Goal: Task Accomplishment & Management: Manage account settings

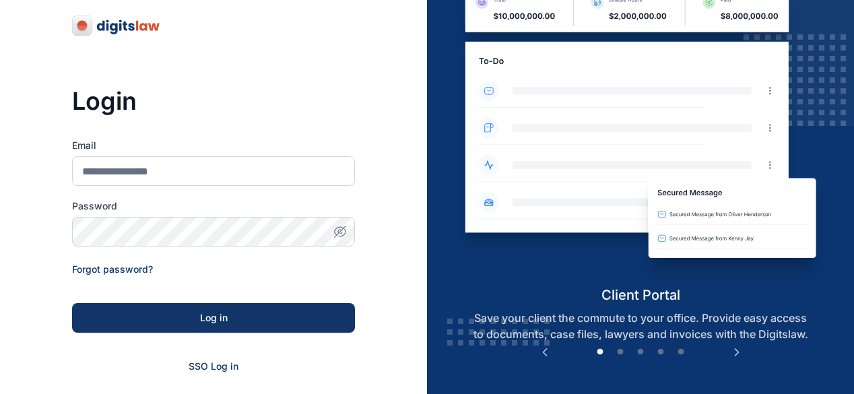
scroll to position [67, 0]
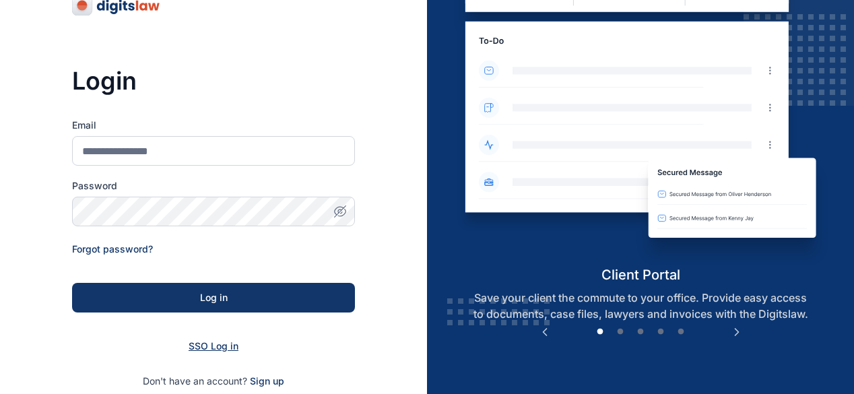
click at [209, 345] on span "SSO Log in" at bounding box center [213, 345] width 50 height 11
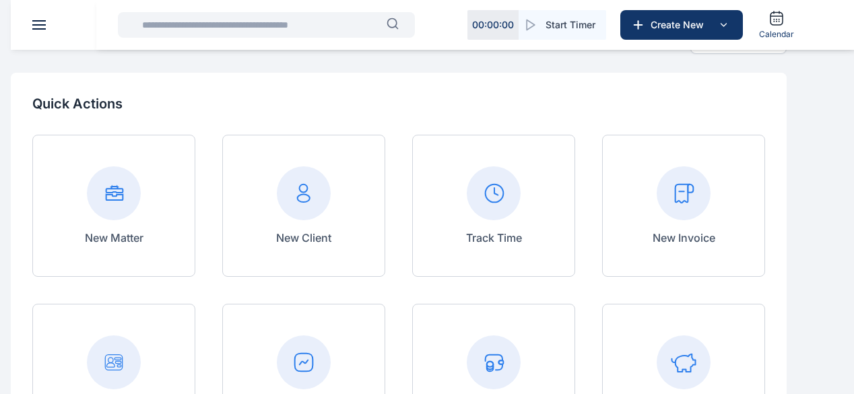
scroll to position [67, 0]
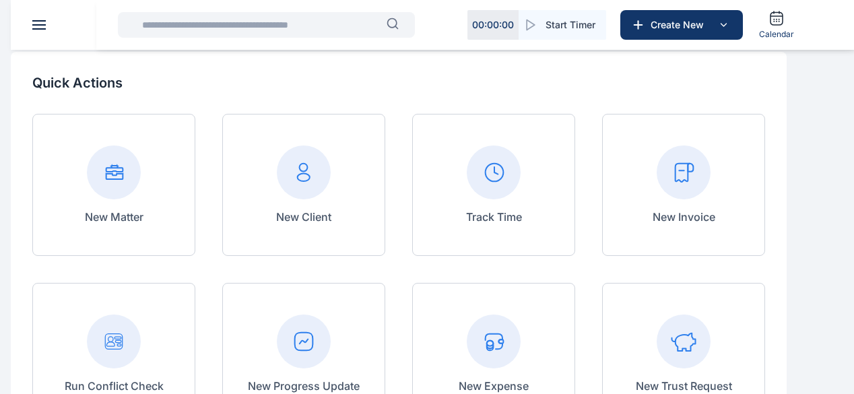
click at [0, 0] on button "button" at bounding box center [0, 0] width 0 height 0
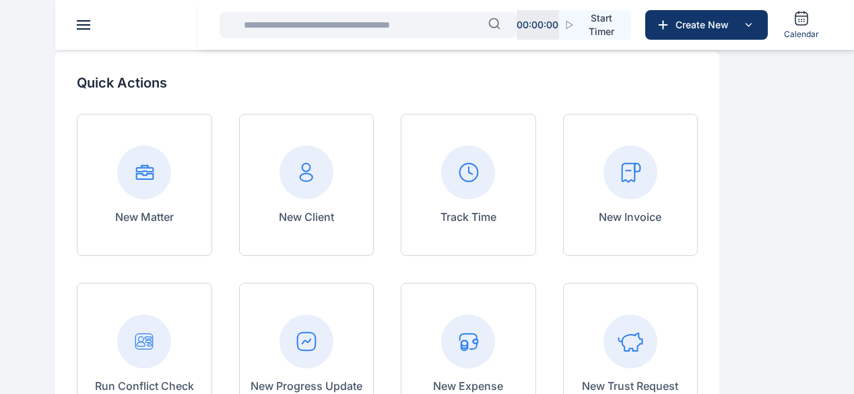
scroll to position [135, 0]
click at [0, 0] on span "Progress Update progress update progress update" at bounding box center [0, 0] width 0 height 0
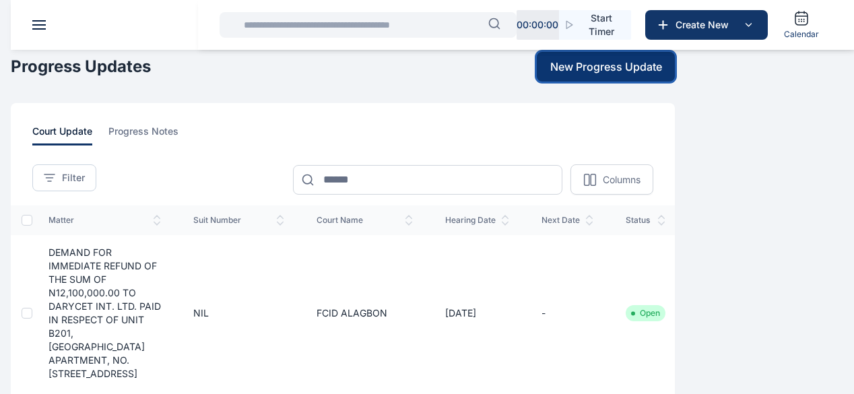
click at [662, 75] on span "New Progress Update" at bounding box center [606, 67] width 112 height 16
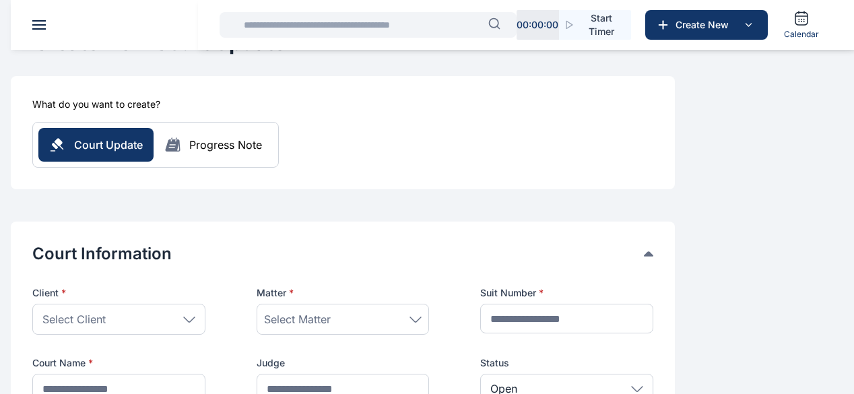
scroll to position [135, 0]
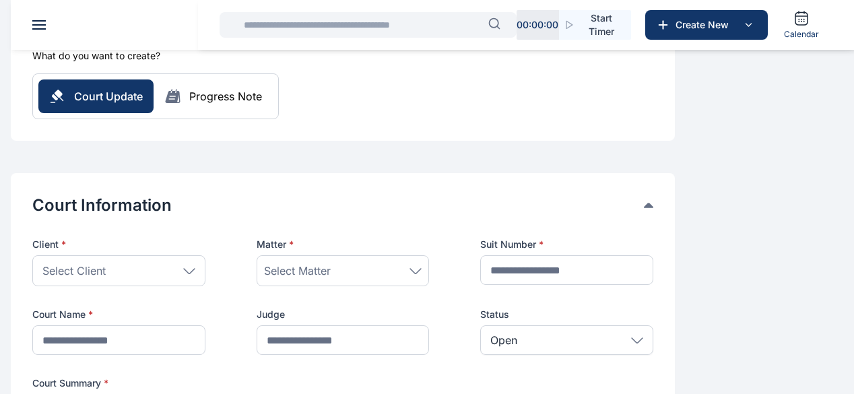
click at [205, 255] on div "Select Client" at bounding box center [118, 270] width 173 height 31
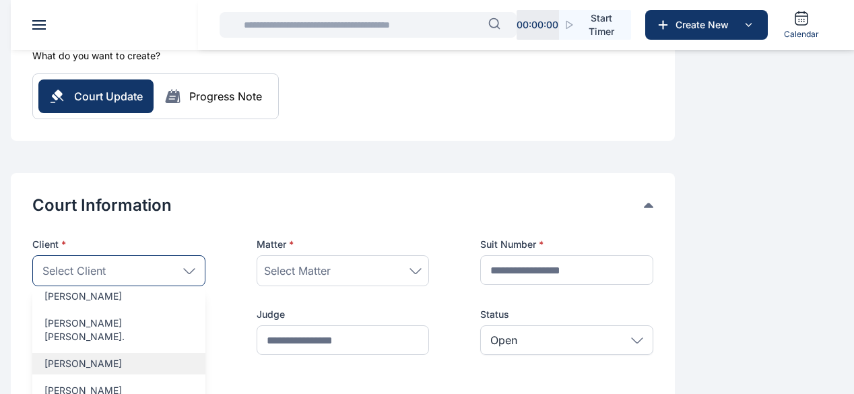
scroll to position [0, 0]
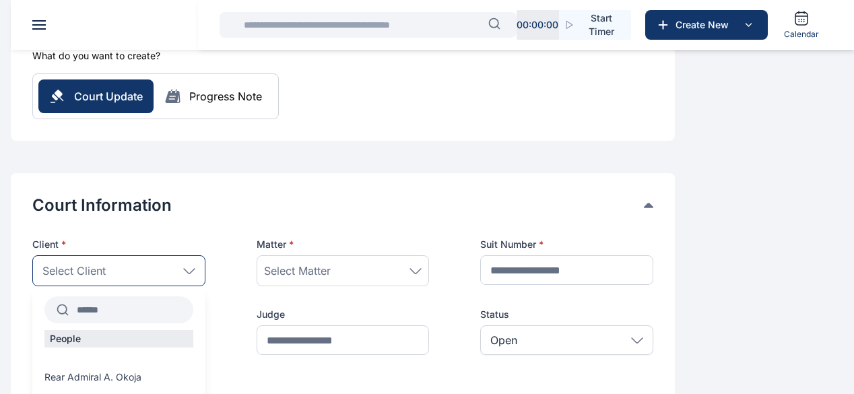
click at [193, 298] on input "text" at bounding box center [131, 310] width 125 height 24
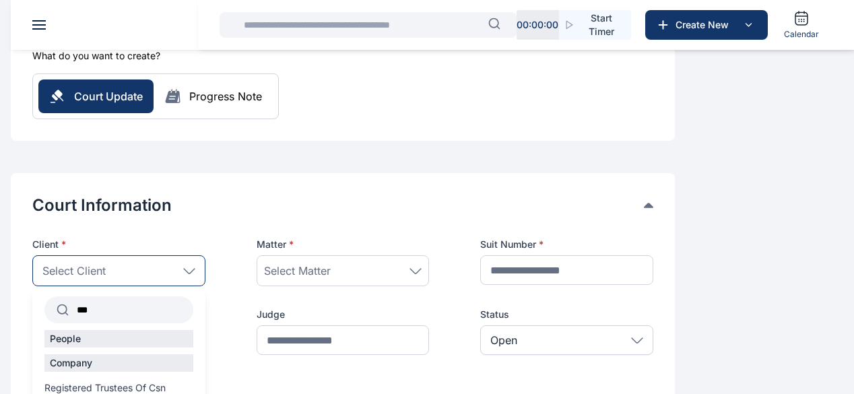
type input "***"
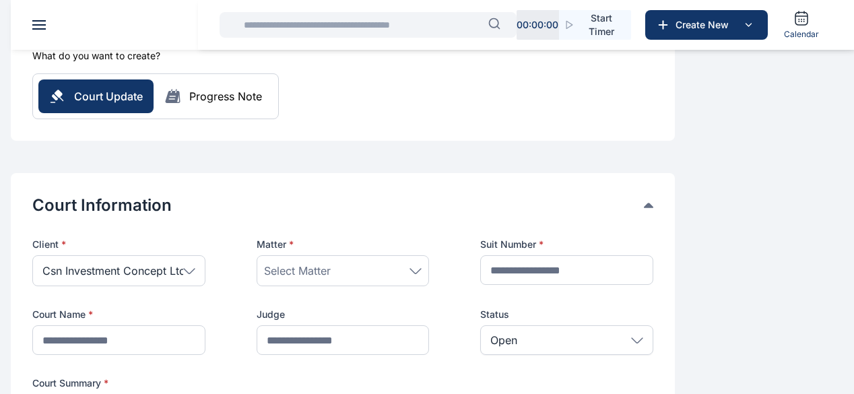
click at [331, 263] on span "Select Matter" at bounding box center [297, 271] width 67 height 16
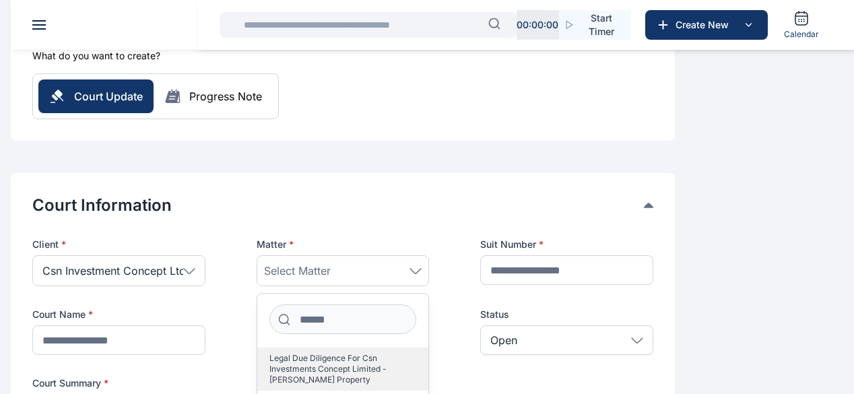
scroll to position [135, 0]
click at [406, 353] on span "Csn Investment Concept Limited V [PERSON_NAME]" at bounding box center [337, 364] width 137 height 22
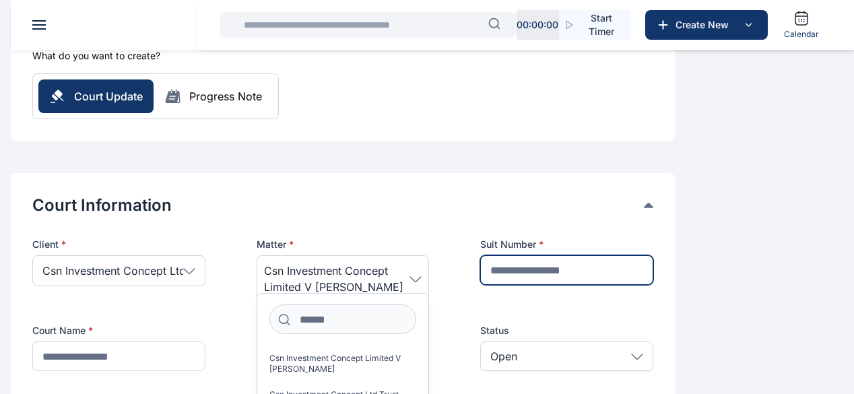
click at [653, 255] on input "text" at bounding box center [566, 270] width 173 height 30
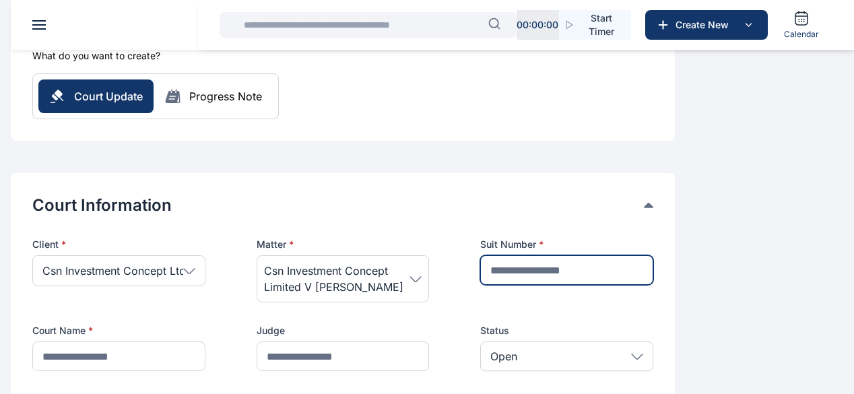
click at [653, 255] on input "text" at bounding box center [566, 270] width 173 height 30
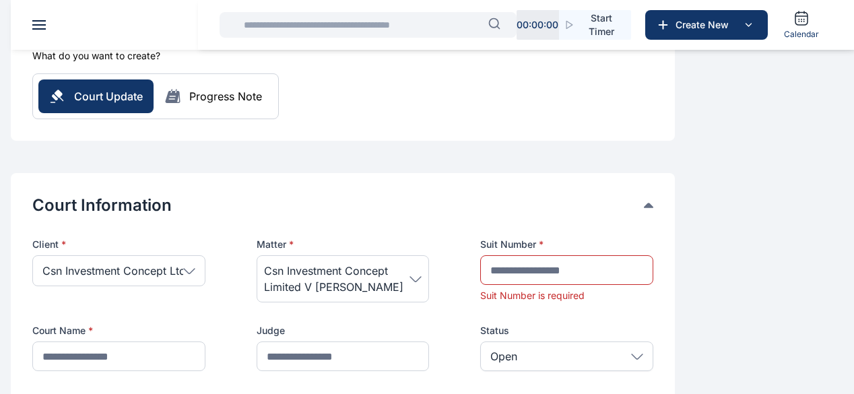
click at [597, 294] on div "Client * Csn Investment Concept Ltd *** People Company Registered Trustees Of C…" at bounding box center [342, 304] width 621 height 133
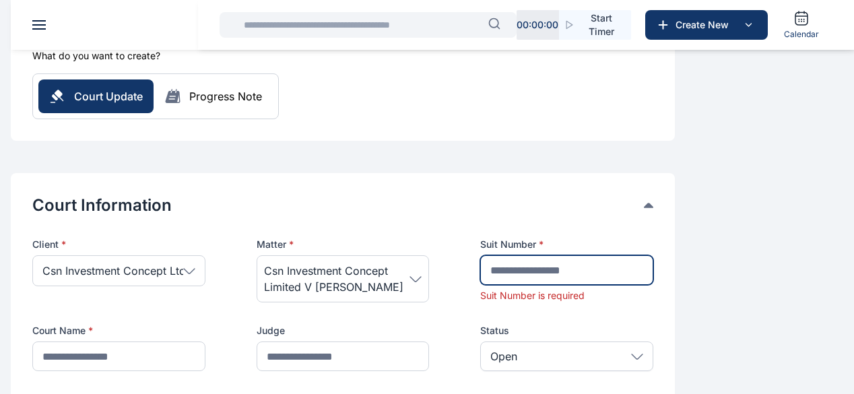
click at [653, 255] on input "text" at bounding box center [566, 270] width 173 height 30
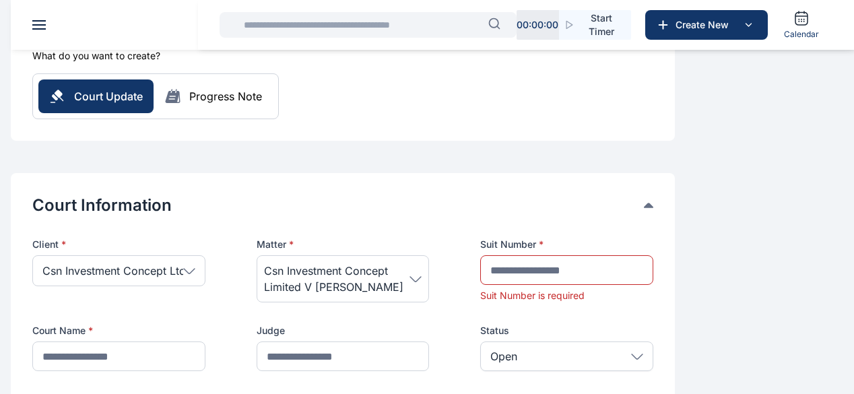
click at [0, 0] on span "Progress Update progress update progress update" at bounding box center [0, 0] width 0 height 0
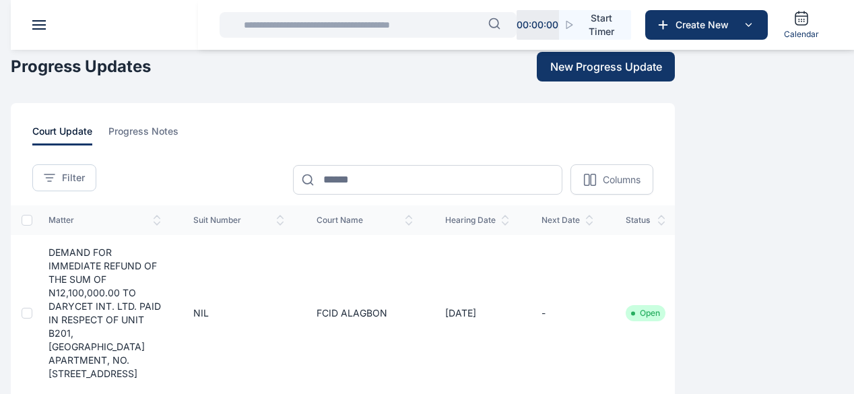
click at [362, 18] on input "text" at bounding box center [362, 24] width 252 height 27
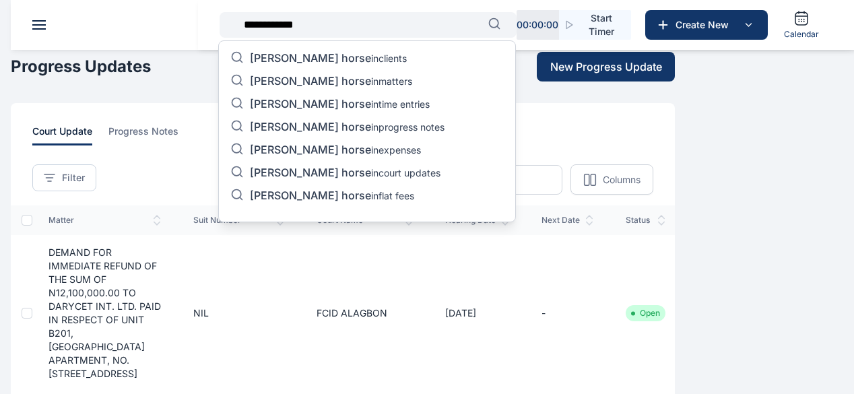
type input "**********"
click at [354, 165] on div "joshua horse in clients joshua horse in matters joshua horse in time entries jo…" at bounding box center [367, 131] width 298 height 182
click at [339, 79] on p "joshua horse in matters" at bounding box center [331, 82] width 162 height 16
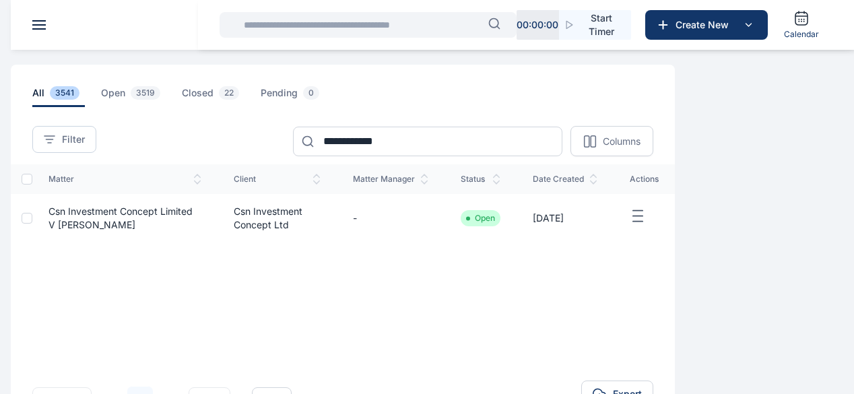
scroll to position [67, 0]
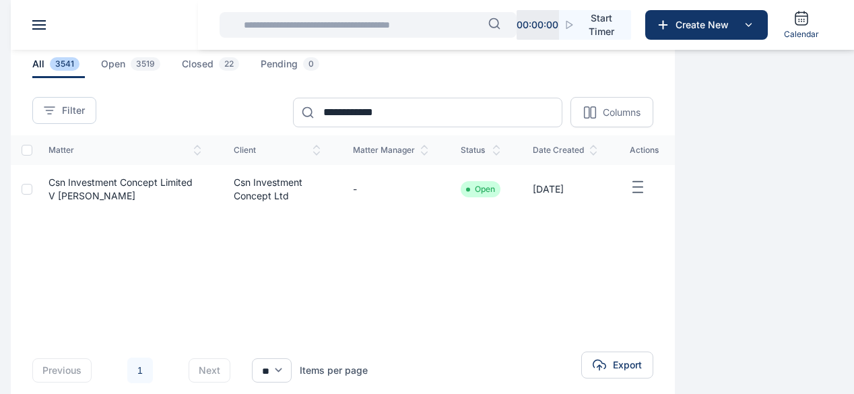
click at [193, 201] on span "Csn Investment Concept Limited V [PERSON_NAME]" at bounding box center [120, 188] width 144 height 25
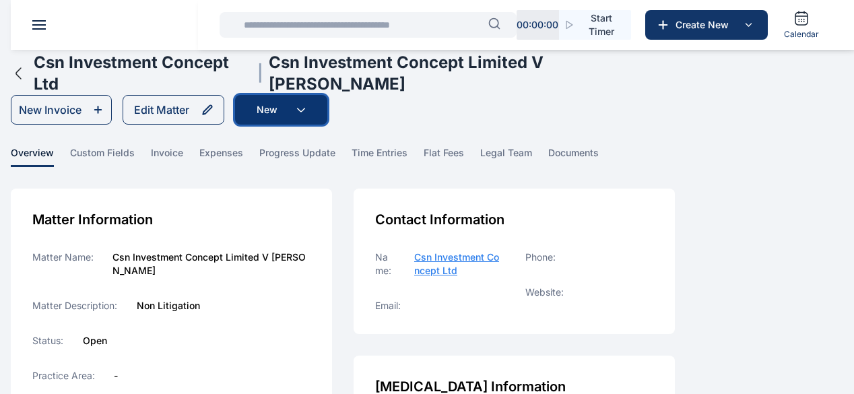
click at [327, 118] on button "New" at bounding box center [281, 110] width 92 height 30
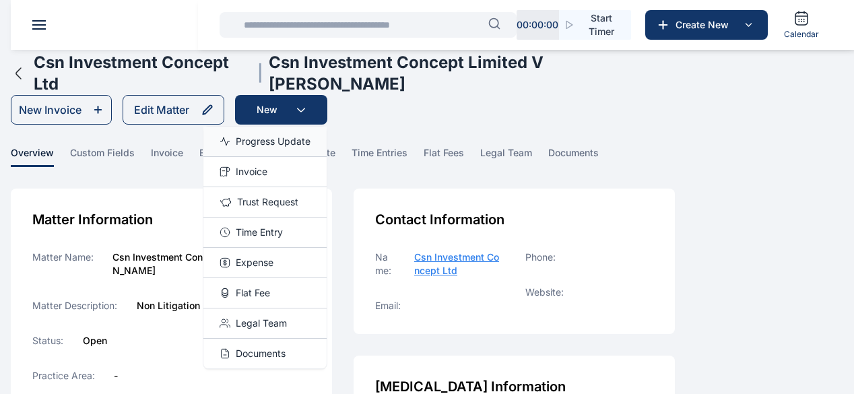
click at [326, 157] on div "Progress Update" at bounding box center [264, 142] width 123 height 30
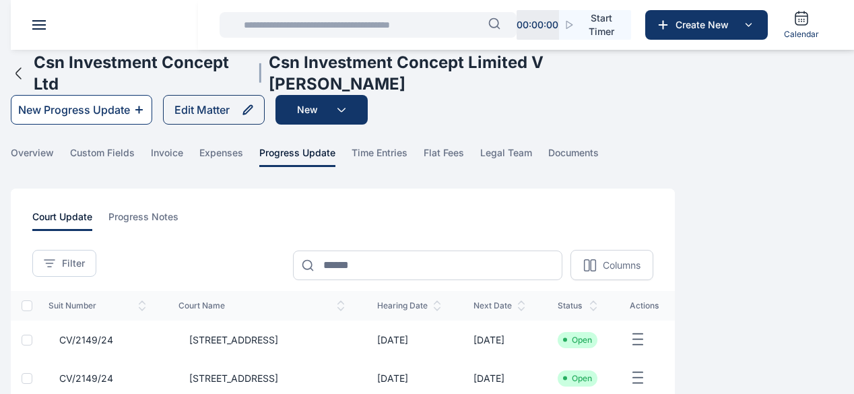
click at [130, 115] on div "New Progress Update" at bounding box center [74, 110] width 112 height 16
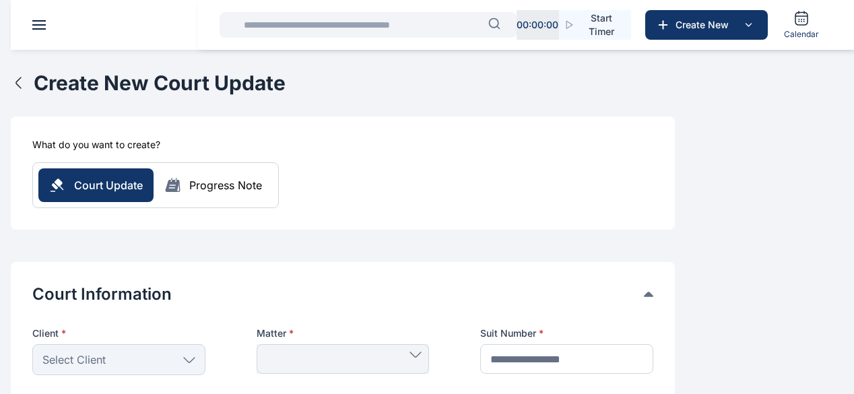
scroll to position [67, 0]
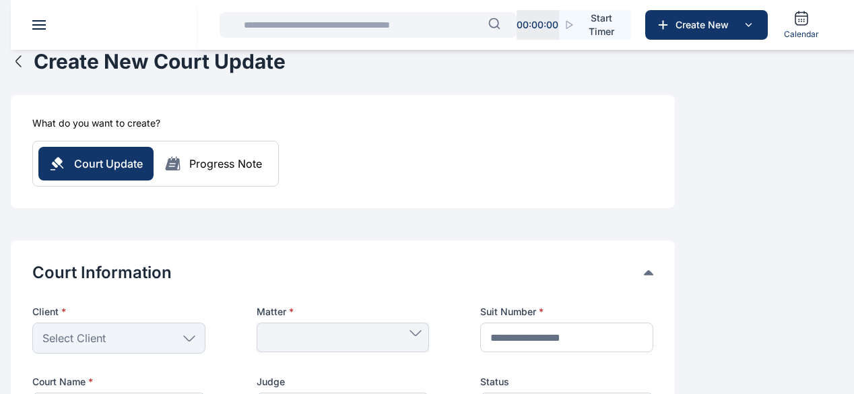
click at [205, 322] on div "Select Client" at bounding box center [118, 337] width 173 height 31
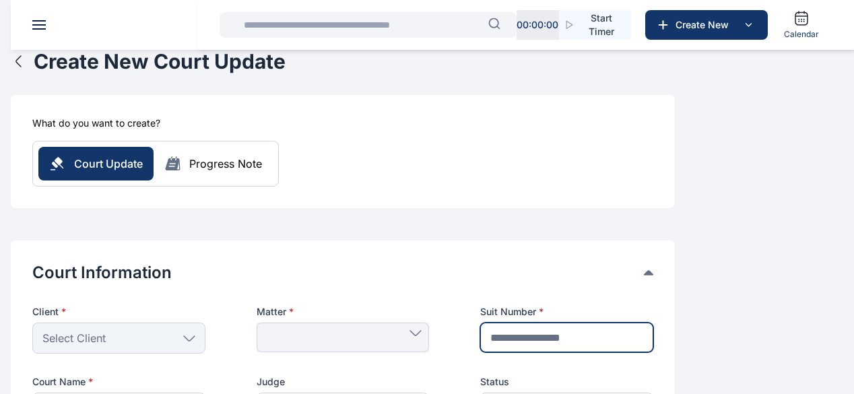
click at [653, 322] on input "text" at bounding box center [566, 337] width 173 height 30
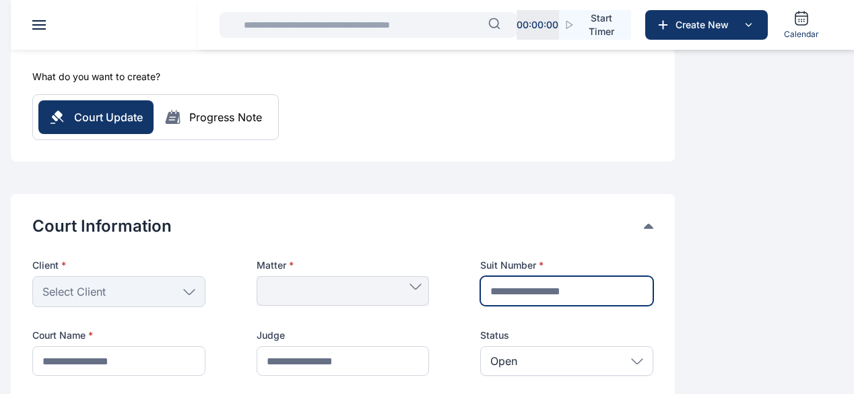
scroll to position [135, 0]
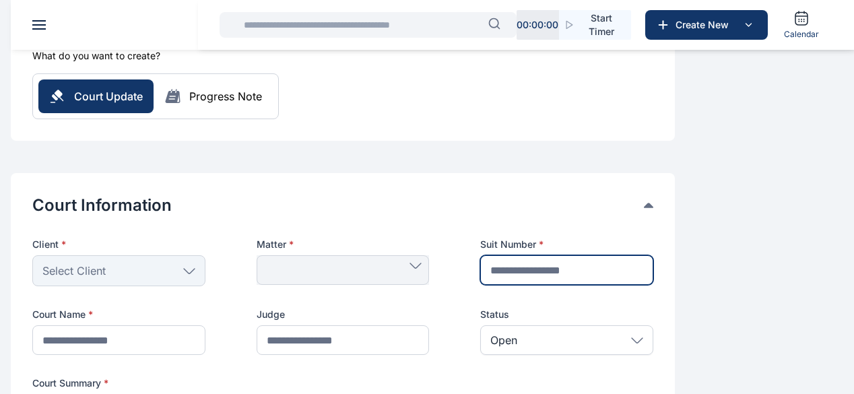
click at [653, 255] on input "text" at bounding box center [566, 270] width 173 height 30
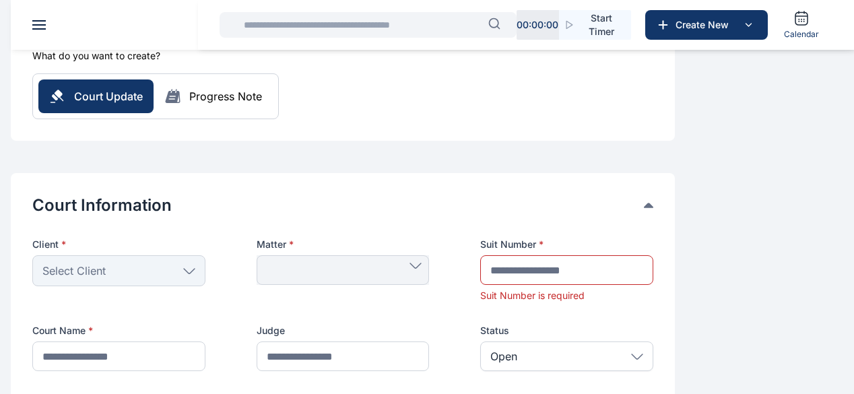
click at [429, 255] on div at bounding box center [342, 270] width 173 height 30
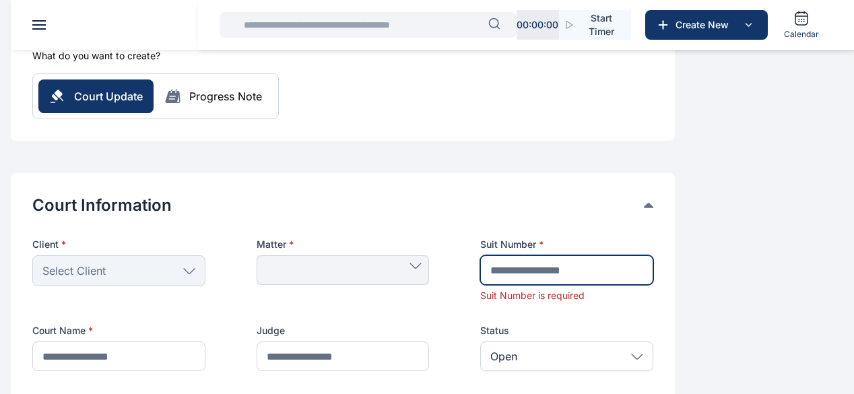
click at [653, 255] on input "text" at bounding box center [566, 270] width 173 height 30
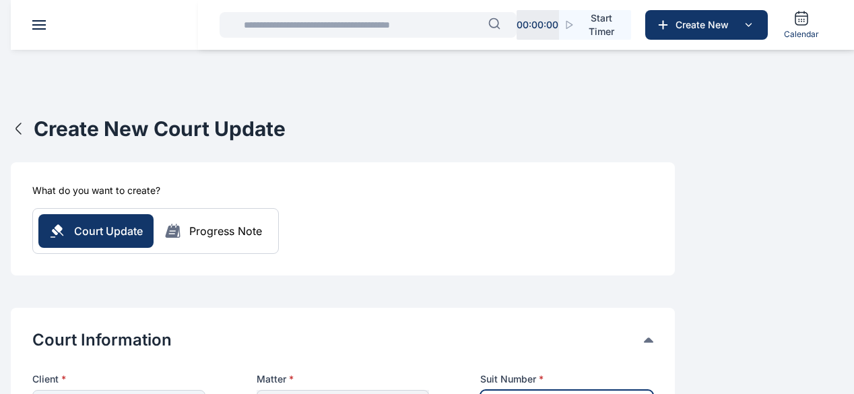
scroll to position [67, 0]
click at [0, 0] on span "Progress Update progress update progress update" at bounding box center [0, 0] width 0 height 0
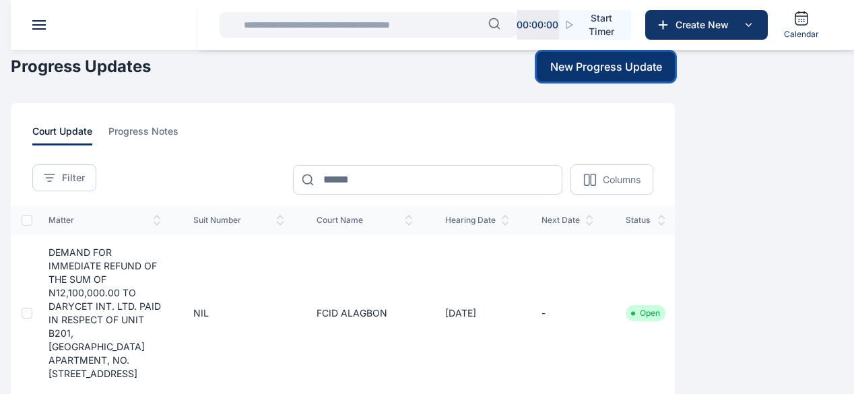
click at [675, 81] on button "New Progress Update" at bounding box center [606, 67] width 138 height 30
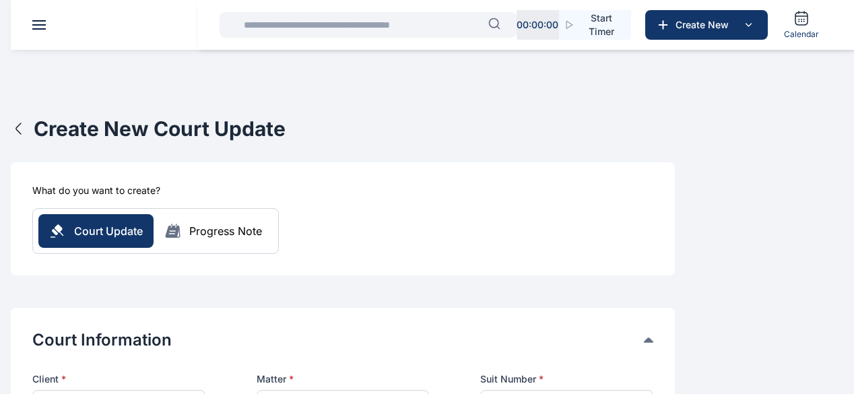
scroll to position [135, 0]
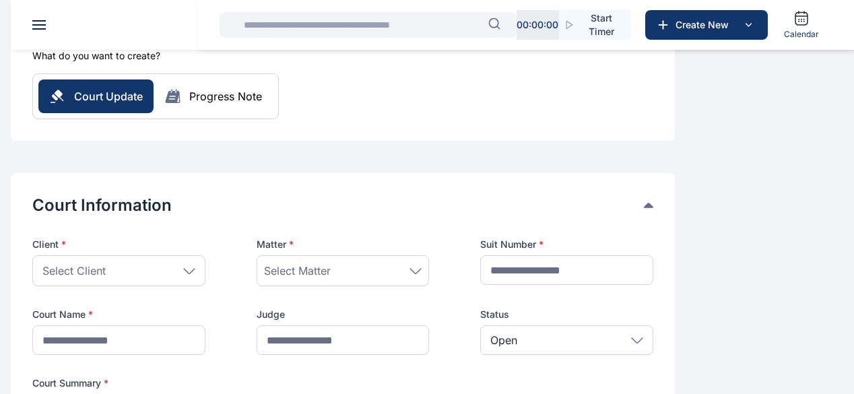
click at [205, 255] on div "Select Client" at bounding box center [118, 270] width 173 height 31
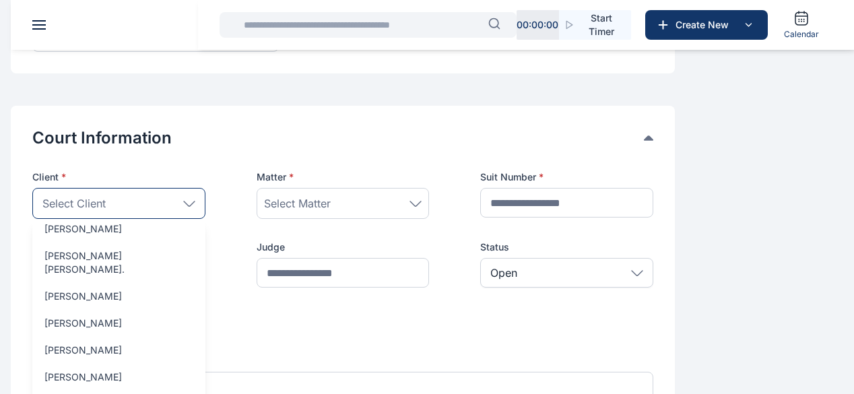
scroll to position [0, 0]
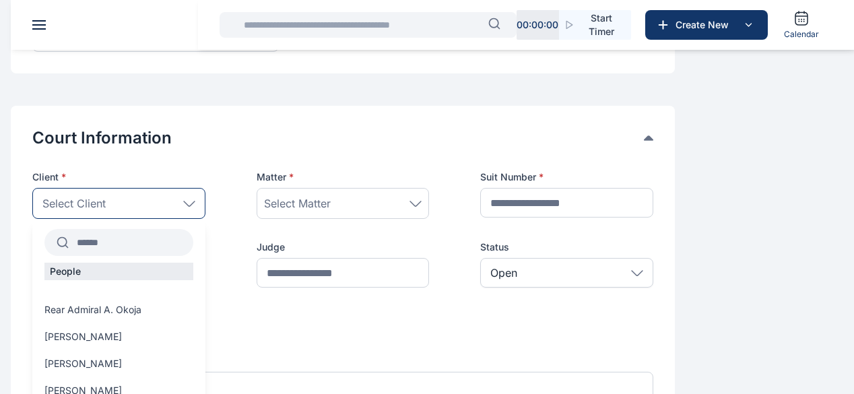
click at [193, 230] on input "text" at bounding box center [131, 242] width 125 height 24
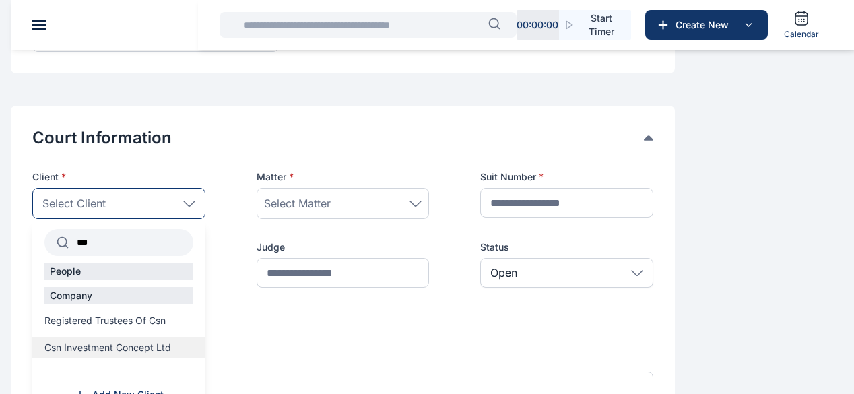
type input "***"
click at [171, 341] on span "Csn Investment Concept Ltd" at bounding box center [107, 347] width 127 height 13
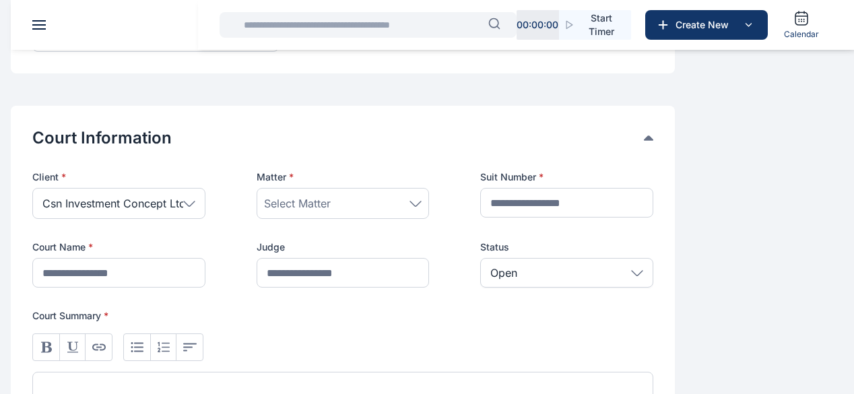
click at [422, 195] on div "Select Matter" at bounding box center [343, 203] width 158 height 16
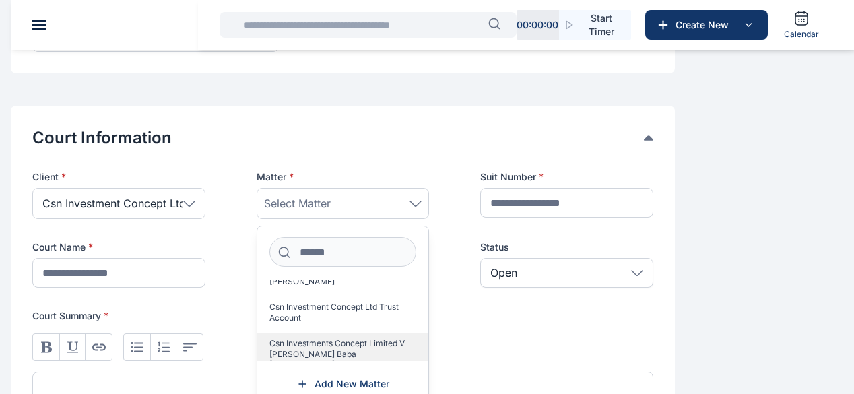
scroll to position [135, 0]
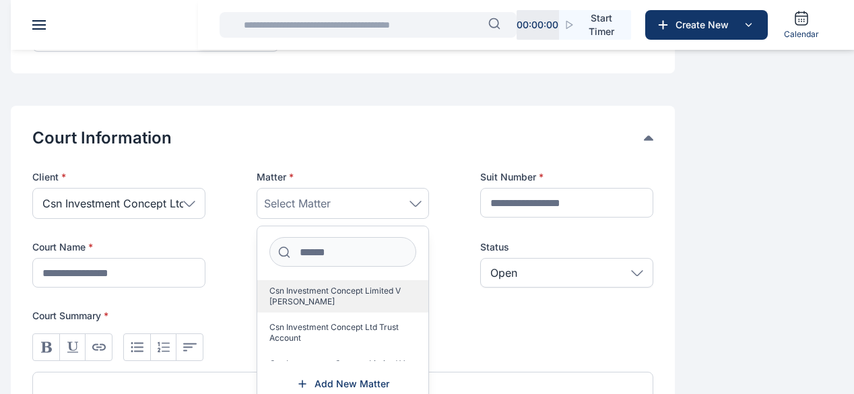
click at [406, 285] on span "Csn Investment Concept Limited V [PERSON_NAME]" at bounding box center [337, 296] width 137 height 22
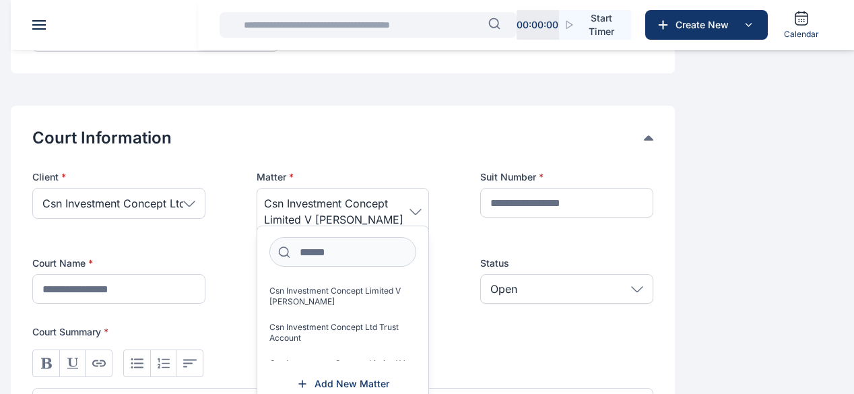
click at [624, 207] on div "Client * Csn Investment Concept Ltd *** People Company Registered Trustees Of C…" at bounding box center [342, 236] width 621 height 133
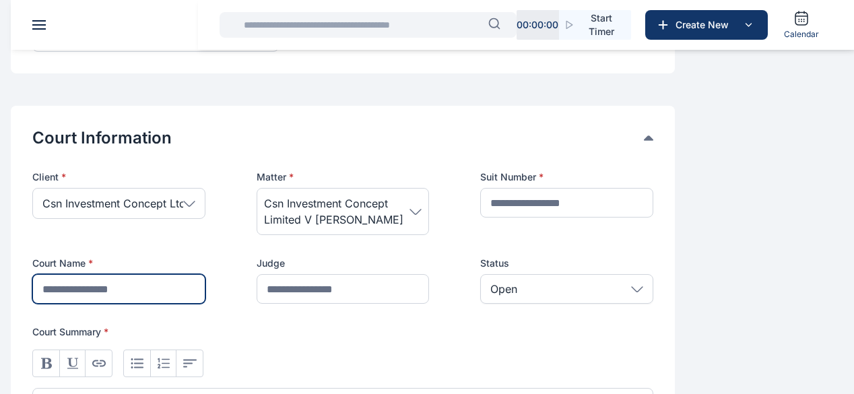
click at [205, 274] on input "text" at bounding box center [118, 289] width 173 height 30
type input "**********"
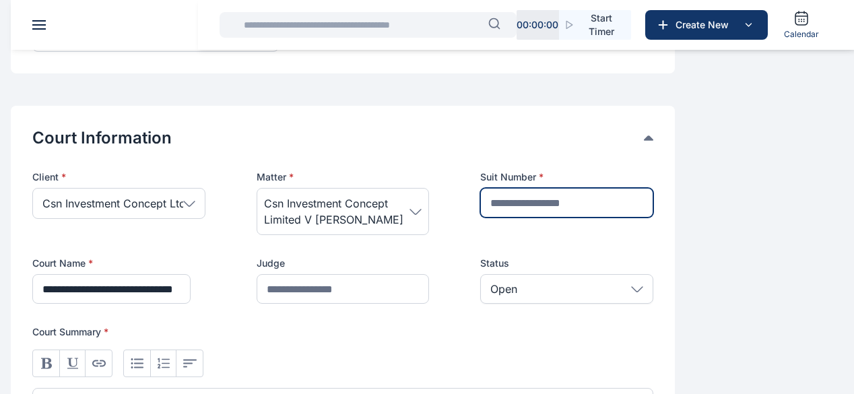
click at [653, 188] on input "text" at bounding box center [566, 203] width 173 height 30
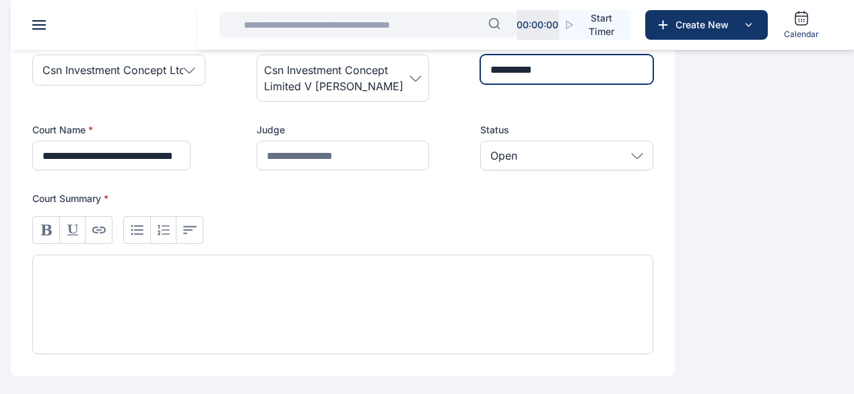
scroll to position [337, 0]
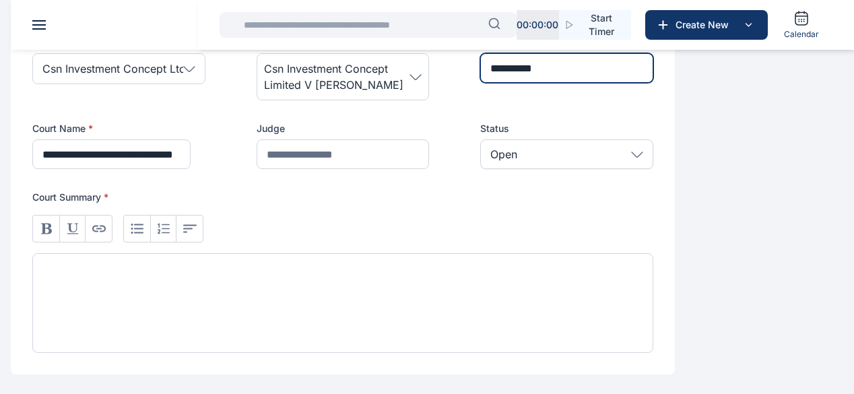
type input "**********"
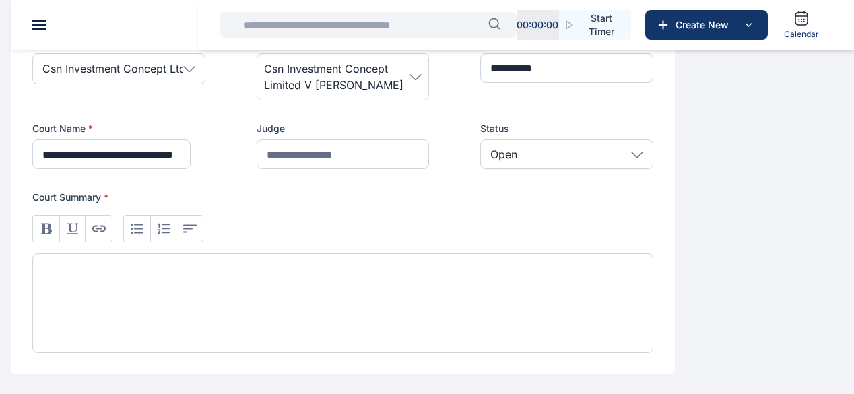
click at [446, 259] on div at bounding box center [342, 303] width 621 height 100
paste div
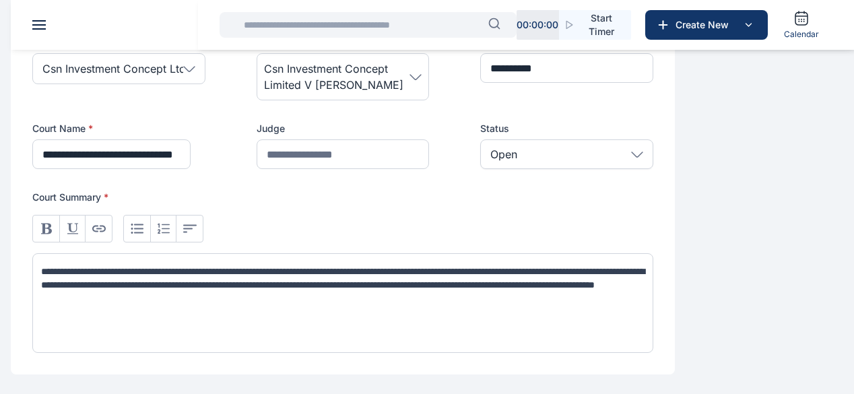
click at [385, 267] on span "**********" at bounding box center [342, 278] width 603 height 23
drag, startPoint x: 433, startPoint y: 257, endPoint x: 299, endPoint y: 254, distance: 134.0
click at [299, 267] on span "**********" at bounding box center [342, 278] width 603 height 23
click at [367, 267] on span "**********" at bounding box center [342, 278] width 603 height 23
click at [331, 267] on span "**********" at bounding box center [342, 278] width 603 height 23
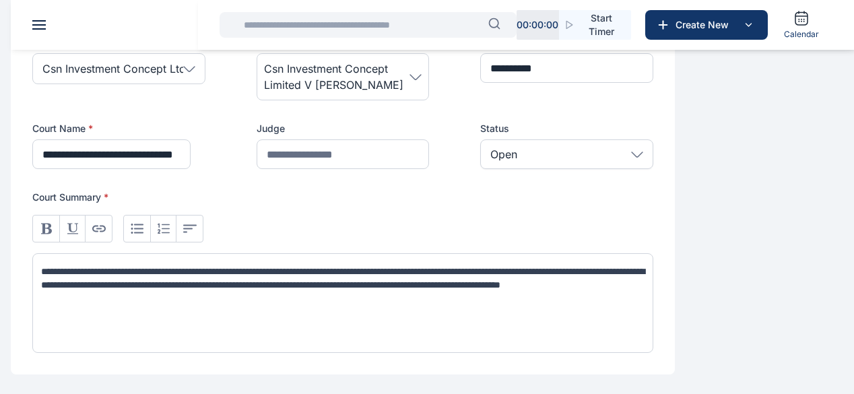
click at [374, 267] on span "**********" at bounding box center [342, 278] width 603 height 23
click at [458, 272] on span "**********" at bounding box center [342, 278] width 603 height 23
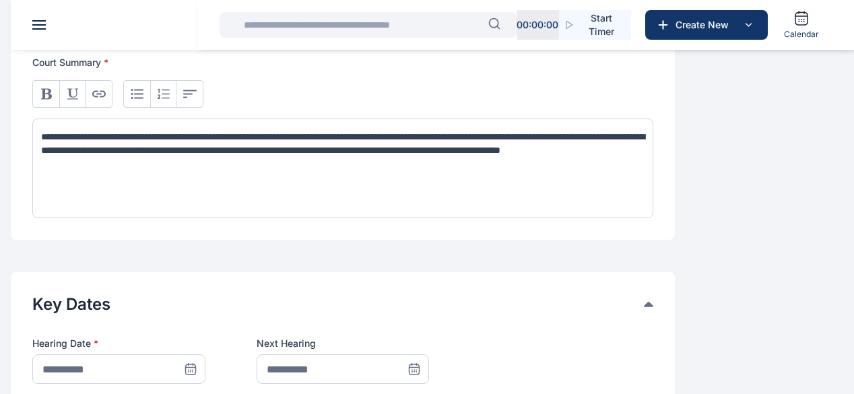
scroll to position [606, 0]
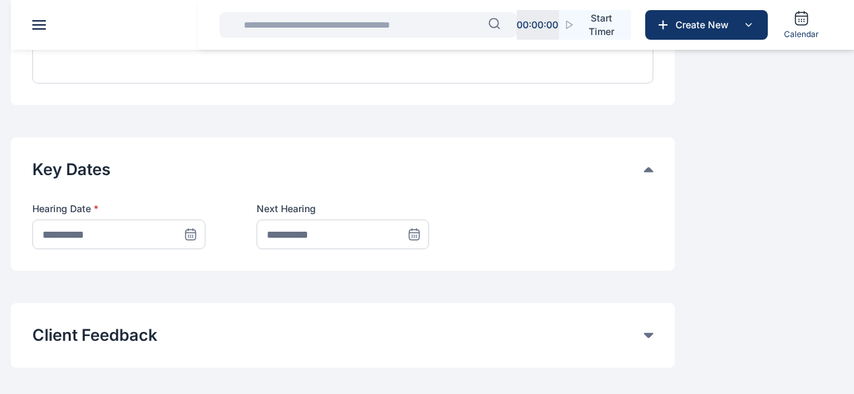
click at [205, 219] on span at bounding box center [191, 234] width 30 height 30
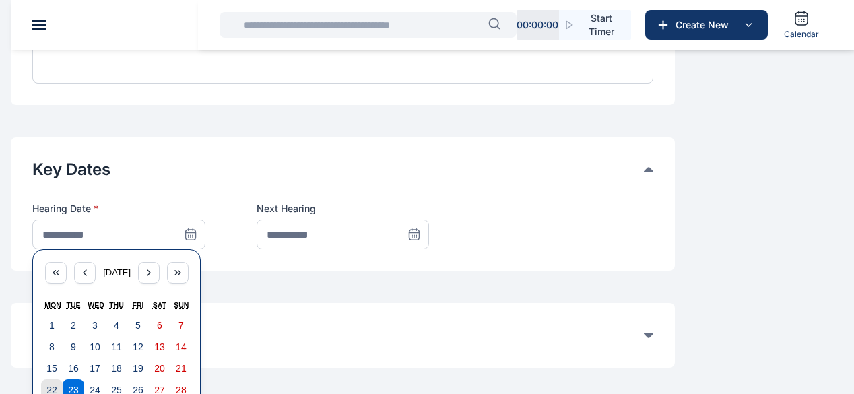
click at [57, 384] on abbr "22" at bounding box center [51, 389] width 11 height 11
type input "**********"
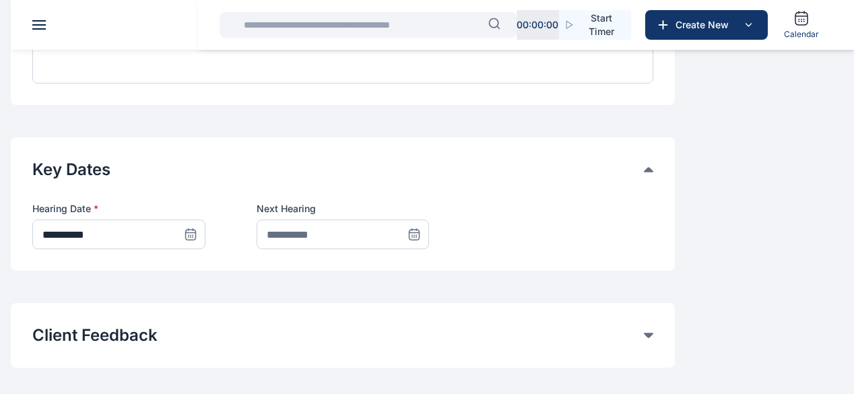
click at [421, 228] on icon at bounding box center [413, 234] width 13 height 13
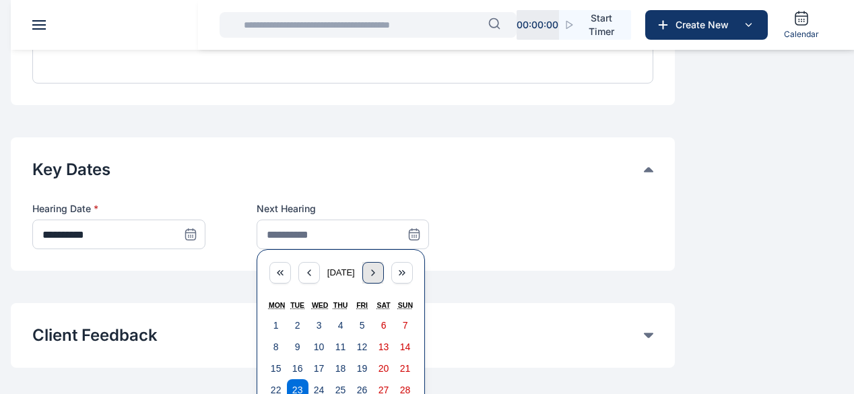
click at [378, 267] on icon "button" at bounding box center [373, 272] width 11 height 11
click at [330, 380] on button "22" at bounding box center [319, 390] width 22 height 22
type input "**********"
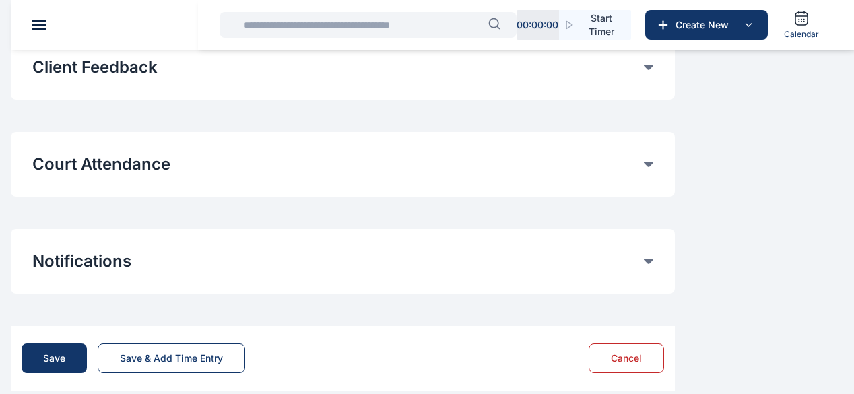
scroll to position [875, 0]
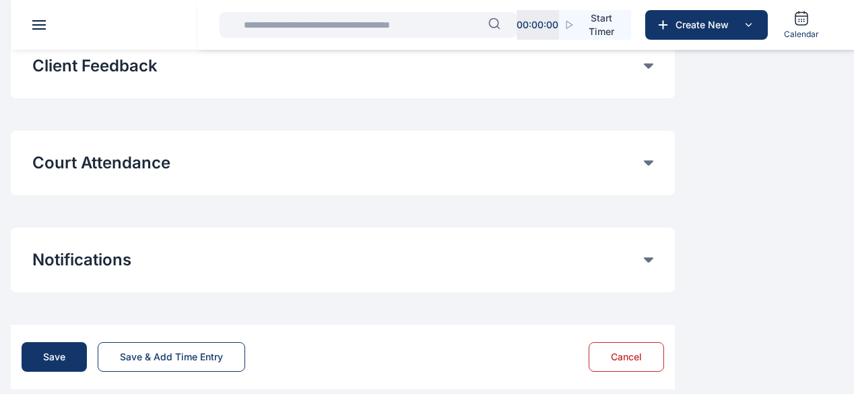
click at [644, 152] on button "Court Attendance" at bounding box center [337, 163] width 611 height 22
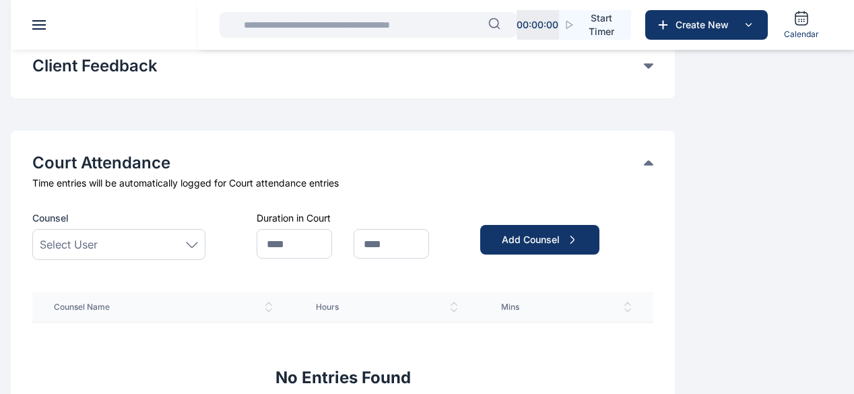
click at [98, 236] on span "Select User" at bounding box center [69, 244] width 58 height 16
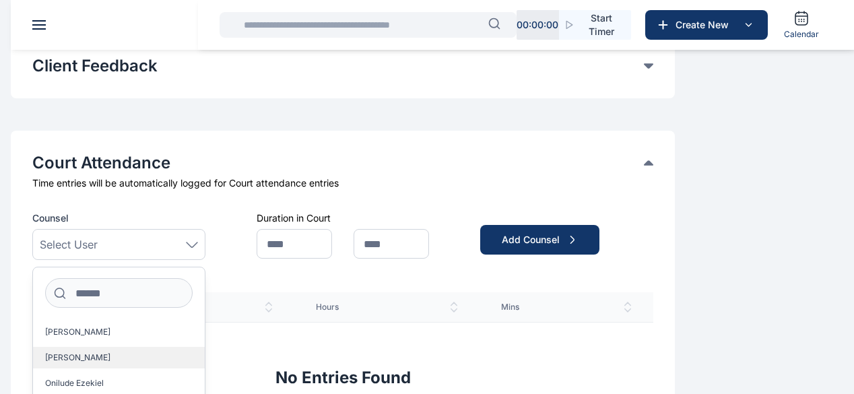
scroll to position [202, 0]
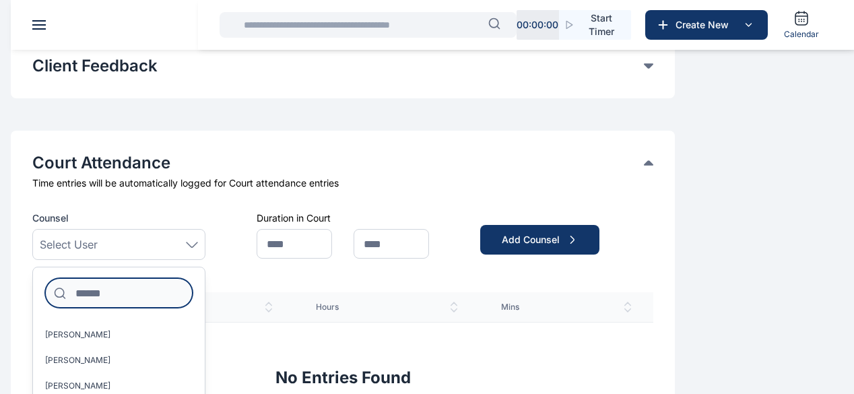
click at [193, 278] on input at bounding box center [118, 293] width 147 height 30
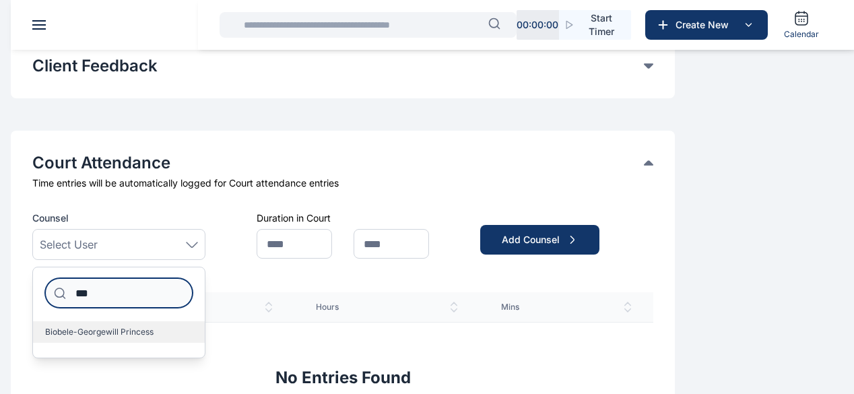
type input "***"
click at [153, 326] on span "Biobele-Georgewill Princess" at bounding box center [99, 331] width 108 height 11
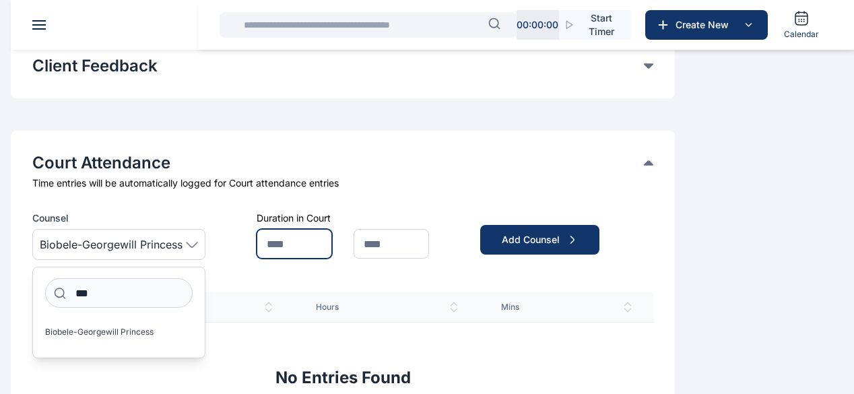
click at [332, 234] on input "text" at bounding box center [293, 244] width 75 height 30
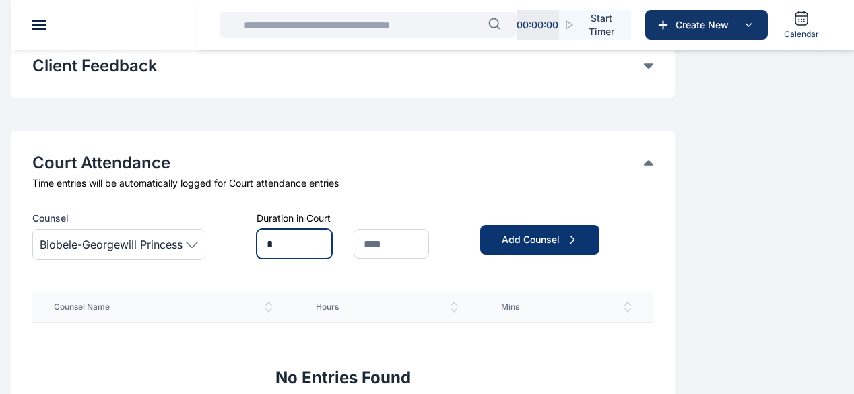
type input "*"
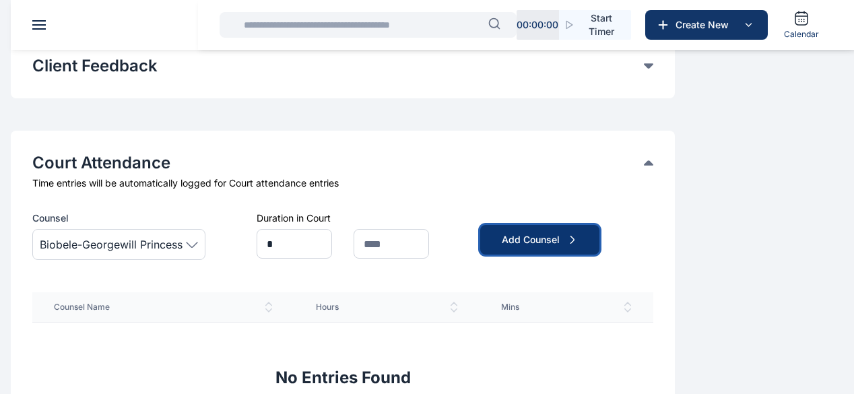
click at [578, 233] on div "Add Counsel" at bounding box center [540, 239] width 76 height 13
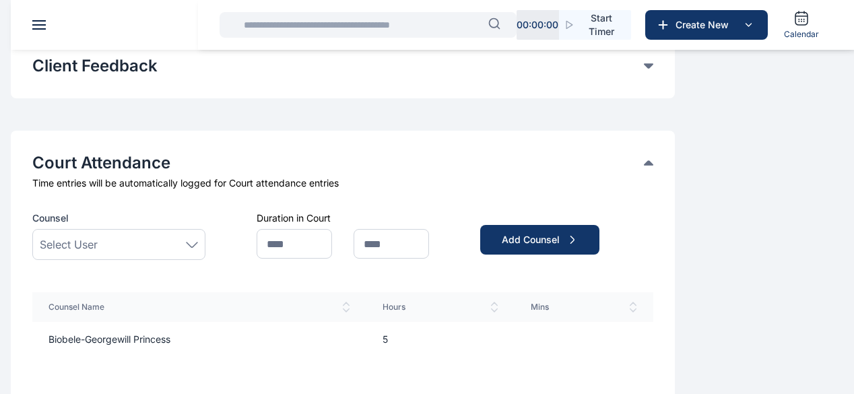
click at [198, 236] on div "Select User" at bounding box center [119, 244] width 158 height 16
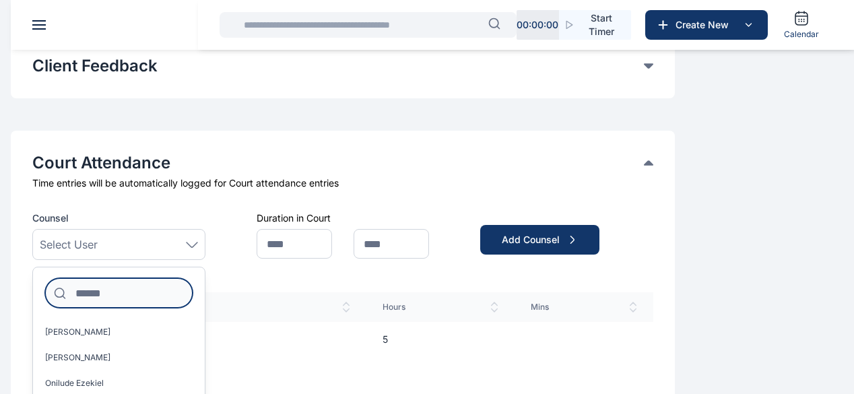
click at [193, 278] on input at bounding box center [118, 293] width 147 height 30
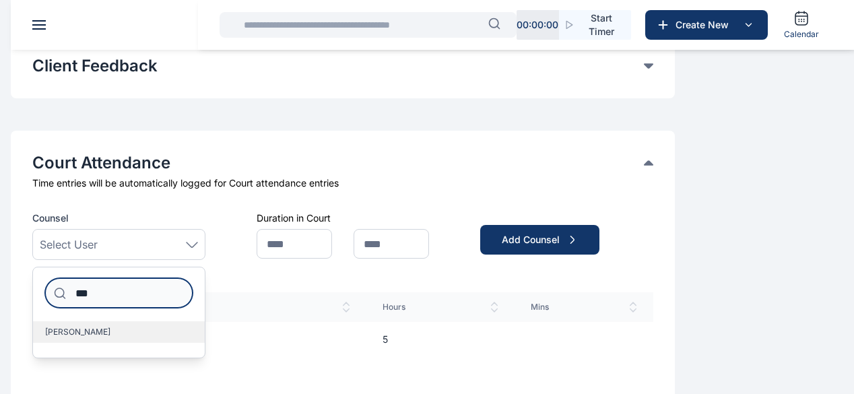
type input "***"
click at [110, 326] on span "[PERSON_NAME]" at bounding box center [77, 331] width 65 height 11
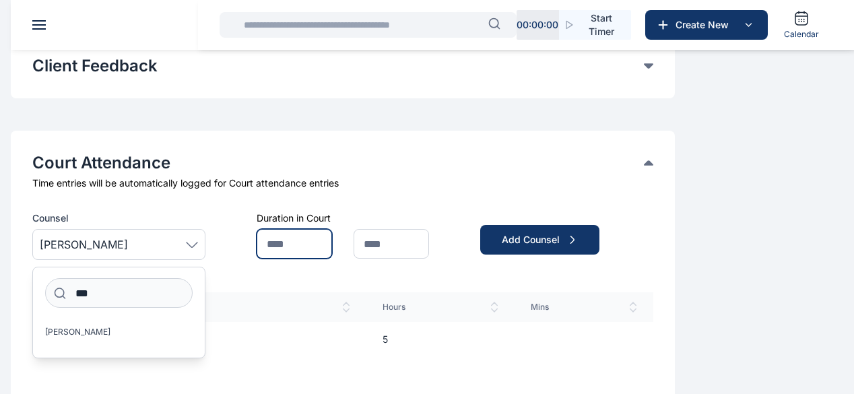
click at [332, 231] on input "text" at bounding box center [293, 244] width 75 height 30
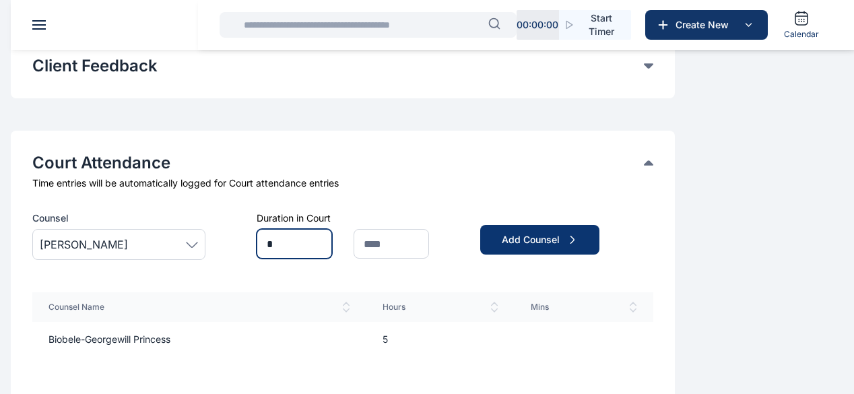
type input "*"
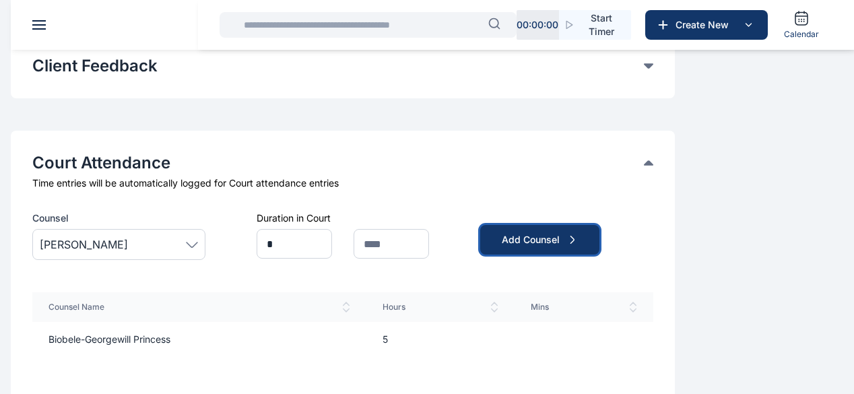
click at [653, 239] on div "Add Counsel" at bounding box center [566, 235] width 173 height 48
click at [599, 232] on button "Add Counsel" at bounding box center [539, 240] width 119 height 30
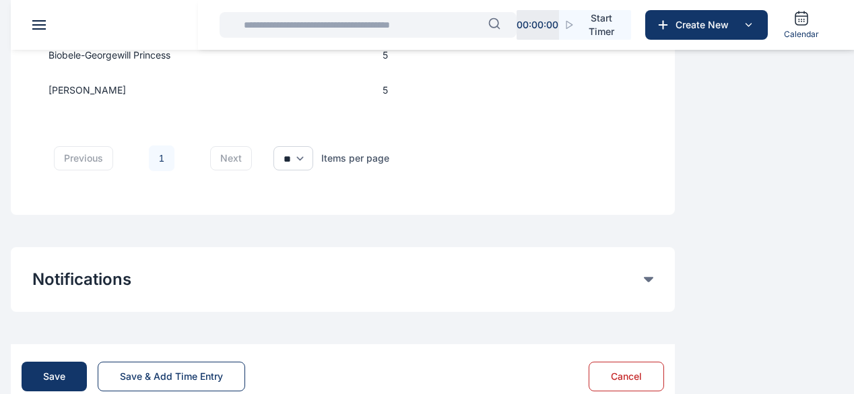
scroll to position [1179, 0]
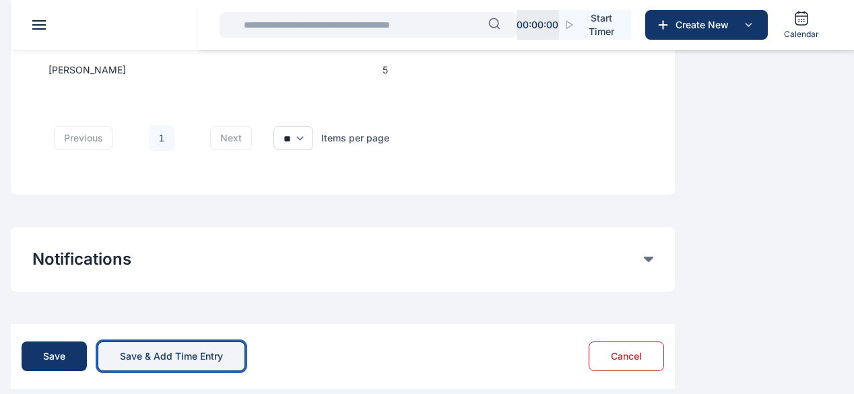
click at [223, 349] on div "Save & Add Time Entry" at bounding box center [171, 355] width 103 height 13
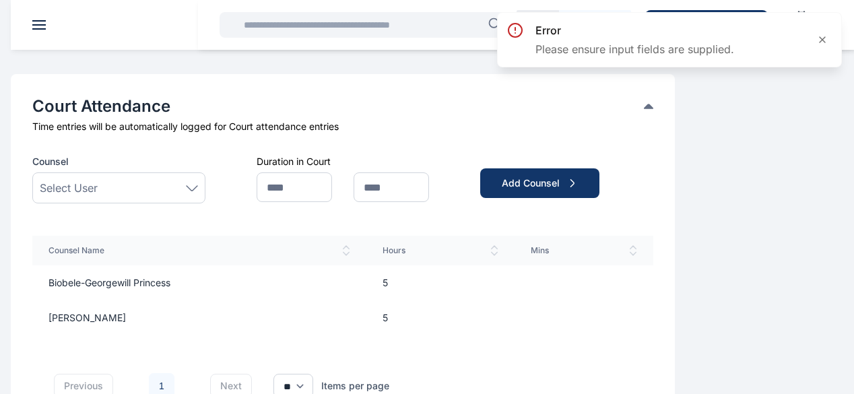
scroll to position [1010, 0]
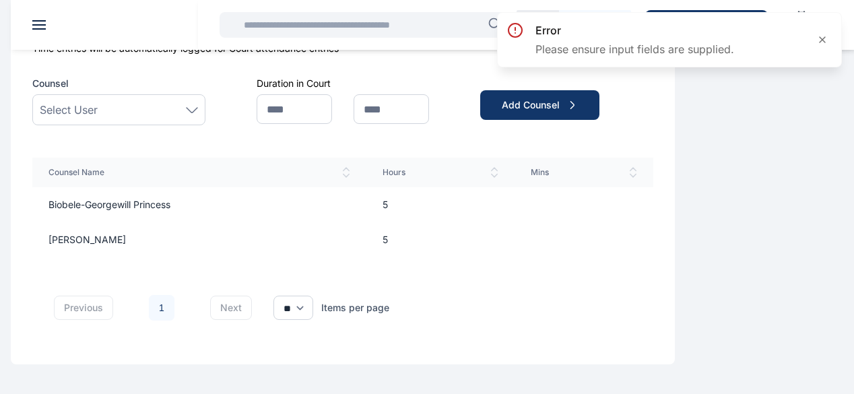
click at [515, 222] on td "5" at bounding box center [440, 239] width 149 height 35
click at [315, 228] on td "[PERSON_NAME]" at bounding box center [199, 239] width 334 height 35
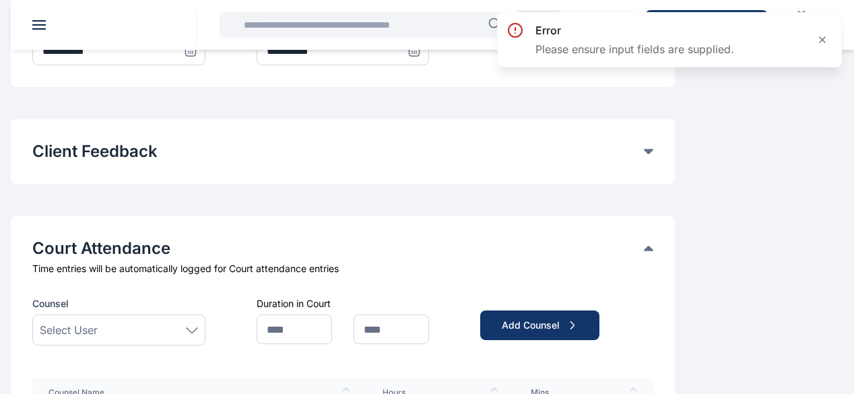
scroll to position [942, 0]
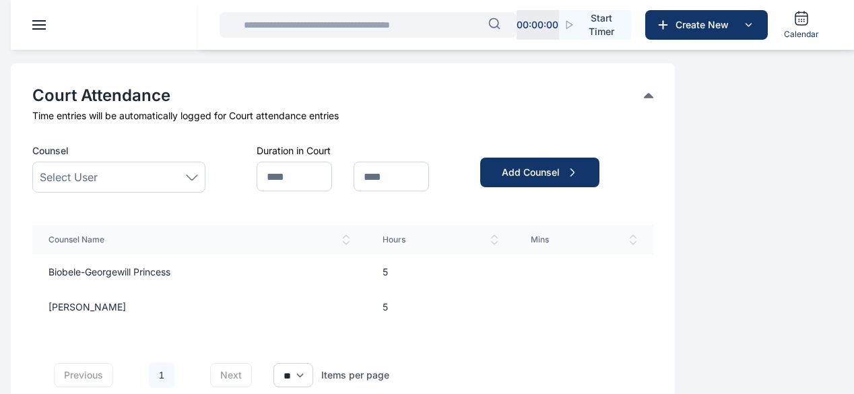
drag, startPoint x: 323, startPoint y: 288, endPoint x: 681, endPoint y: 217, distance: 364.5
click at [653, 225] on th "Mins" at bounding box center [583, 240] width 139 height 30
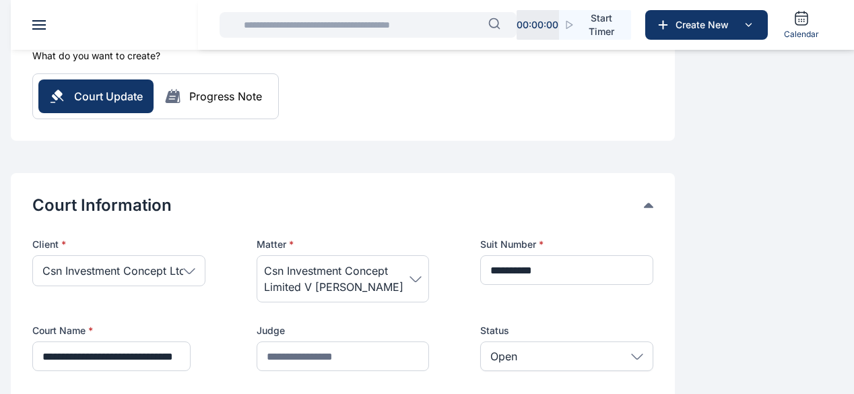
scroll to position [269, 0]
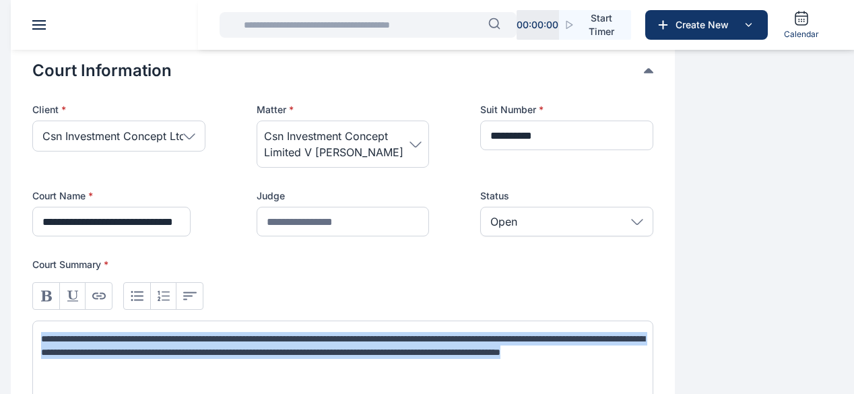
drag, startPoint x: 528, startPoint y: 353, endPoint x: 213, endPoint y: 317, distance: 317.8
click at [213, 317] on div "**********" at bounding box center [343, 239] width 664 height 403
copy span "**********"
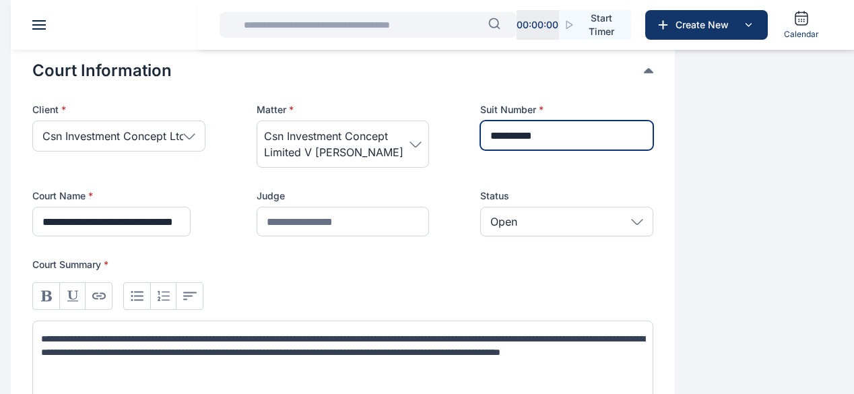
drag, startPoint x: 742, startPoint y: 102, endPoint x: 545, endPoint y: 93, distance: 196.8
click at [545, 103] on div "**********" at bounding box center [342, 169] width 621 height 133
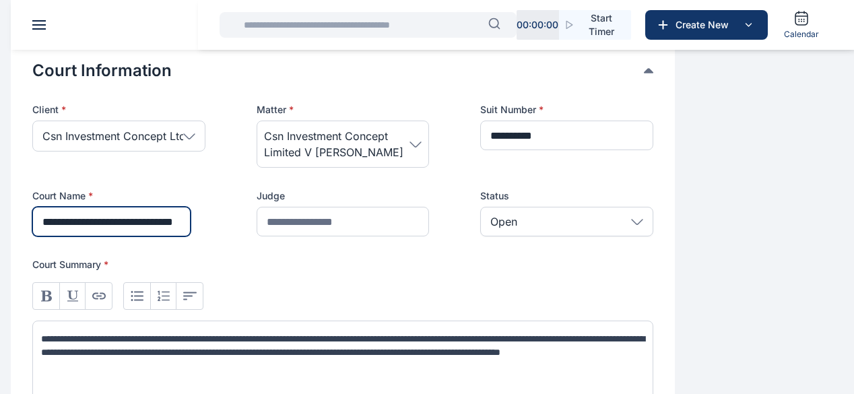
scroll to position [0, 62]
drag, startPoint x: 228, startPoint y: 205, endPoint x: 401, endPoint y: 205, distance: 173.0
click at [401, 205] on div "**********" at bounding box center [342, 169] width 621 height 133
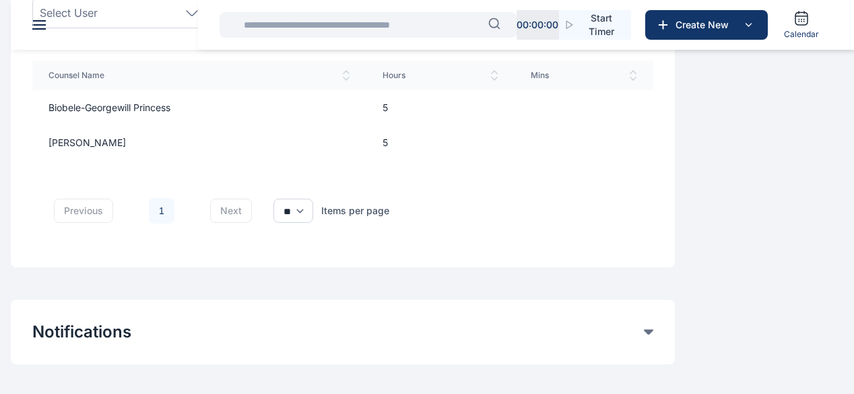
scroll to position [1179, 0]
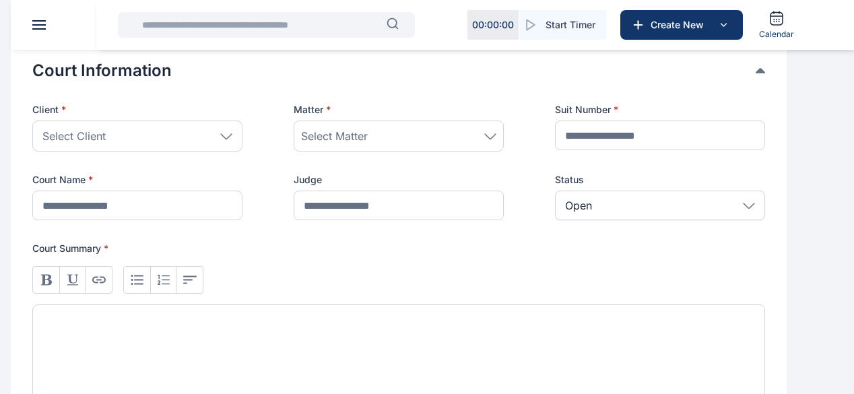
scroll to position [135, 0]
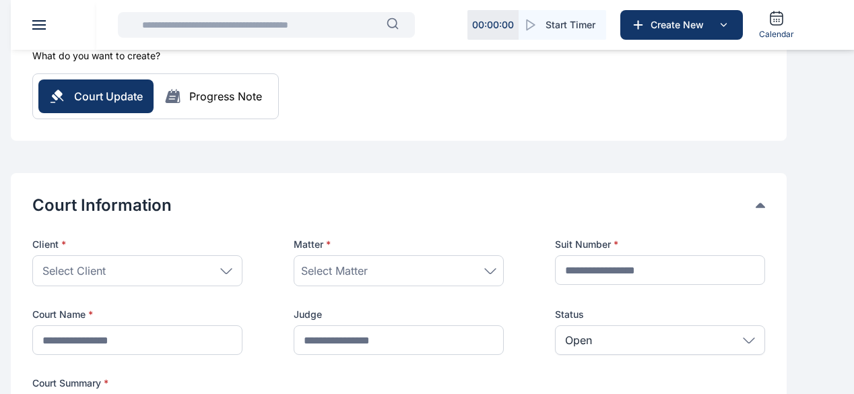
click at [213, 255] on div "Select Client" at bounding box center [137, 270] width 210 height 31
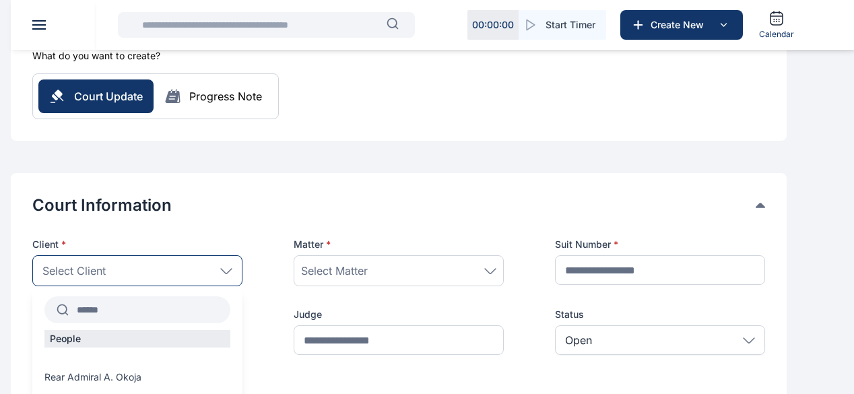
click at [203, 298] on input "text" at bounding box center [150, 310] width 162 height 24
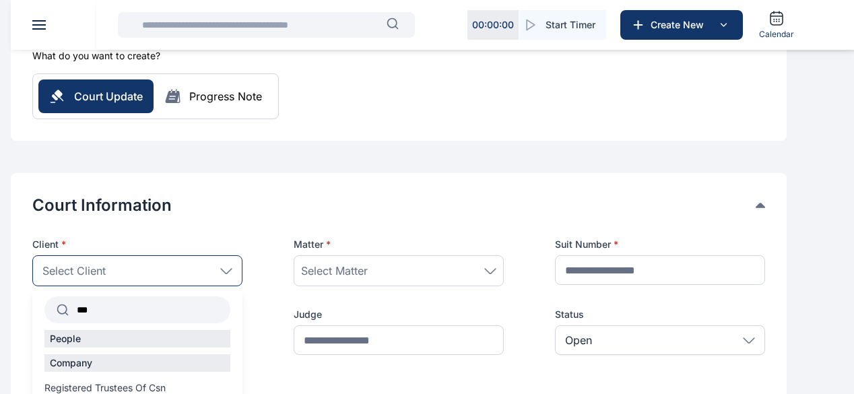
type input "***"
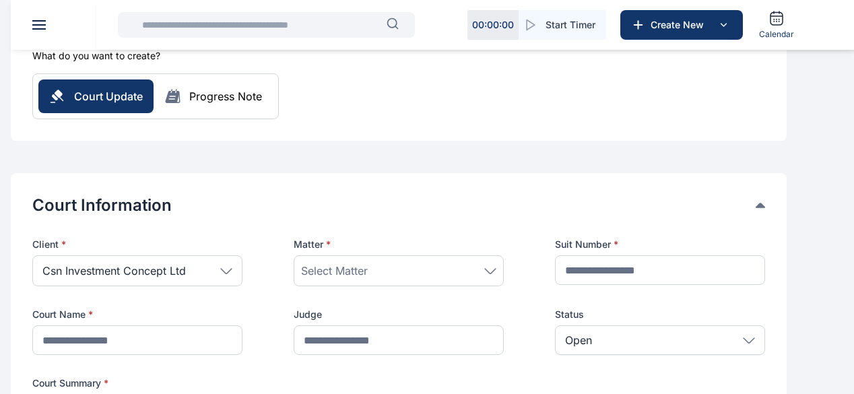
click at [368, 263] on span "Select Matter" at bounding box center [334, 271] width 67 height 16
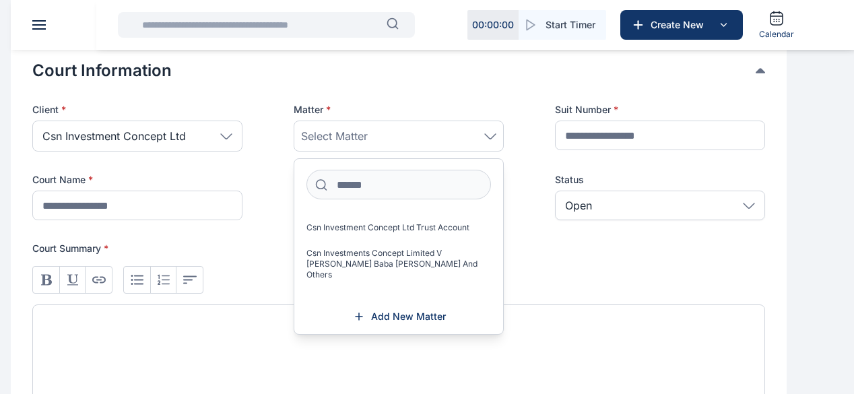
scroll to position [89, 0]
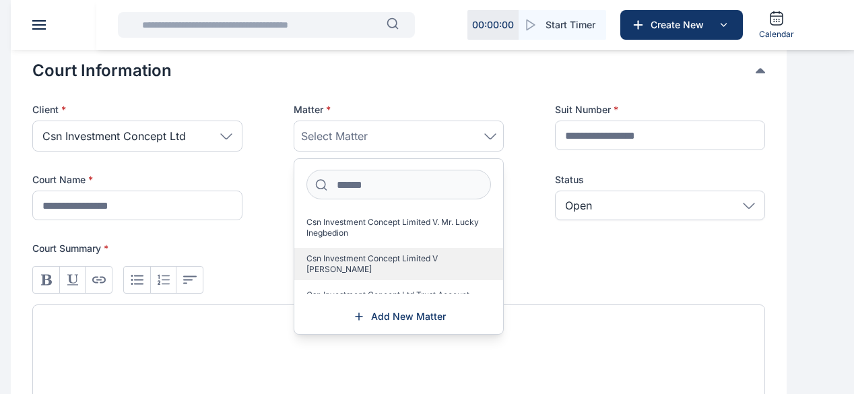
drag, startPoint x: 448, startPoint y: 245, endPoint x: 470, endPoint y: 239, distance: 23.0
click at [448, 253] on span "Csn Investment Concept Limited V [PERSON_NAME]" at bounding box center [393, 264] width 174 height 22
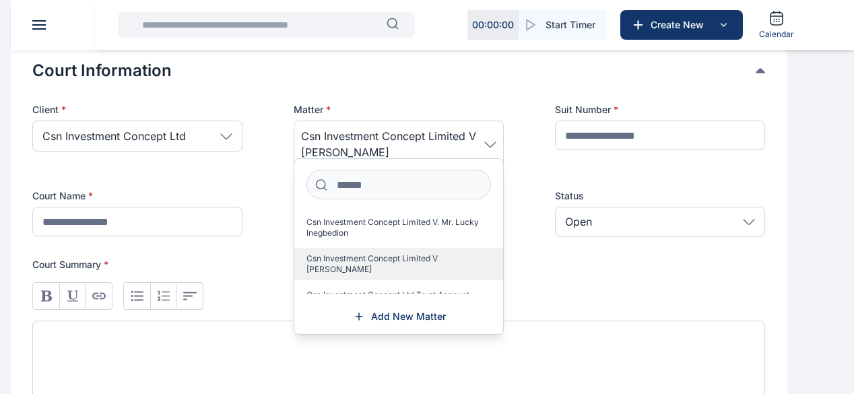
click at [431, 253] on span "Csn Investment Concept Limited V [PERSON_NAME]" at bounding box center [393, 264] width 174 height 22
click at [462, 253] on span "Csn Investment Concept Limited V [PERSON_NAME]" at bounding box center [393, 264] width 174 height 22
click at [491, 253] on span at bounding box center [485, 264] width 11 height 22
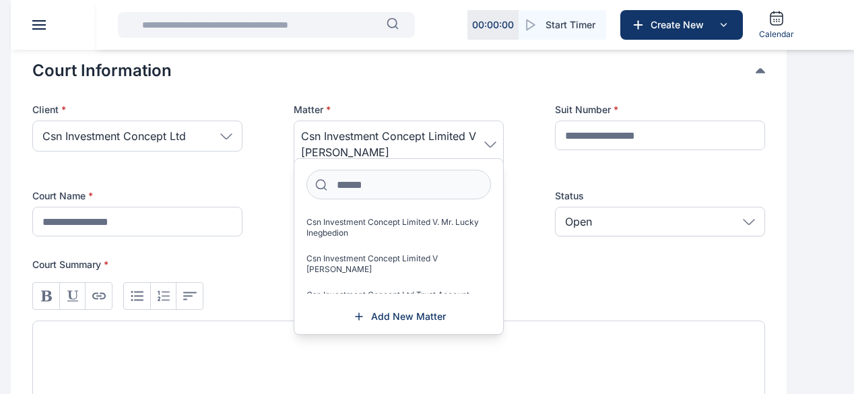
click at [563, 271] on div at bounding box center [398, 345] width 732 height 149
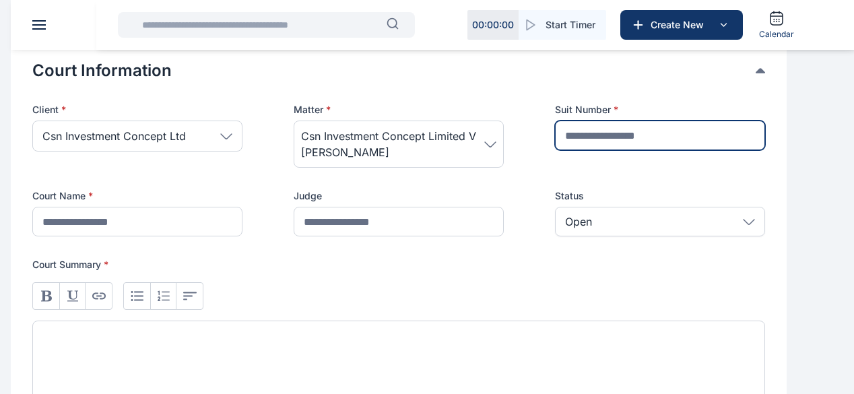
click at [622, 120] on input "text" at bounding box center [660, 135] width 210 height 30
type input "**********"
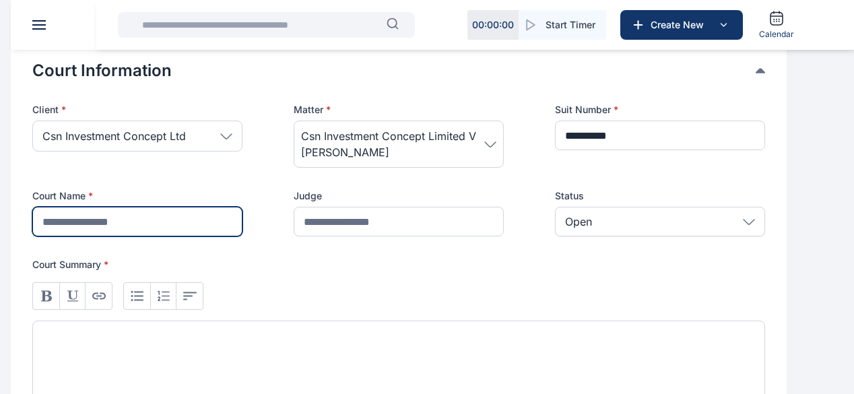
click at [242, 207] on input "text" at bounding box center [137, 222] width 210 height 30
type input "**********"
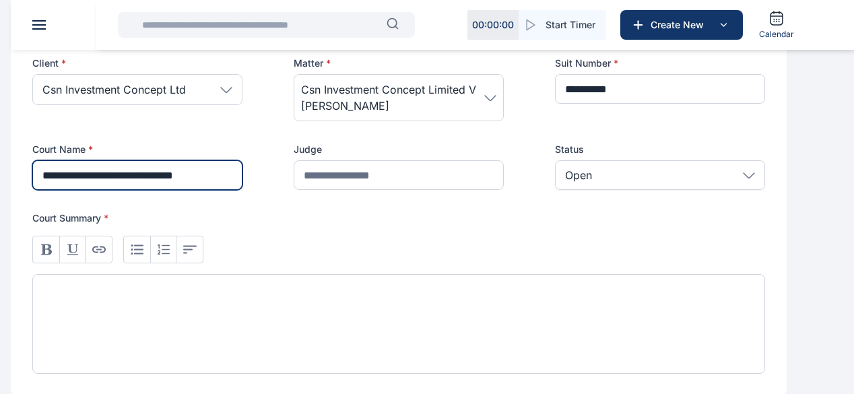
scroll to position [337, 0]
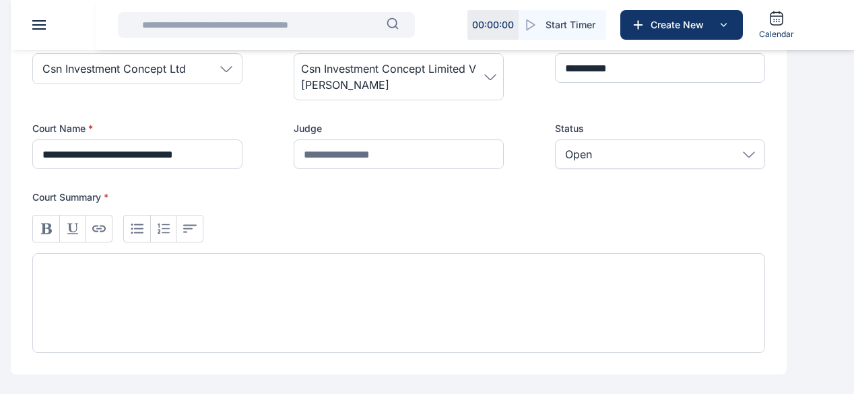
click at [166, 253] on div at bounding box center [398, 303] width 732 height 100
paste div
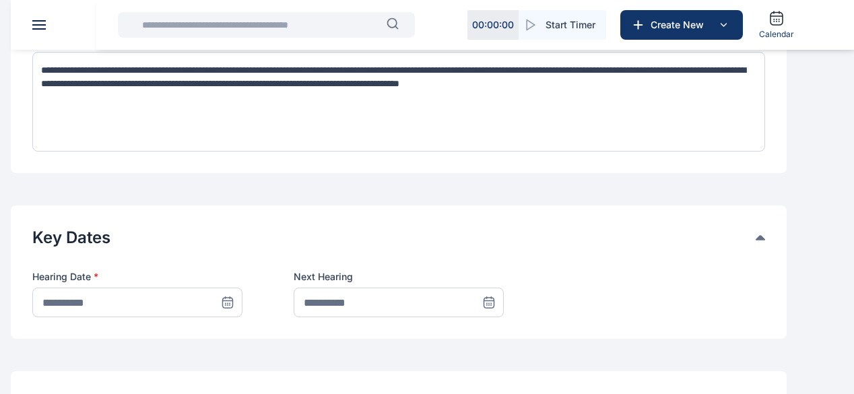
scroll to position [539, 0]
click at [234, 295] on icon at bounding box center [227, 301] width 13 height 13
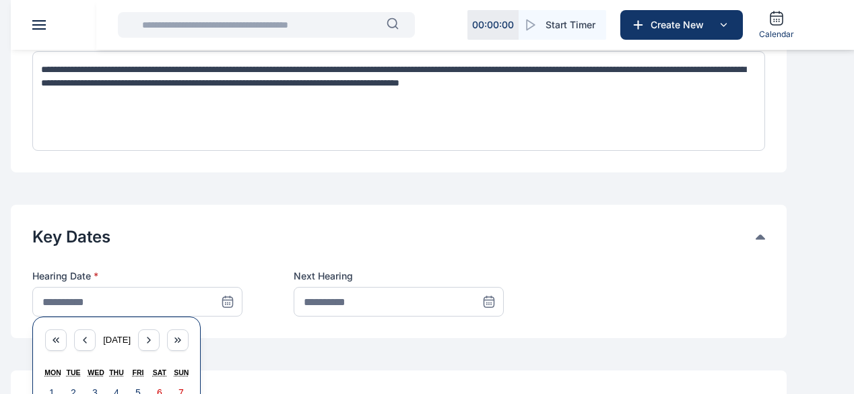
scroll to position [606, 0]
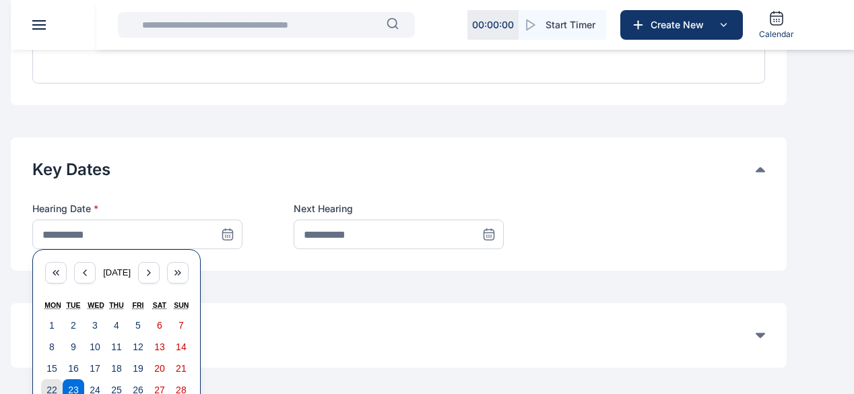
click at [63, 379] on button "22" at bounding box center [52, 390] width 22 height 22
type input "**********"
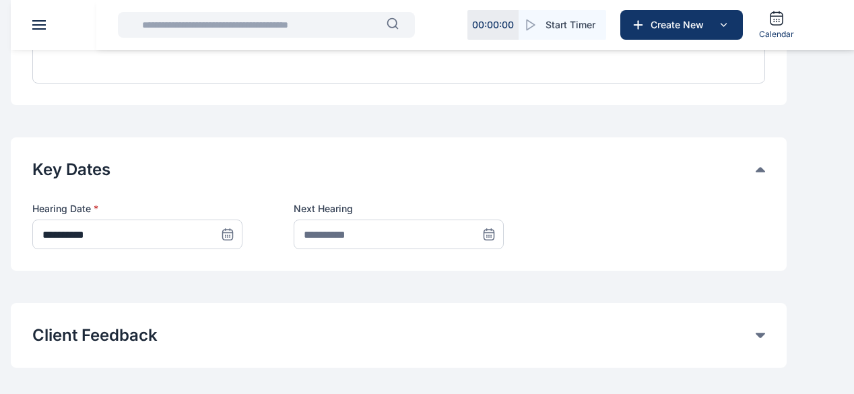
click at [495, 228] on icon at bounding box center [488, 234] width 13 height 13
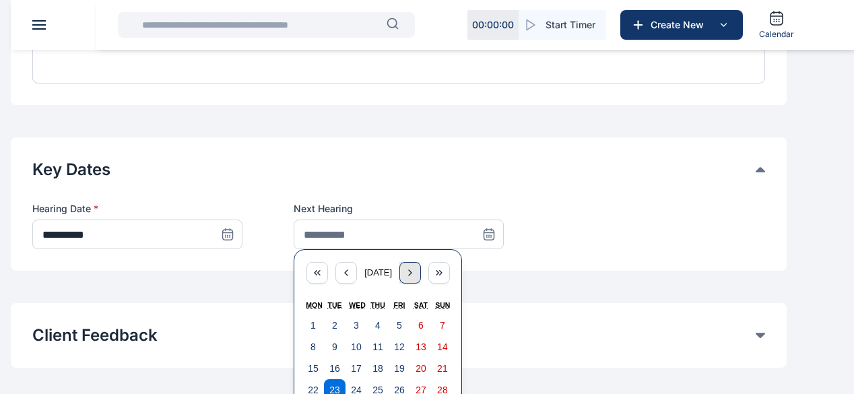
click at [415, 267] on icon "button" at bounding box center [410, 272] width 11 height 11
click at [361, 384] on abbr "22" at bounding box center [356, 389] width 11 height 11
type input "**********"
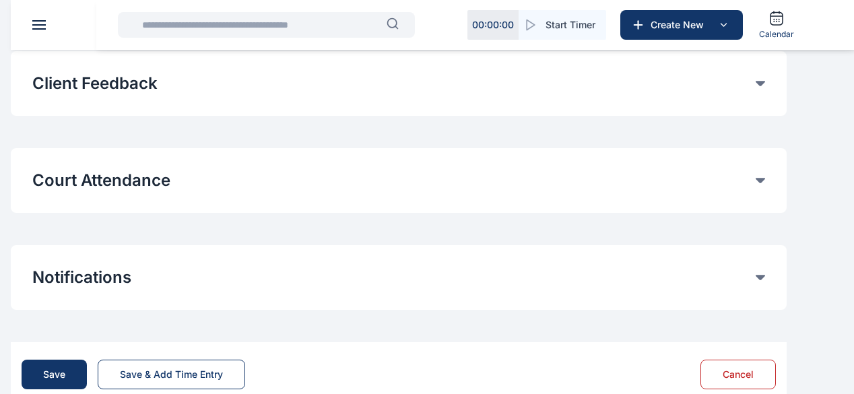
scroll to position [860, 0]
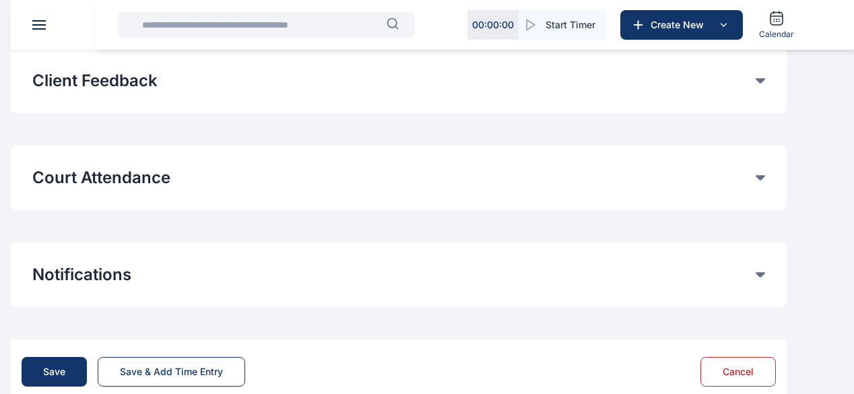
click at [765, 175] on icon at bounding box center [759, 177] width 9 height 5
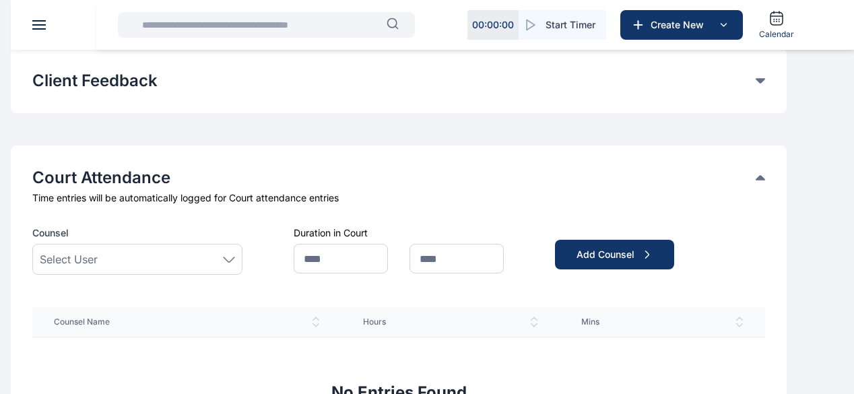
click at [235, 251] on div "Select User" at bounding box center [137, 259] width 195 height 16
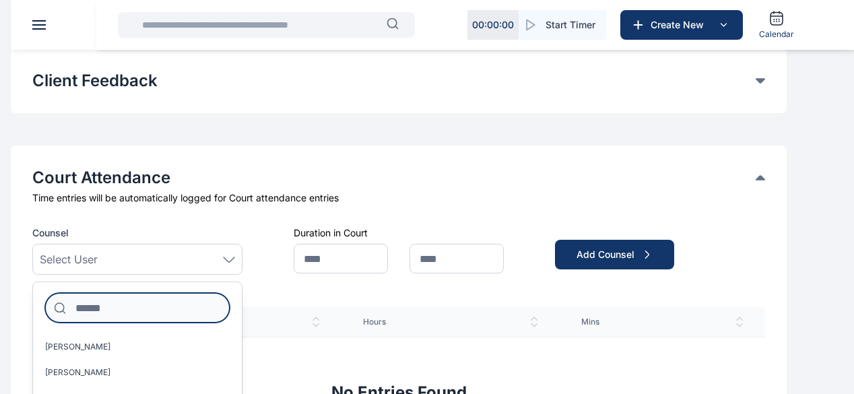
click at [197, 293] on input at bounding box center [137, 308] width 184 height 30
type input "**"
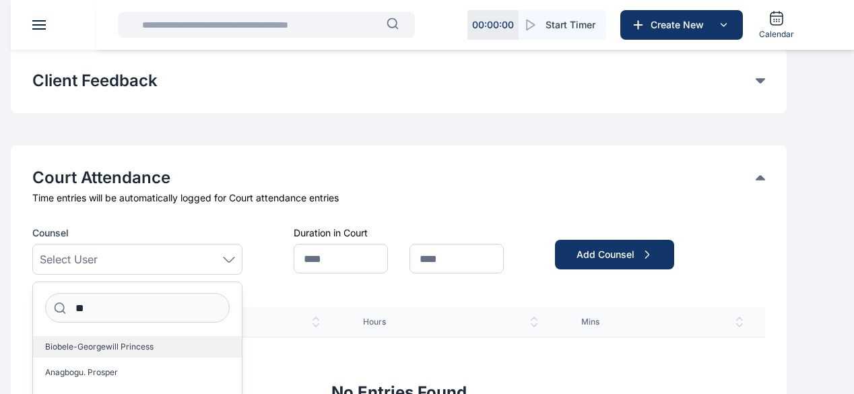
click at [153, 341] on span "Biobele-Georgewill Princess" at bounding box center [99, 346] width 108 height 11
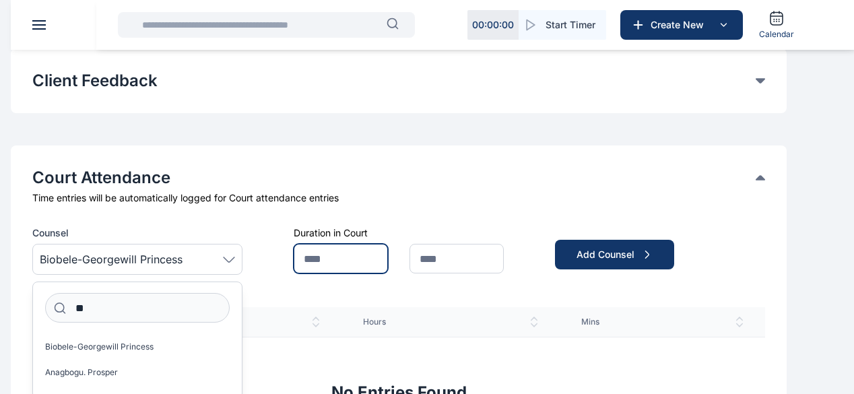
click at [388, 244] on input "text" at bounding box center [340, 259] width 94 height 30
type input "*"
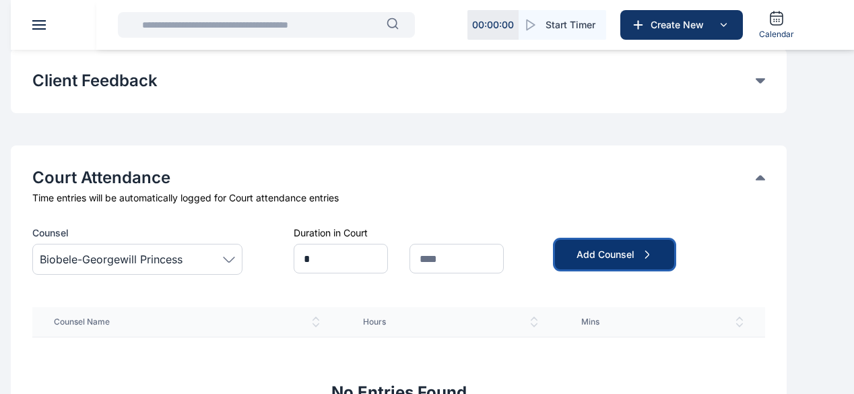
click at [629, 248] on div "Add Counsel" at bounding box center [614, 254] width 76 height 13
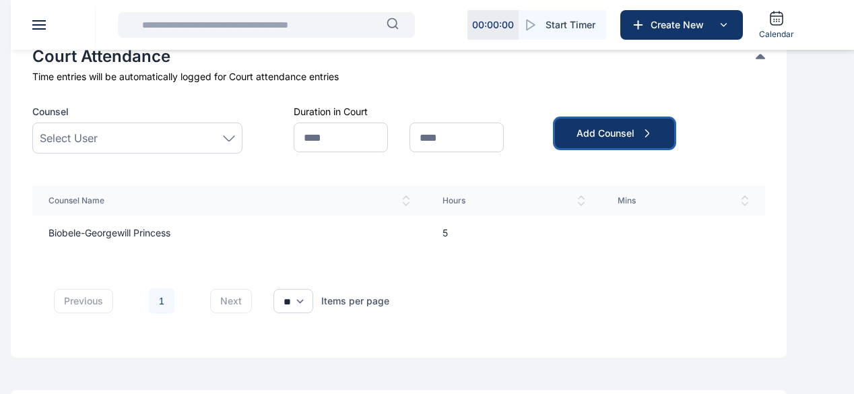
scroll to position [1128, 0]
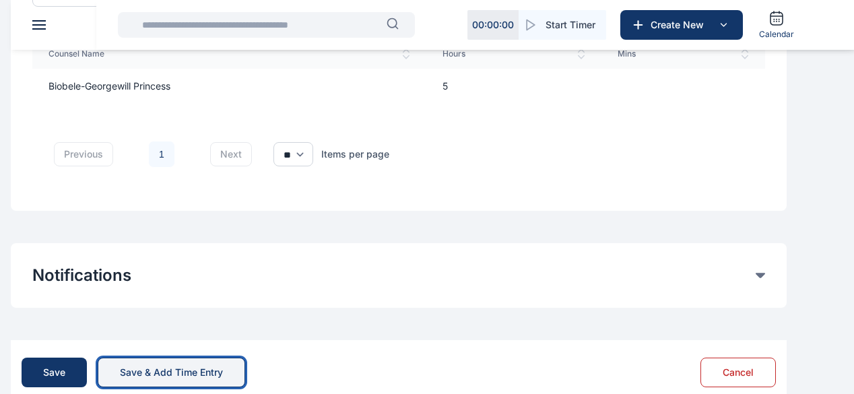
click at [223, 366] on div "Save & Add Time Entry" at bounding box center [171, 372] width 103 height 13
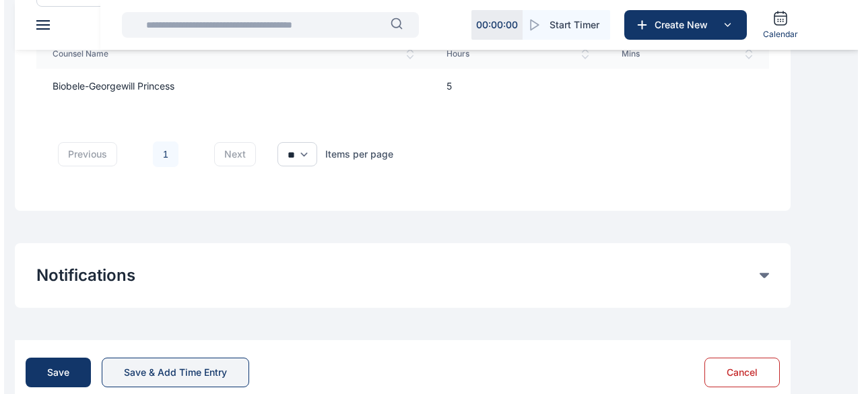
scroll to position [0, 0]
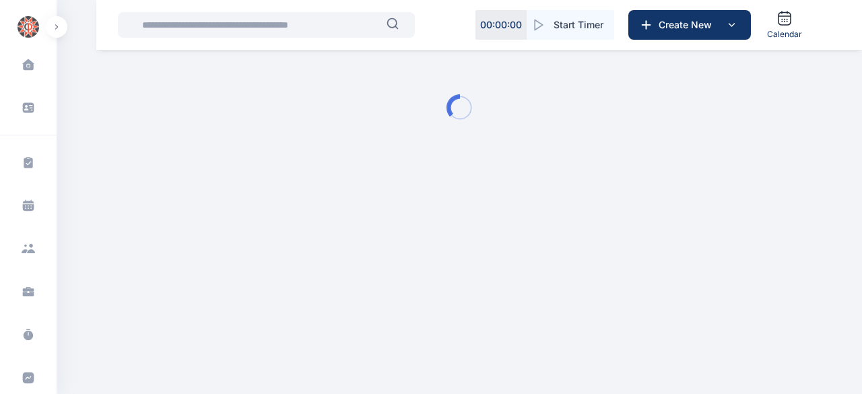
type input "**********"
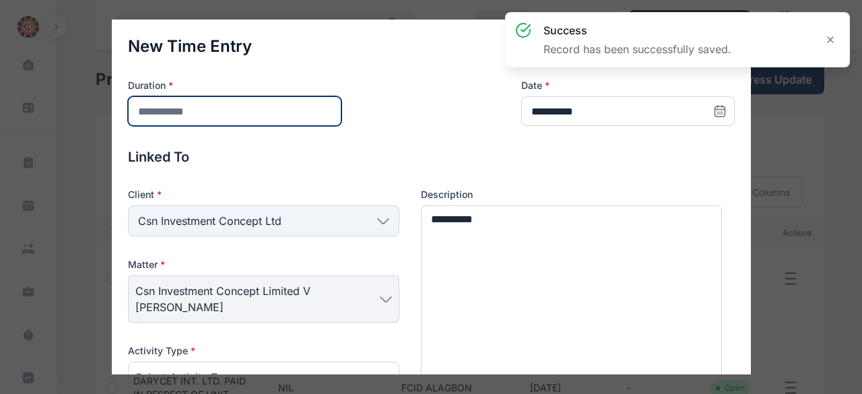
click at [209, 115] on input "number" at bounding box center [234, 111] width 213 height 30
type input "*"
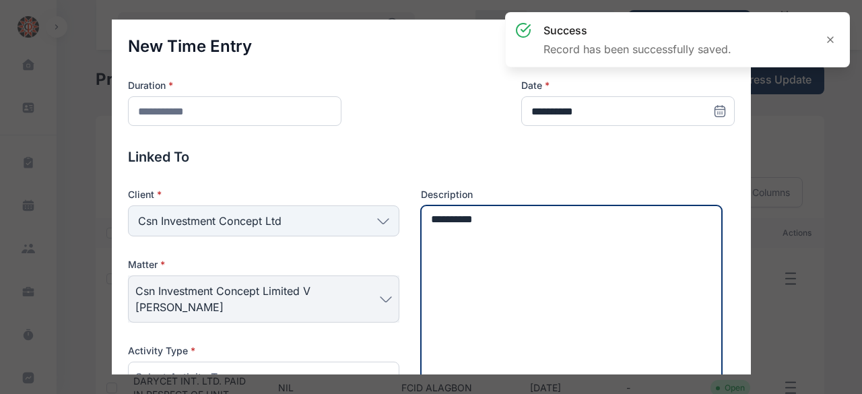
click at [510, 232] on textarea "**********" at bounding box center [572, 305] width 302 height 201
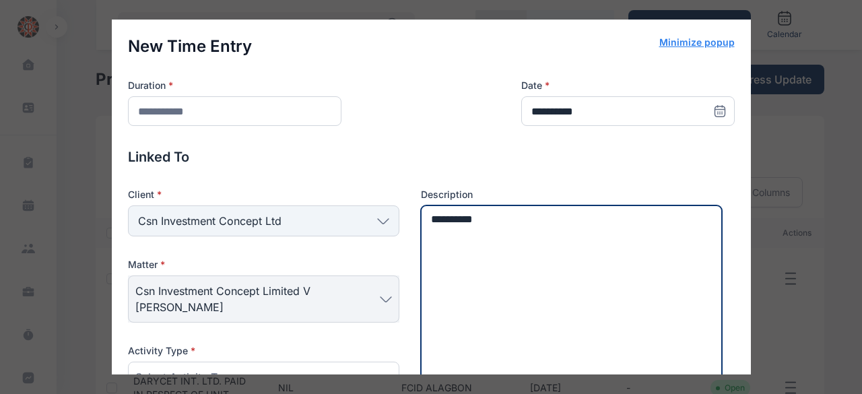
drag, startPoint x: 512, startPoint y: 226, endPoint x: 408, endPoint y: 224, distance: 103.7
click at [408, 224] on div "Client * Csn Investment Concept Ltd Individual Rear Admiral [PERSON_NAME] [PERS…" at bounding box center [431, 298] width 607 height 221
paste textarea "**********"
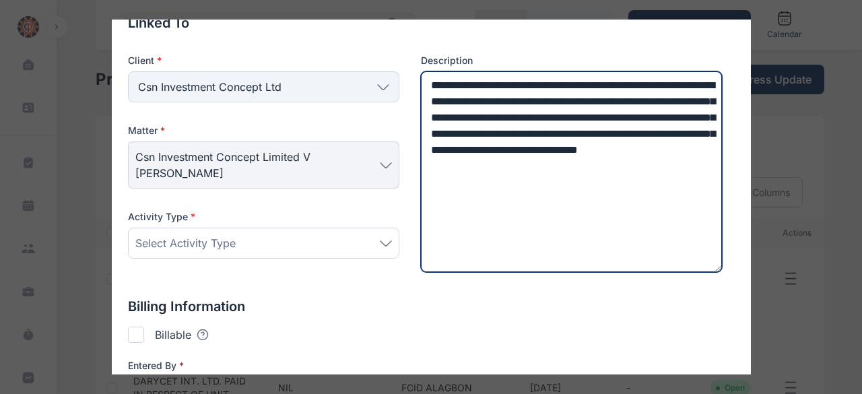
scroll to position [135, 0]
type textarea "**********"
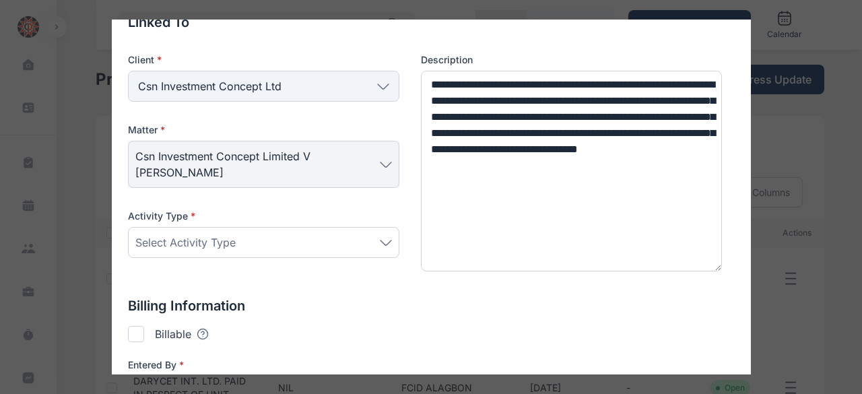
click at [315, 253] on div "Select Activity Type" at bounding box center [263, 242] width 271 height 31
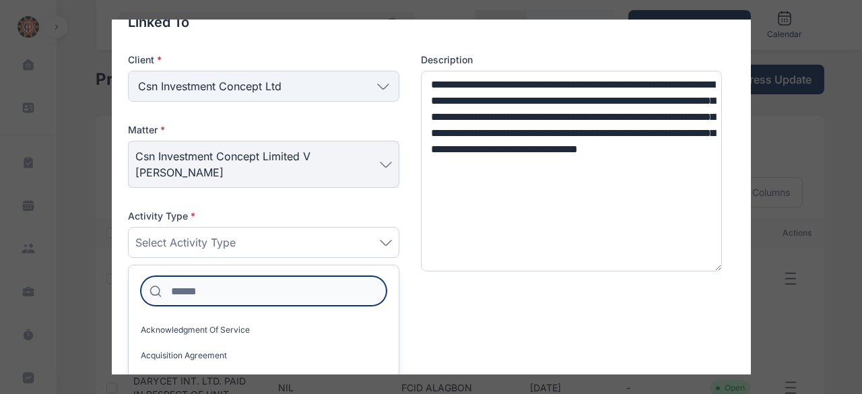
click at [253, 288] on input at bounding box center [264, 291] width 246 height 30
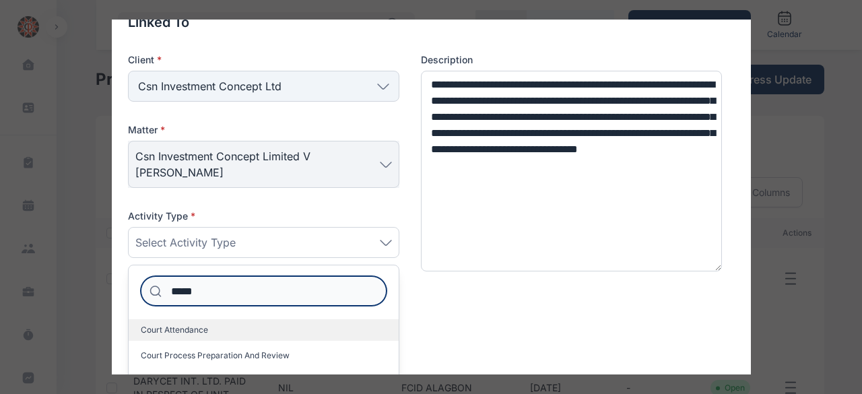
type input "*****"
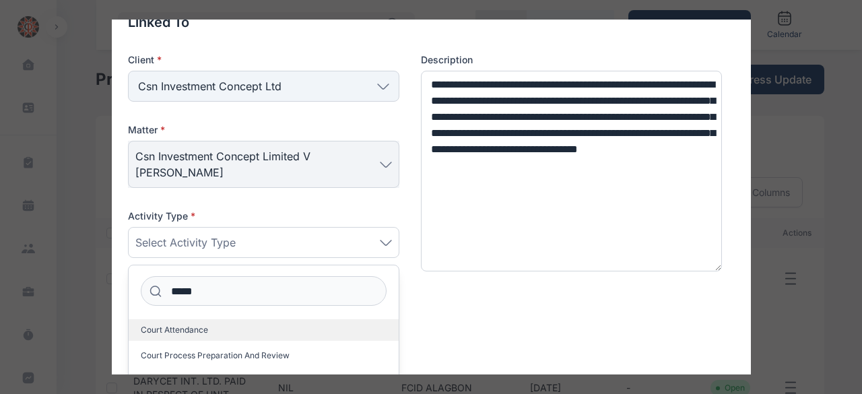
click at [242, 325] on label "Court Attendance" at bounding box center [264, 330] width 270 height 22
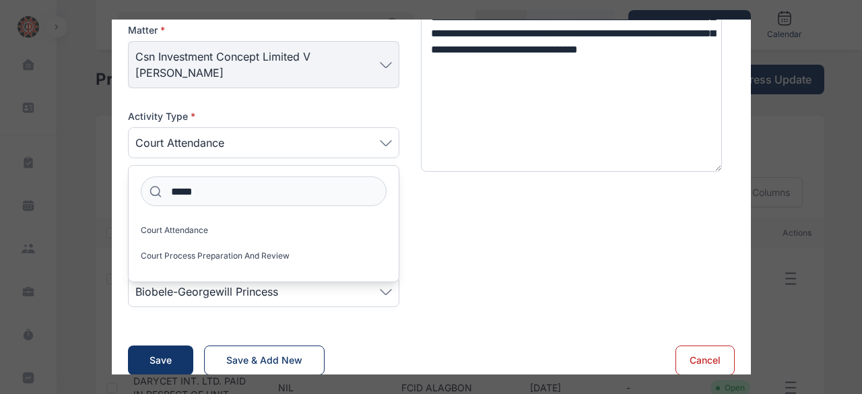
scroll to position [249, 0]
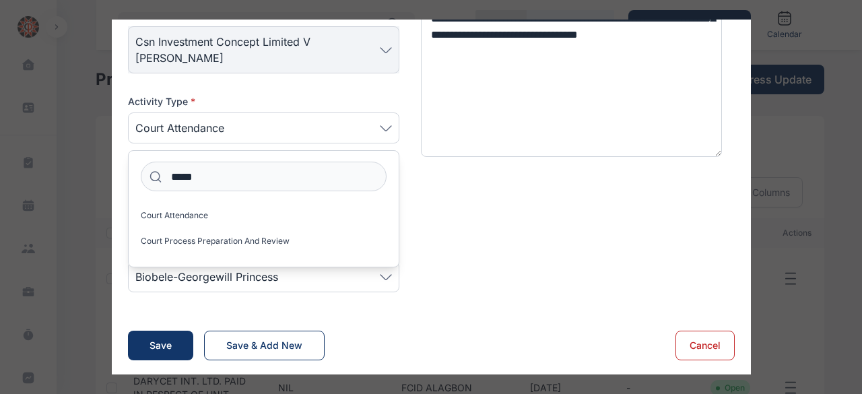
click at [567, 239] on div "Billing Information Billable Tooltips text here Checking this means that this c…" at bounding box center [431, 245] width 607 height 127
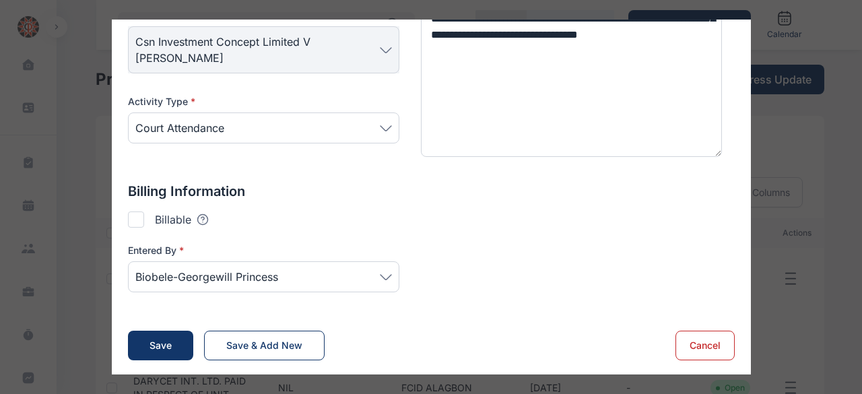
click at [320, 271] on span "Biobele-Georgewill Princess" at bounding box center [263, 277] width 256 height 16
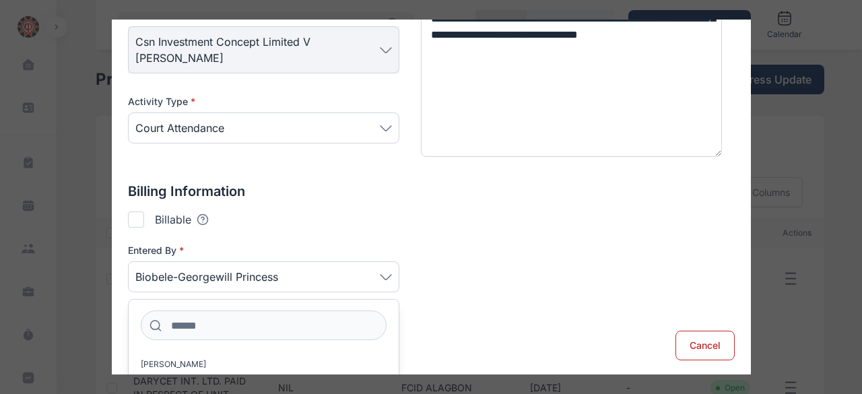
click at [129, 216] on div at bounding box center [136, 219] width 16 height 16
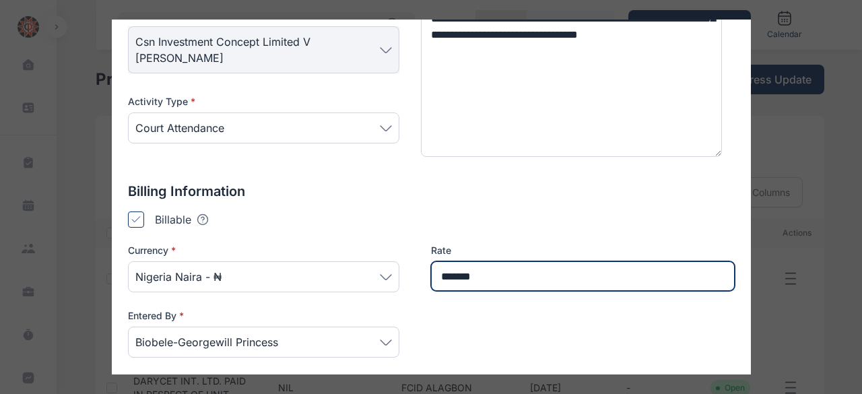
click at [460, 279] on input "*******" at bounding box center [583, 276] width 304 height 30
drag, startPoint x: 489, startPoint y: 271, endPoint x: 347, endPoint y: 270, distance: 141.4
click at [347, 270] on div "Currency * [GEOGRAPHIC_DATA] Naira - ₦ Rate ******* Entered By * Biobele-George…" at bounding box center [431, 309] width 607 height 131
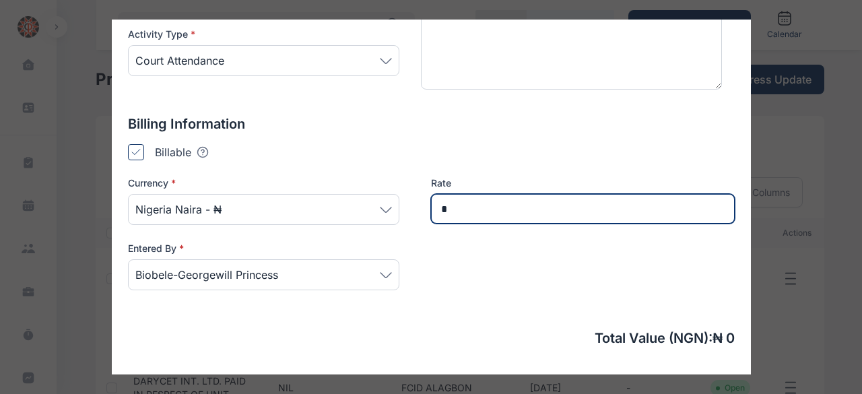
type input "*"
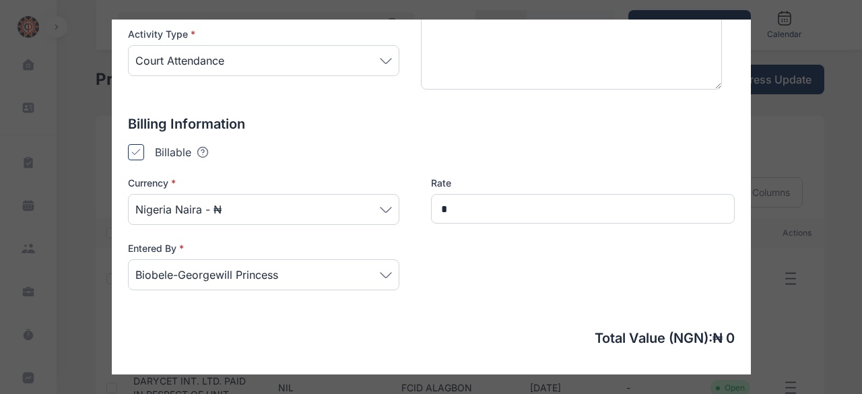
click at [316, 278] on span "Biobele-Georgewill Princess" at bounding box center [263, 275] width 256 height 16
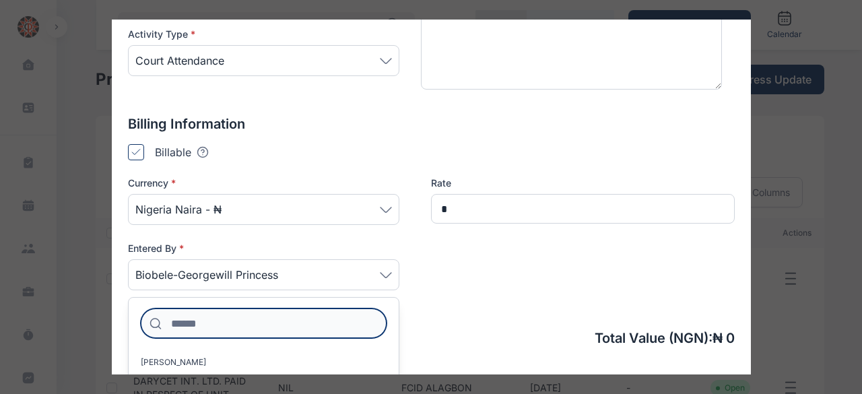
click at [233, 319] on input at bounding box center [264, 323] width 246 height 30
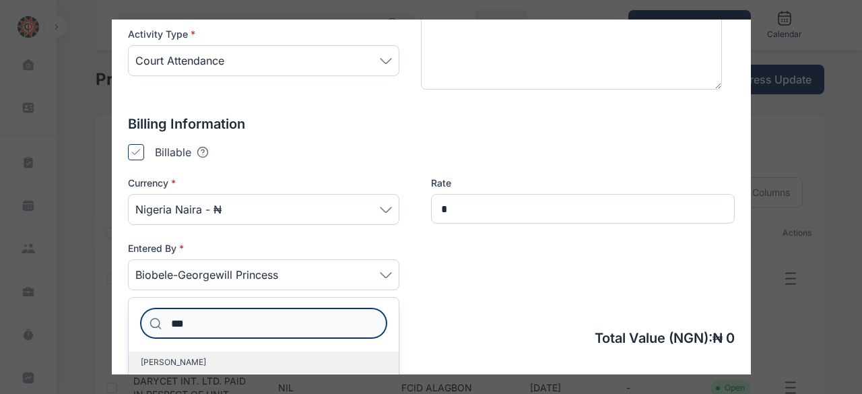
type input "***"
click at [199, 360] on span "[PERSON_NAME]" at bounding box center [173, 362] width 65 height 11
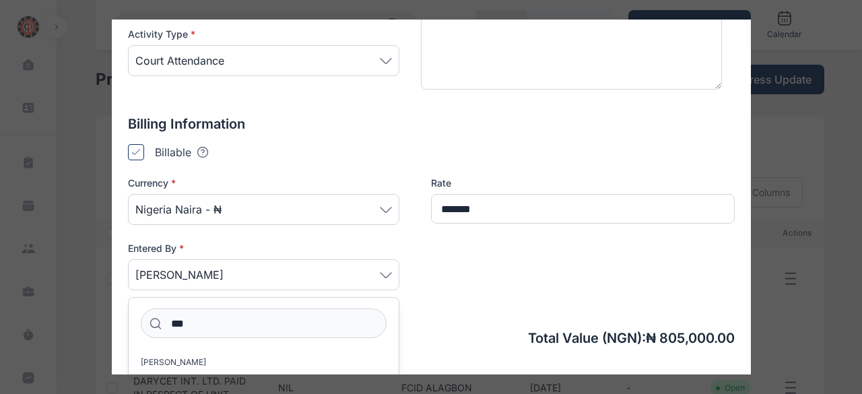
click at [508, 304] on div "**********" at bounding box center [431, 64] width 607 height 690
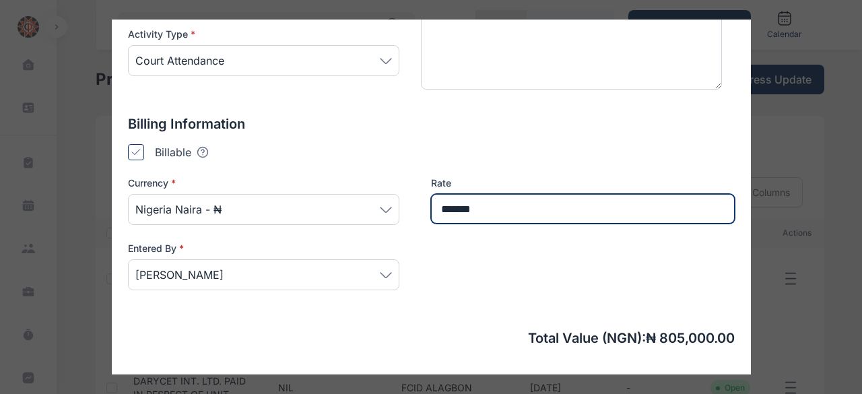
drag, startPoint x: 508, startPoint y: 209, endPoint x: 355, endPoint y: 199, distance: 152.4
click at [355, 199] on div "Currency * [GEOGRAPHIC_DATA] Naira - ₦ Rate ******* Entered By * [PERSON_NAME]" at bounding box center [431, 241] width 607 height 131
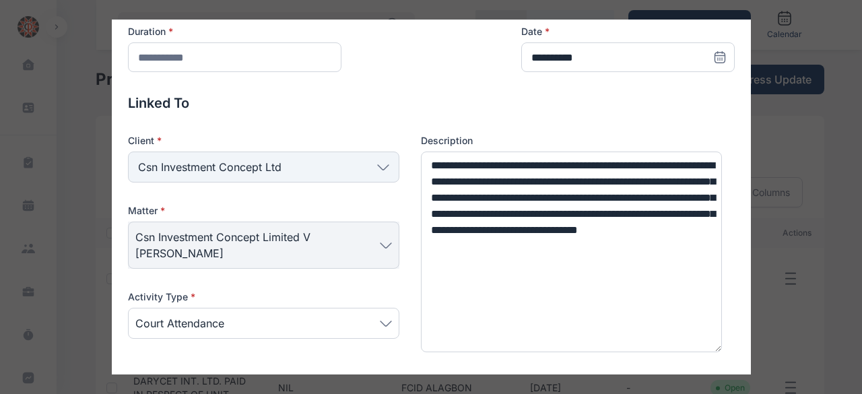
scroll to position [0, 0]
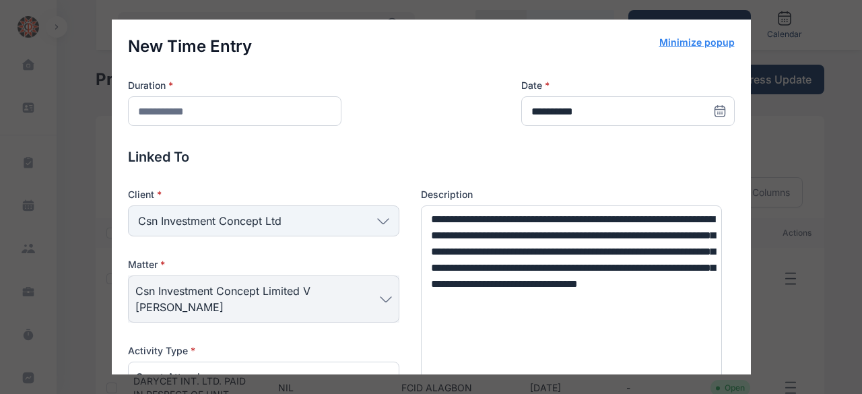
type input "*"
click at [713, 114] on icon at bounding box center [719, 110] width 13 height 13
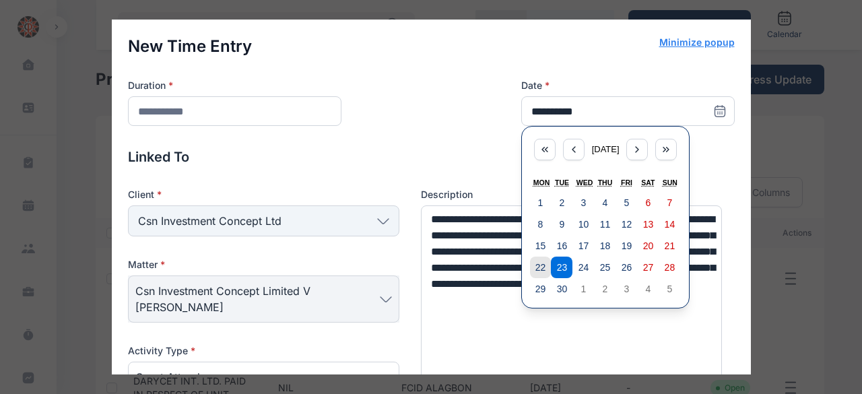
click at [536, 263] on abbr "22" at bounding box center [540, 267] width 11 height 11
type input "**********"
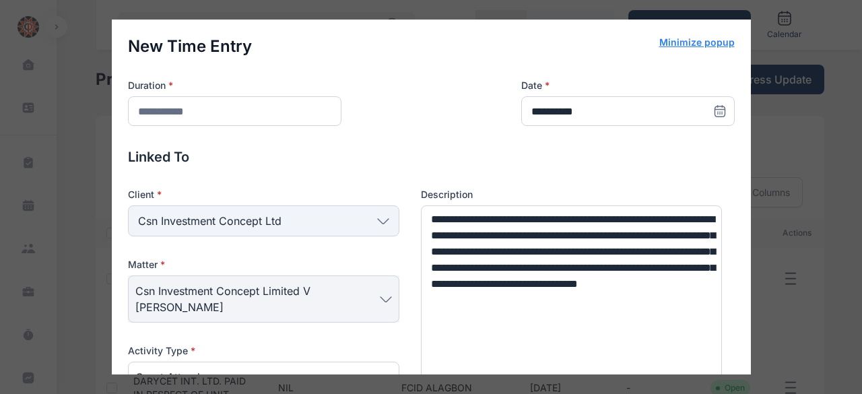
click at [397, 92] on div "**********" at bounding box center [431, 102] width 607 height 47
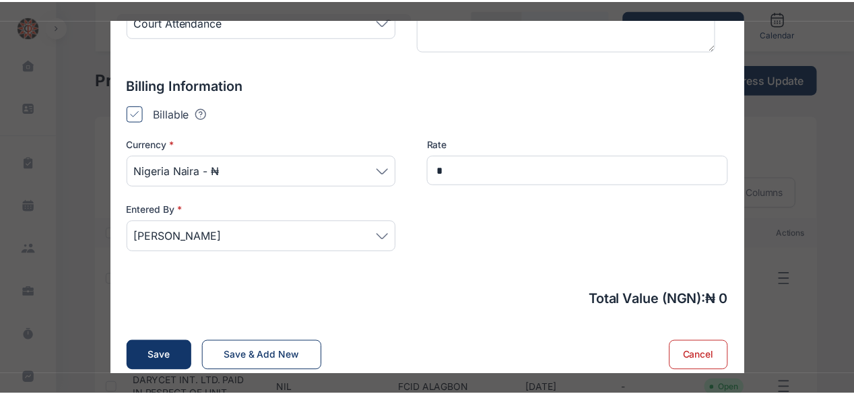
scroll to position [365, 0]
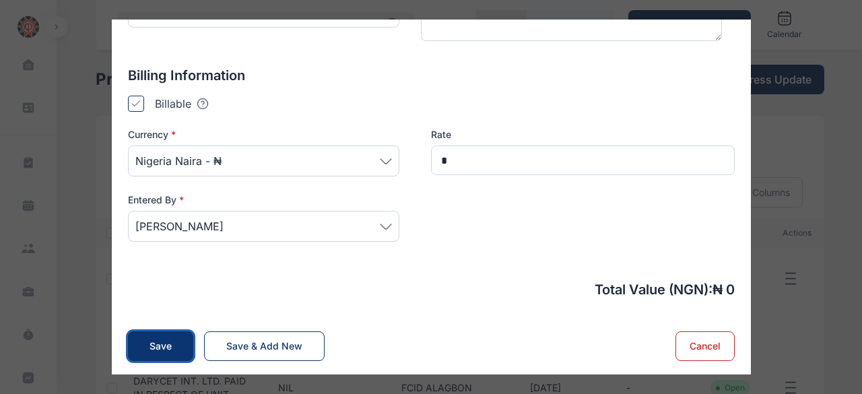
click at [144, 347] on button "Save" at bounding box center [160, 346] width 65 height 30
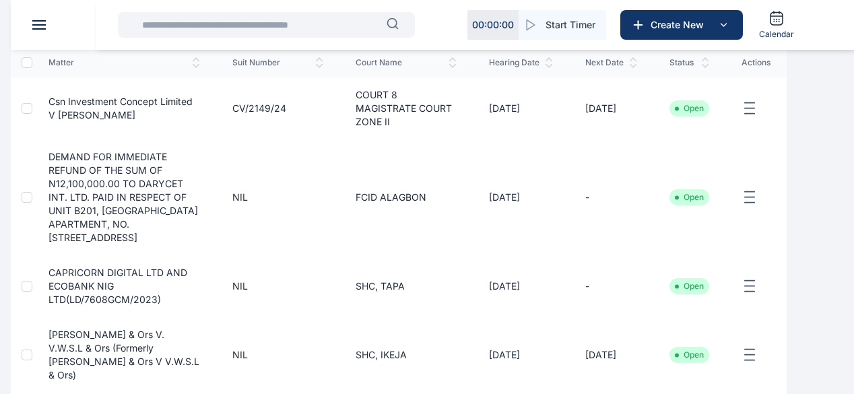
scroll to position [202, 0]
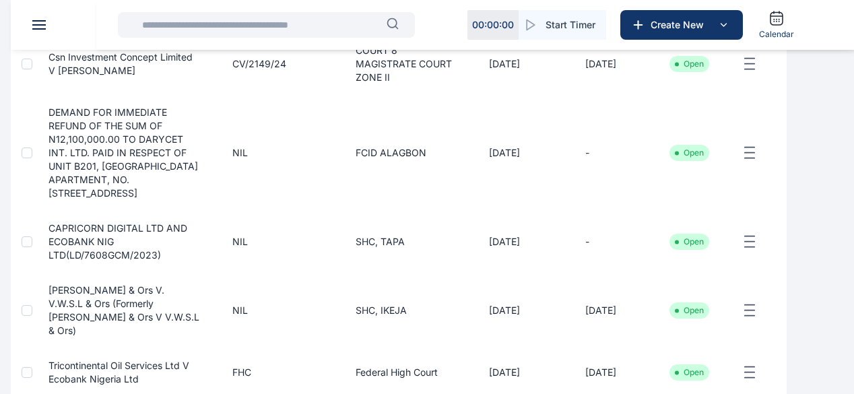
click at [0, 0] on button "button" at bounding box center [0, 0] width 0 height 0
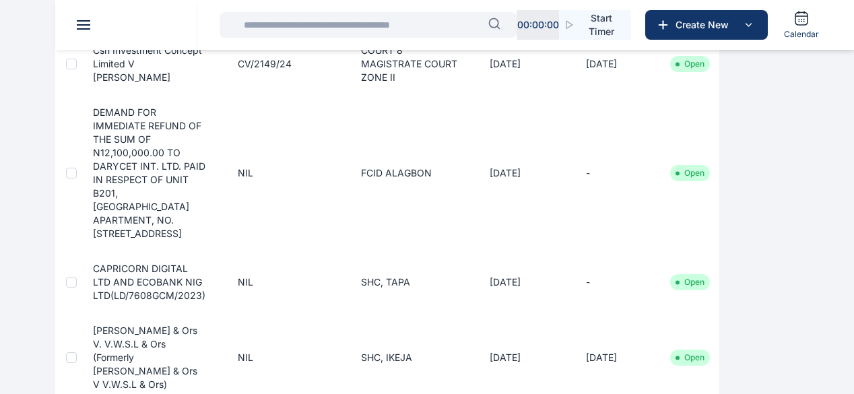
scroll to position [135, 0]
click at [0, 0] on span "Time Entries time entries time entries" at bounding box center [0, 0] width 0 height 0
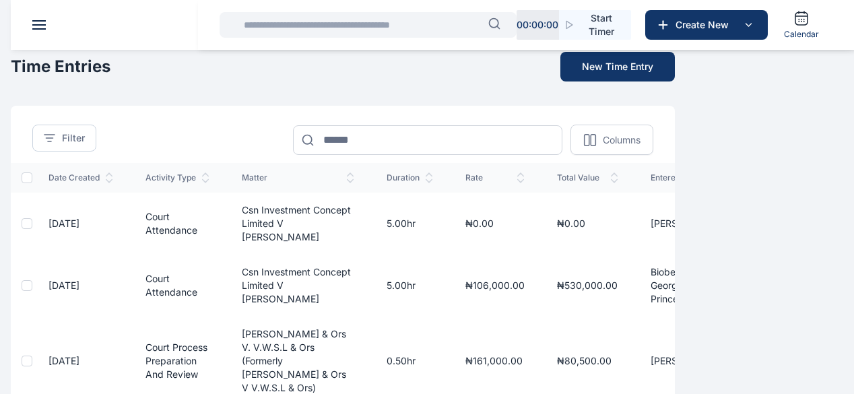
click at [32, 291] on div at bounding box center [27, 285] width 11 height 11
click at [31, 289] on icon at bounding box center [27, 285] width 8 height 8
click at [370, 302] on td "Csn Investment Concept Limited V [PERSON_NAME]" at bounding box center [298, 285] width 145 height 62
click at [449, 301] on td "5.00hr" at bounding box center [409, 285] width 79 height 62
click at [0, 0] on span "Progress Update progress update progress update" at bounding box center [0, 0] width 0 height 0
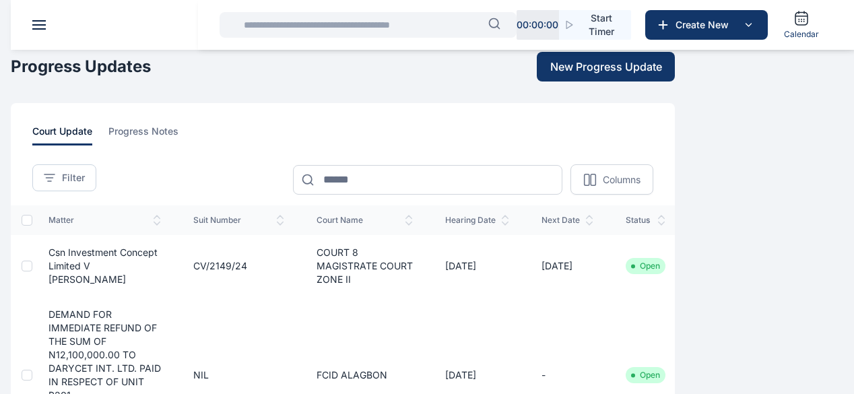
click at [0, 0] on span "Time Entries time entries time entries" at bounding box center [0, 0] width 0 height 0
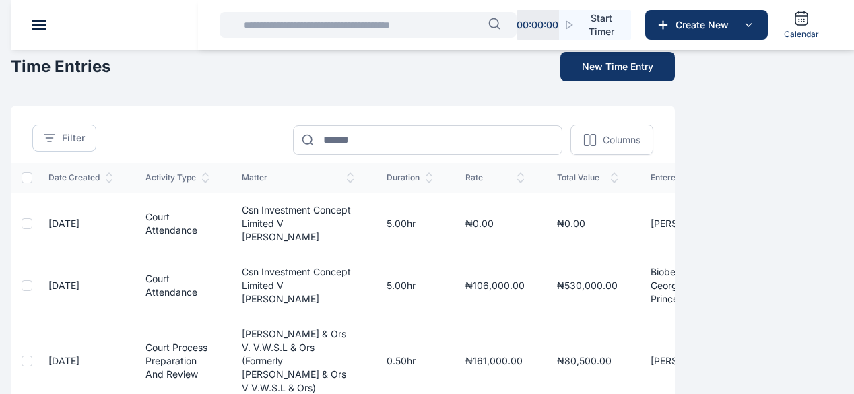
click at [197, 296] on span "Court Attendance" at bounding box center [171, 285] width 52 height 25
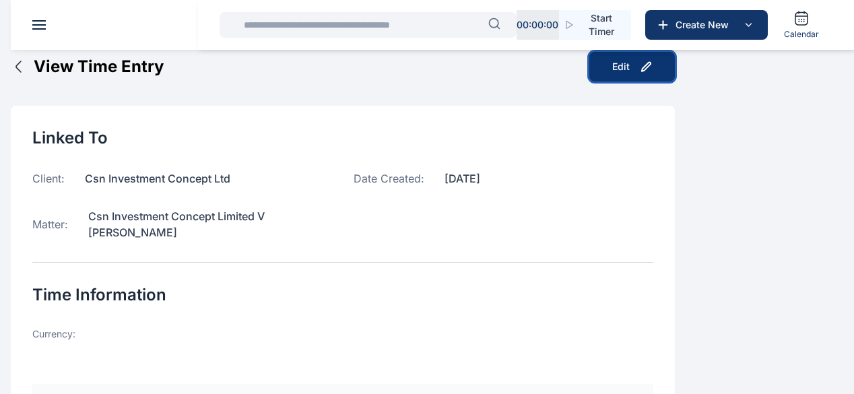
click at [629, 73] on div "Edit" at bounding box center [621, 66] width 18 height 13
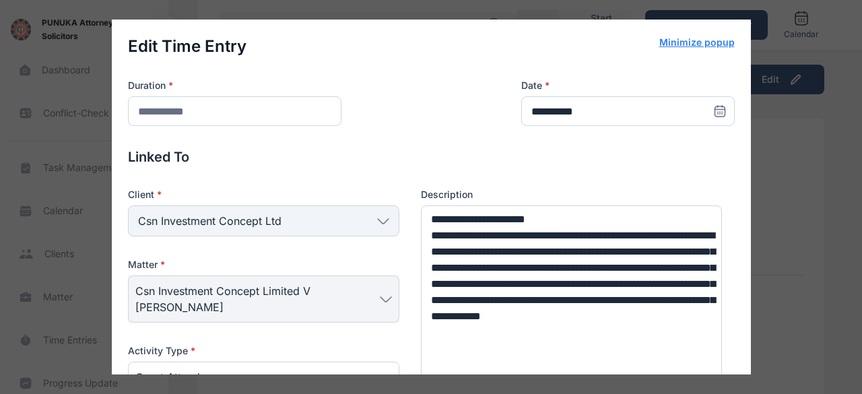
click at [714, 110] on icon at bounding box center [718, 110] width 9 height 0
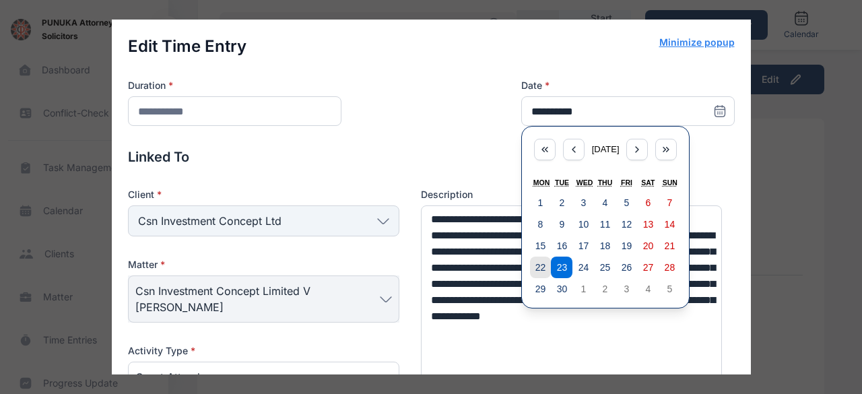
click at [535, 262] on abbr "22" at bounding box center [540, 267] width 11 height 11
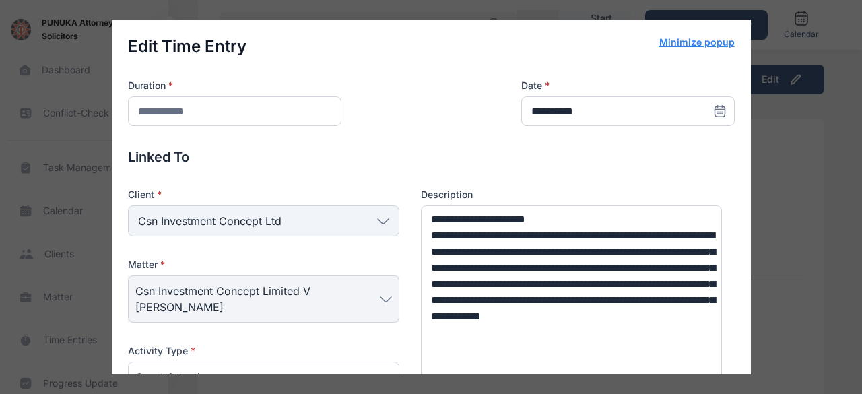
type input "**********"
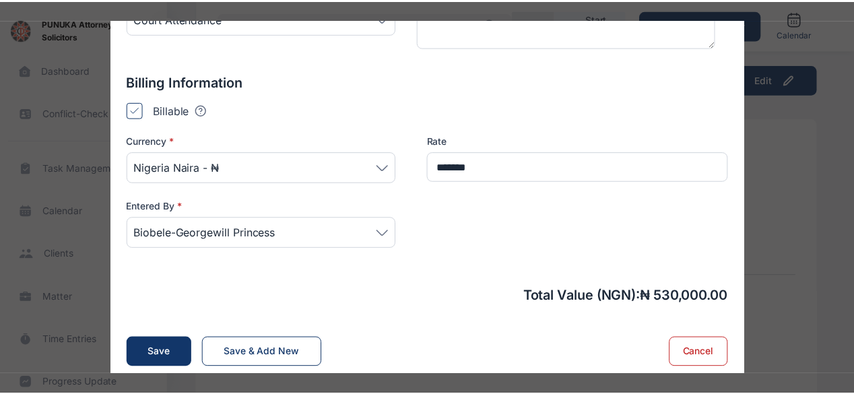
scroll to position [365, 0]
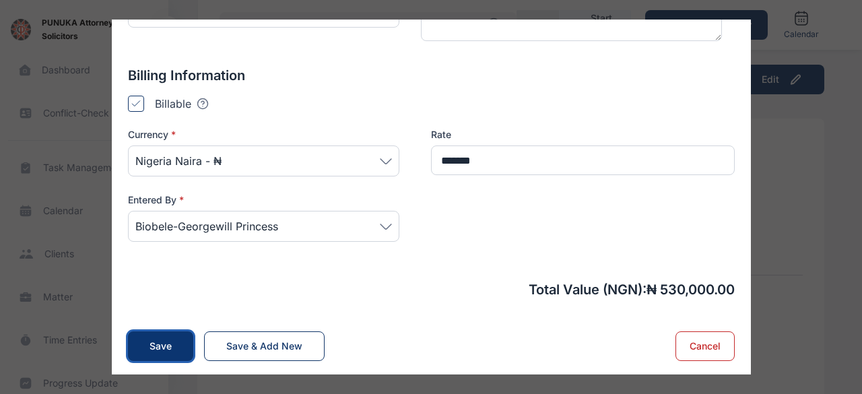
click at [143, 348] on button "Save" at bounding box center [160, 346] width 65 height 30
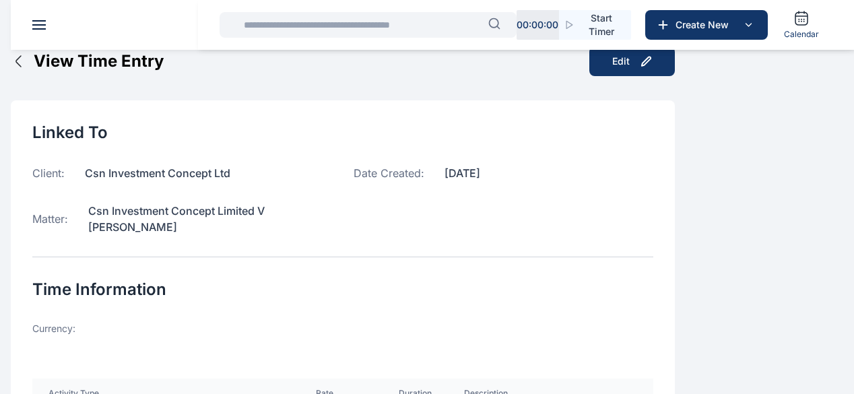
scroll to position [0, 0]
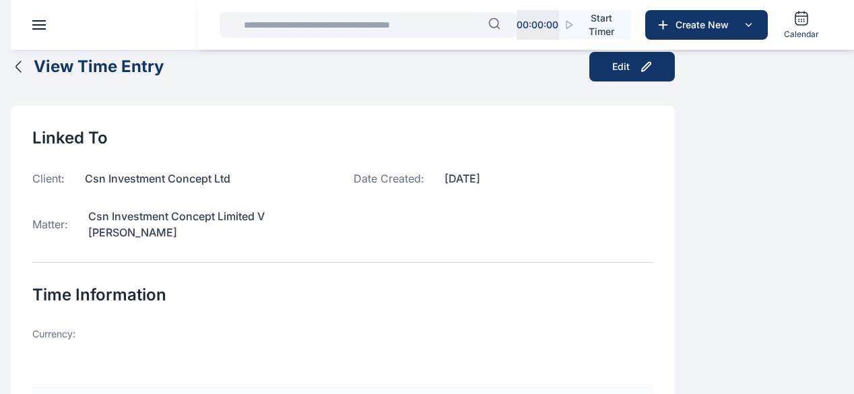
click at [27, 75] on icon "button" at bounding box center [19, 67] width 16 height 16
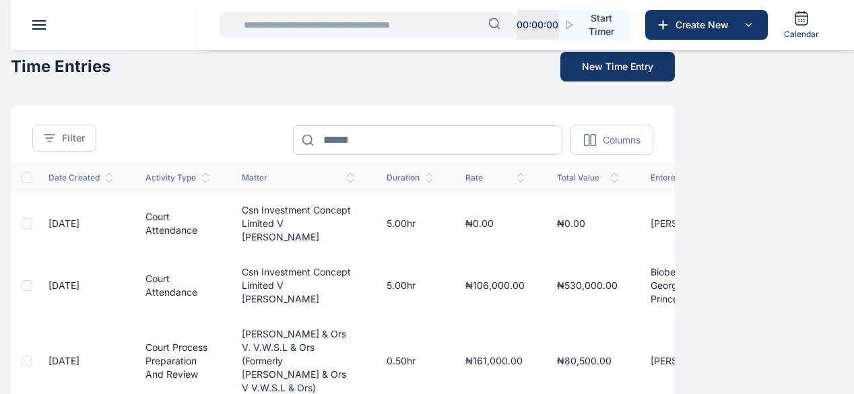
click at [197, 226] on span "Court Attendance" at bounding box center [171, 223] width 52 height 25
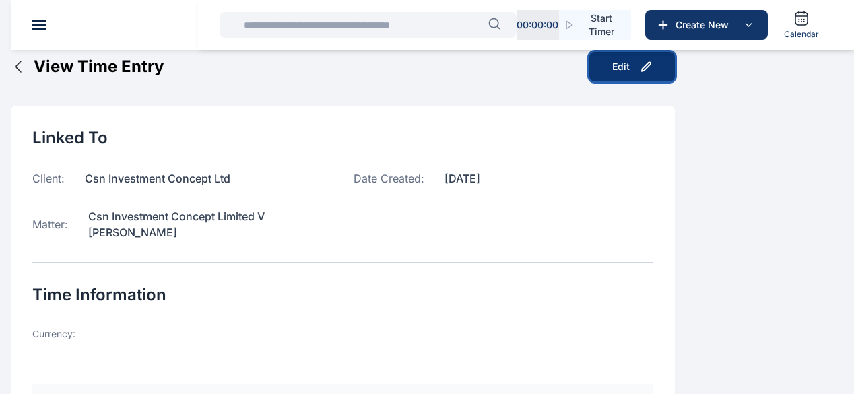
click at [675, 81] on button "Edit" at bounding box center [631, 67] width 85 height 30
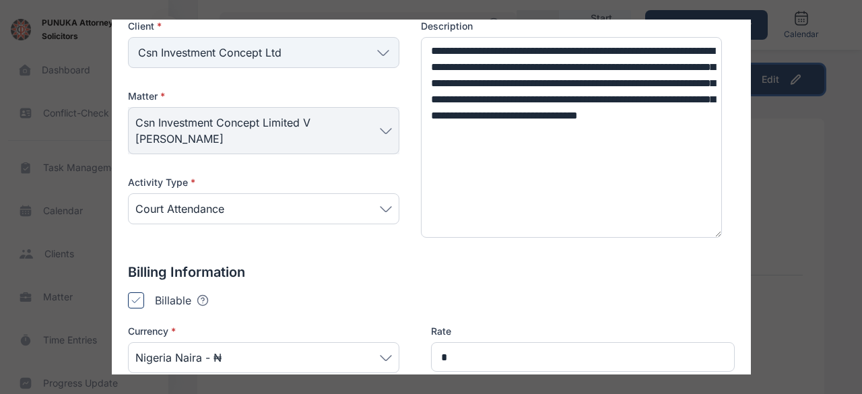
scroll to position [269, 0]
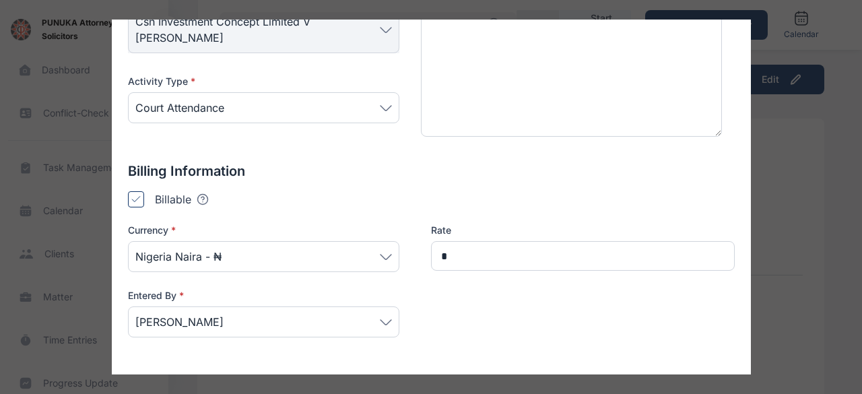
click at [298, 316] on span "[PERSON_NAME]" at bounding box center [263, 322] width 256 height 16
click at [380, 323] on span "[PERSON_NAME]" at bounding box center [263, 322] width 256 height 16
drag, startPoint x: 289, startPoint y: 320, endPoint x: 77, endPoint y: 339, distance: 212.9
click at [77, 339] on div "**********" at bounding box center [431, 197] width 862 height 394
click at [131, 200] on icon at bounding box center [135, 199] width 9 height 7
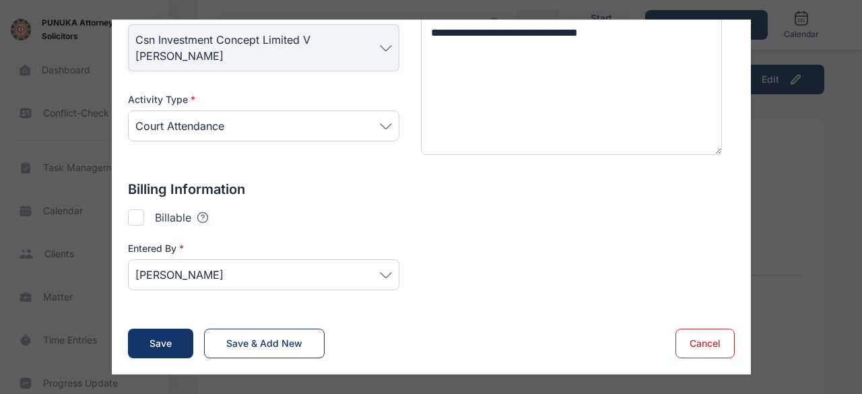
scroll to position [249, 0]
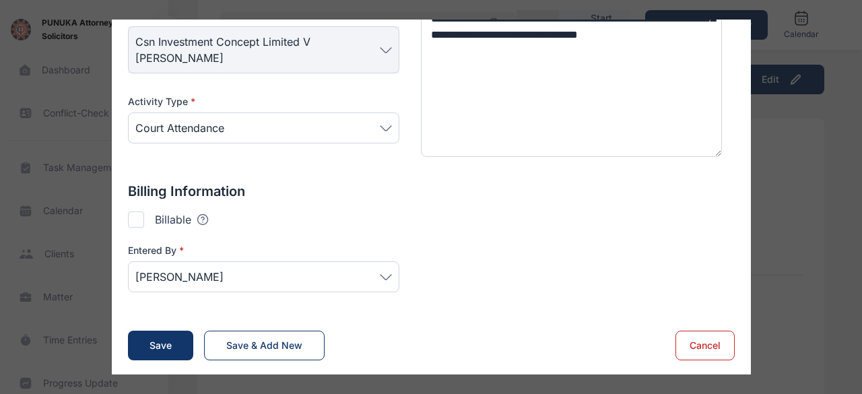
click at [133, 216] on div at bounding box center [136, 219] width 16 height 16
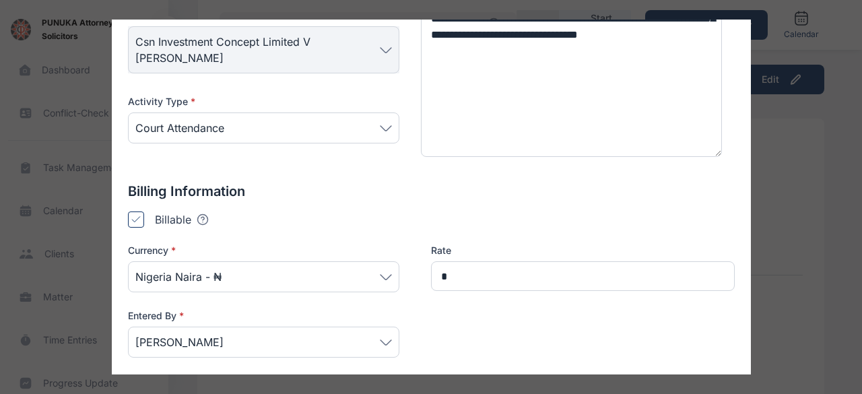
scroll to position [269, 0]
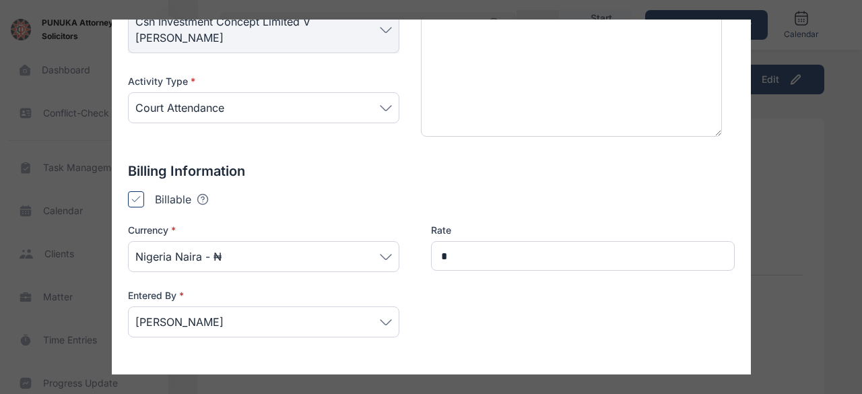
click at [380, 319] on icon at bounding box center [386, 322] width 12 height 6
click at [251, 314] on span "[PERSON_NAME]" at bounding box center [263, 322] width 256 height 16
click at [299, 315] on span "[PERSON_NAME]" at bounding box center [263, 322] width 256 height 16
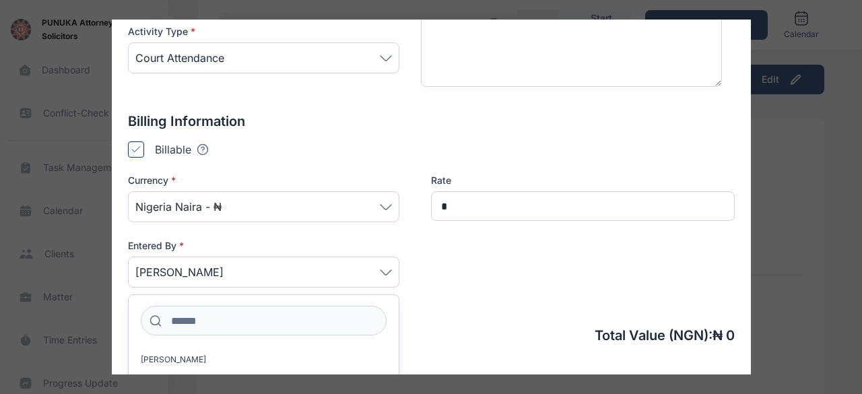
scroll to position [384, 0]
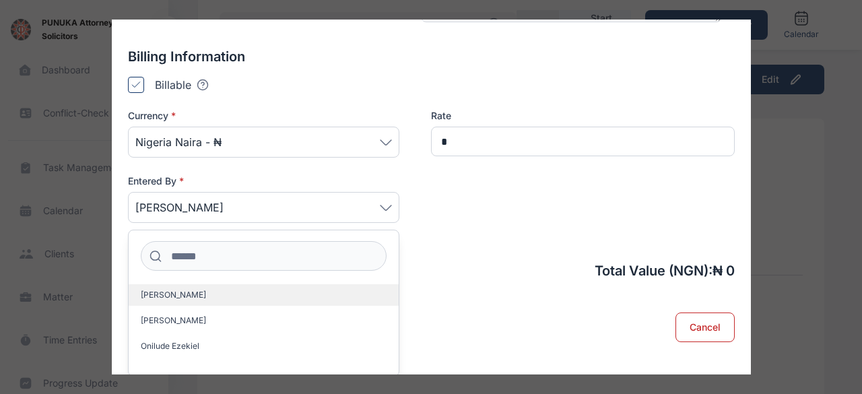
click at [255, 291] on label "[PERSON_NAME]" at bounding box center [264, 295] width 270 height 22
type input "*******"
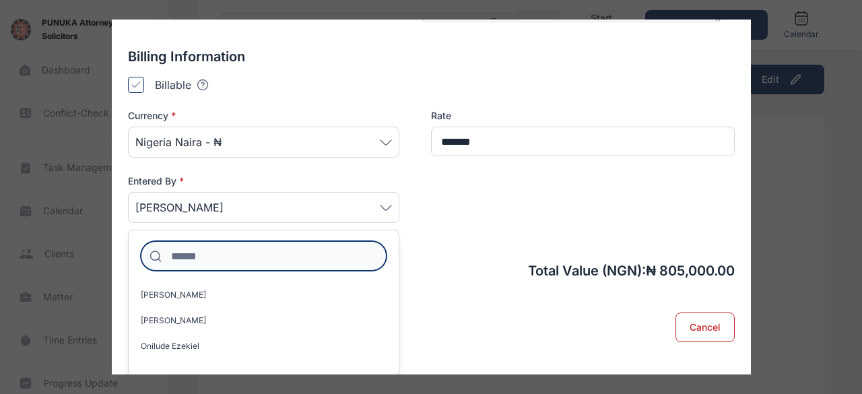
click at [253, 251] on input at bounding box center [264, 256] width 246 height 30
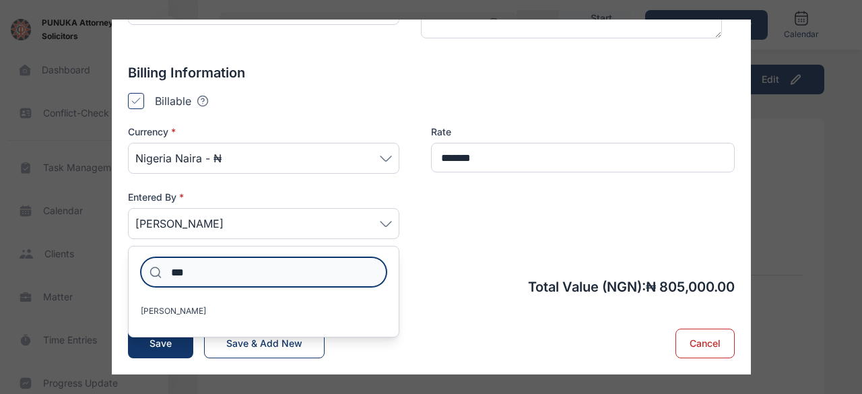
scroll to position [366, 0]
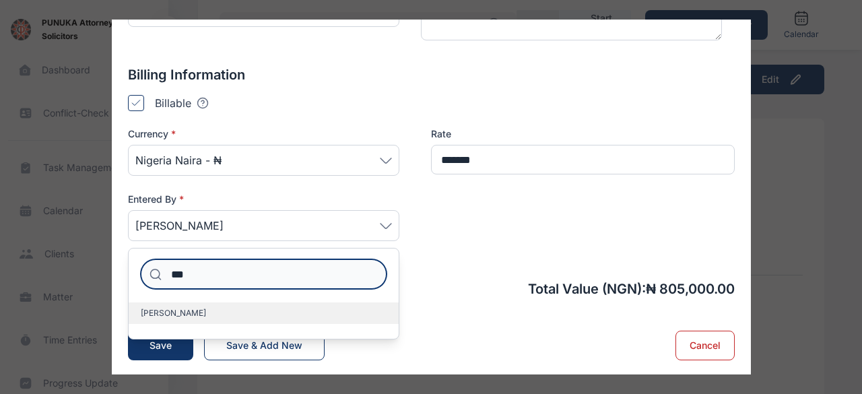
type input "***"
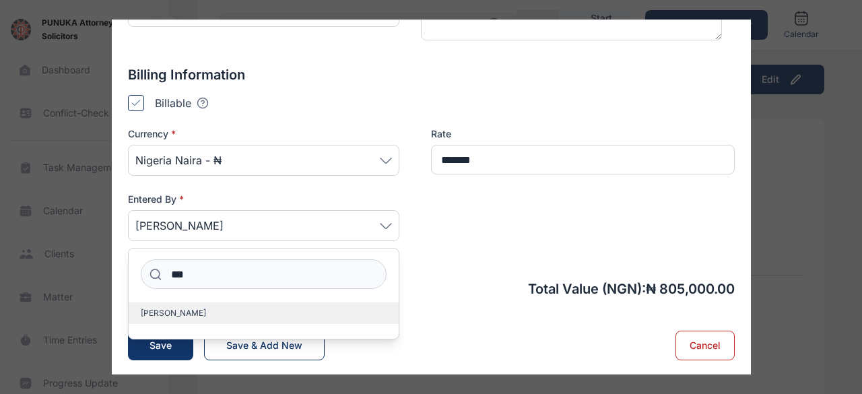
click at [206, 308] on span "[PERSON_NAME]" at bounding box center [173, 313] width 65 height 11
click at [459, 203] on div "Currency * [GEOGRAPHIC_DATA] Naira - ₦ Rate ******* Entered By * [PERSON_NAME] …" at bounding box center [431, 192] width 607 height 131
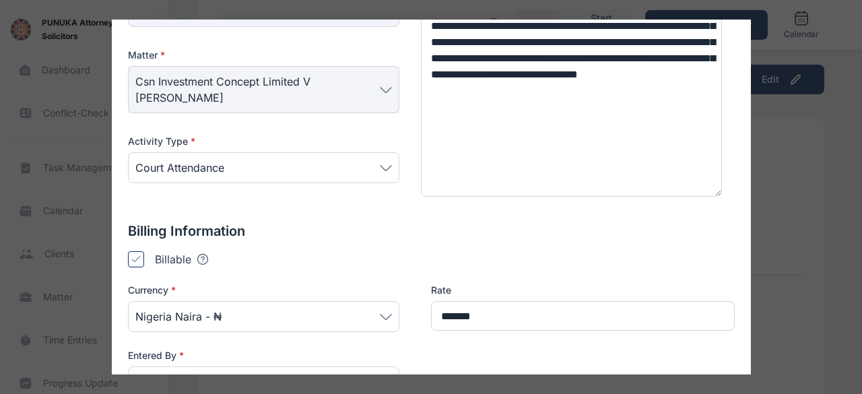
scroll to position [0, 0]
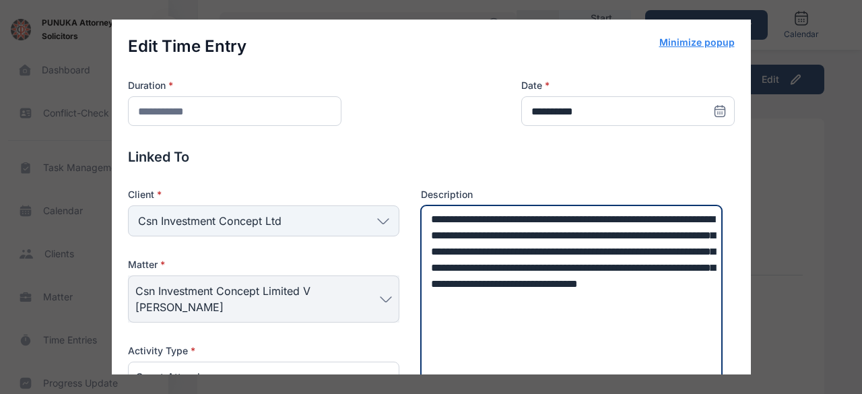
drag, startPoint x: 423, startPoint y: 213, endPoint x: 451, endPoint y: 239, distance: 37.6
click at [429, 219] on textarea "**********" at bounding box center [572, 305] width 302 height 201
click at [427, 219] on textarea "**********" at bounding box center [572, 305] width 302 height 201
paste textarea "**********"
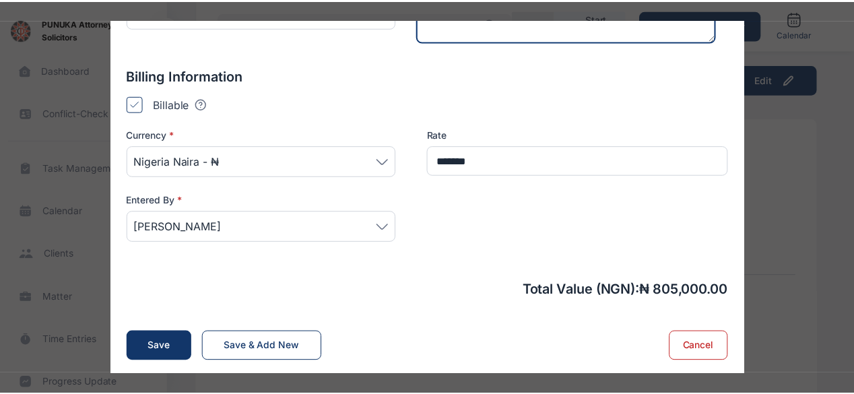
scroll to position [365, 0]
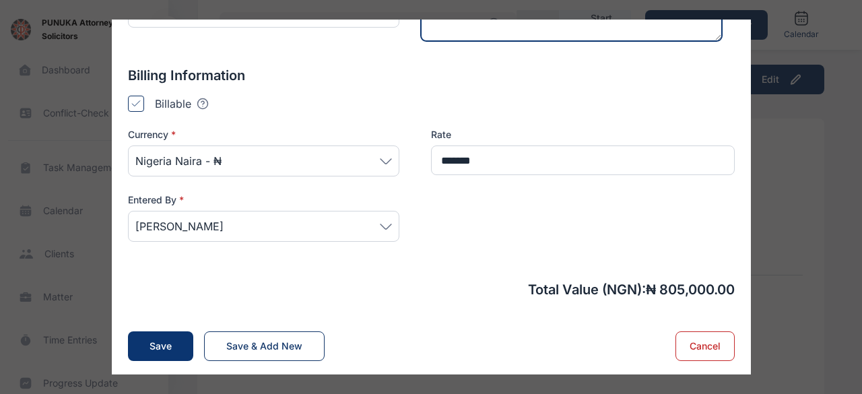
type textarea "**********"
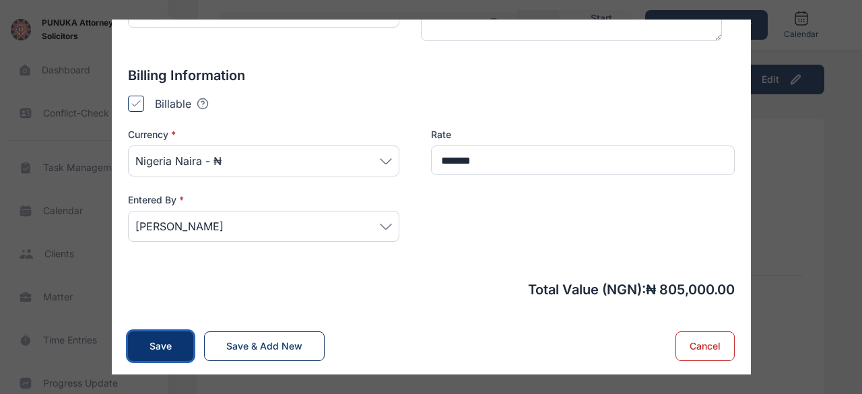
click at [141, 337] on button "Save" at bounding box center [160, 346] width 65 height 30
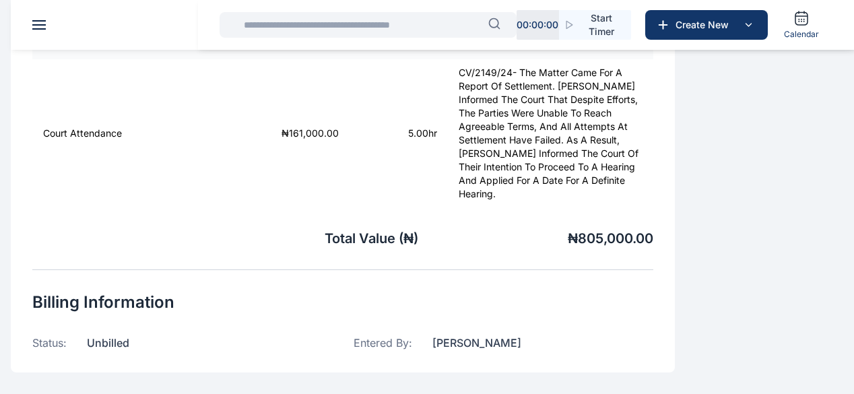
scroll to position [0, 0]
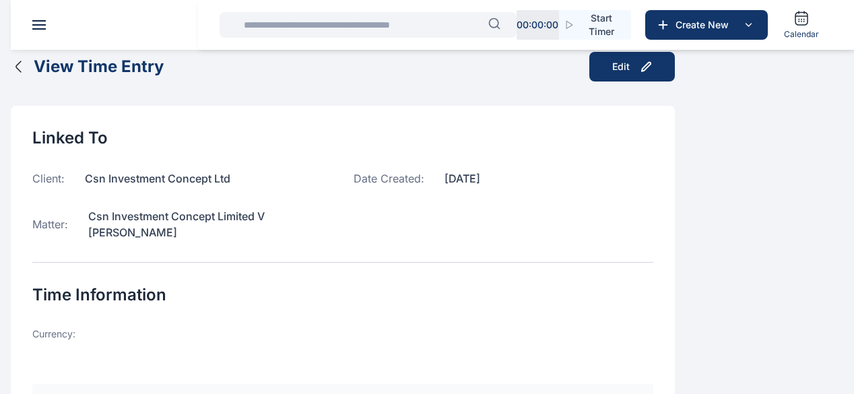
click at [27, 75] on icon "button" at bounding box center [19, 67] width 16 height 16
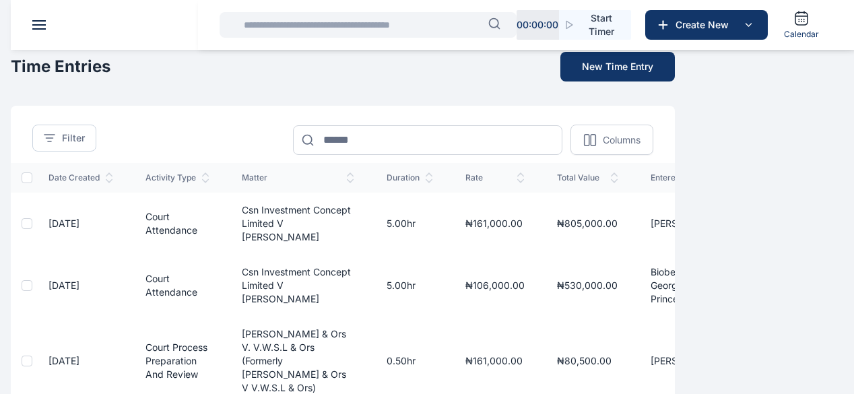
scroll to position [67, 0]
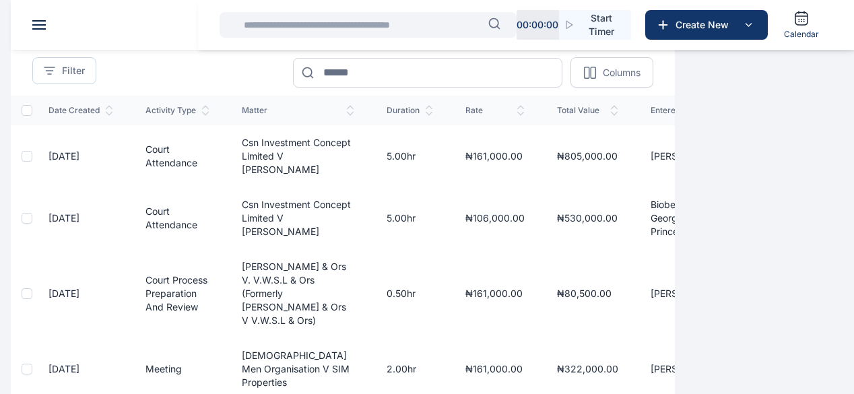
click at [207, 294] on span "Court process preparation and review" at bounding box center [176, 293] width 62 height 38
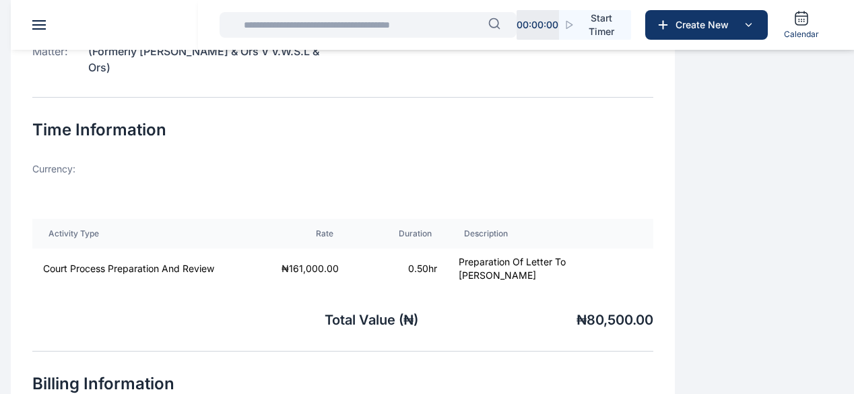
scroll to position [127, 0]
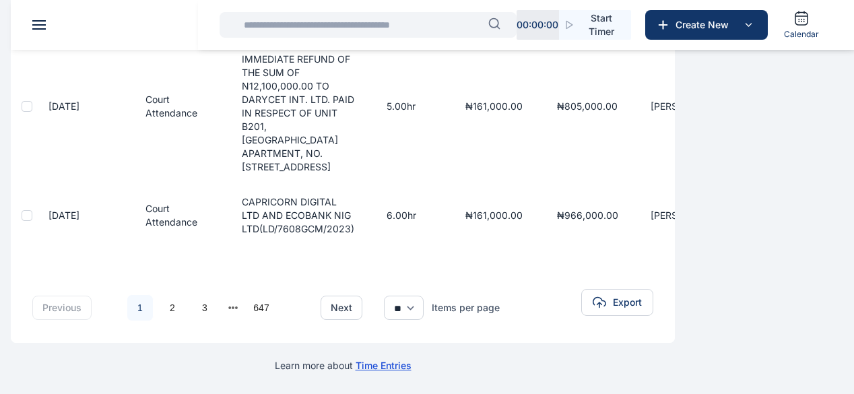
scroll to position [746, 0]
click at [185, 298] on link "2" at bounding box center [173, 308] width 26 height 26
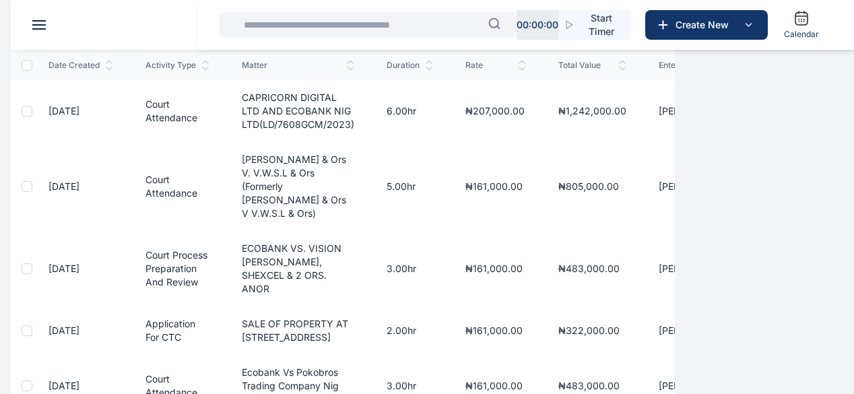
scroll to position [135, 0]
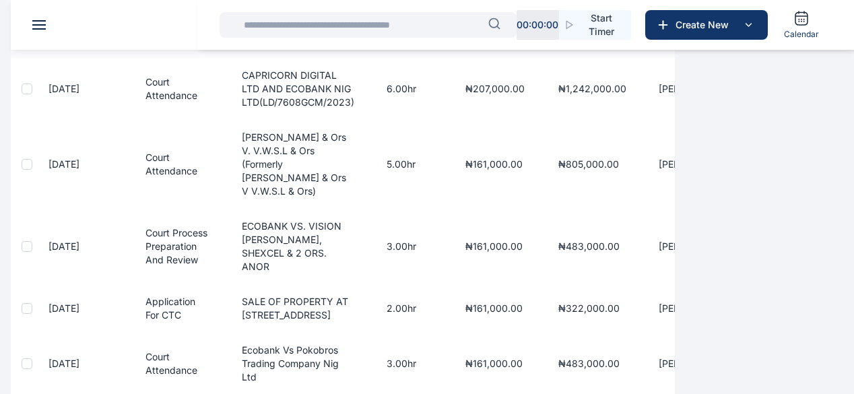
click at [207, 236] on span "Court process preparation and review" at bounding box center [176, 246] width 62 height 38
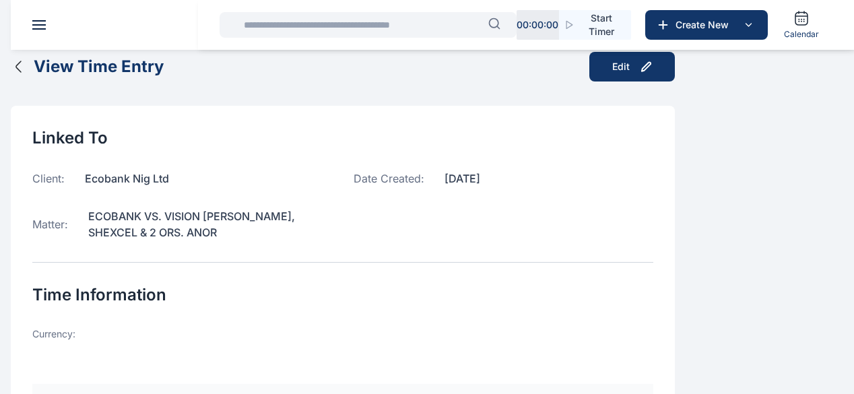
click at [27, 75] on icon "button" at bounding box center [19, 67] width 16 height 16
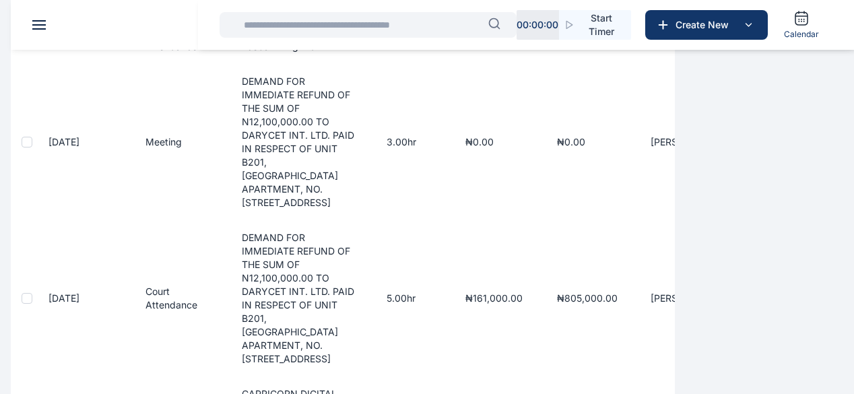
scroll to position [740, 0]
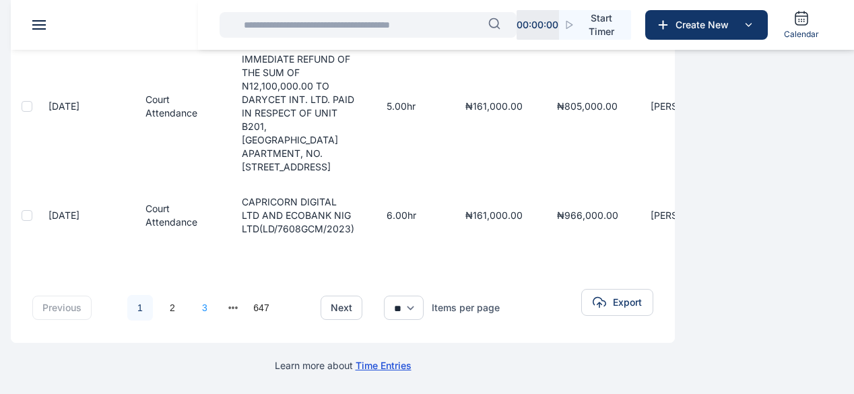
click at [217, 308] on link "3" at bounding box center [205, 308] width 26 height 26
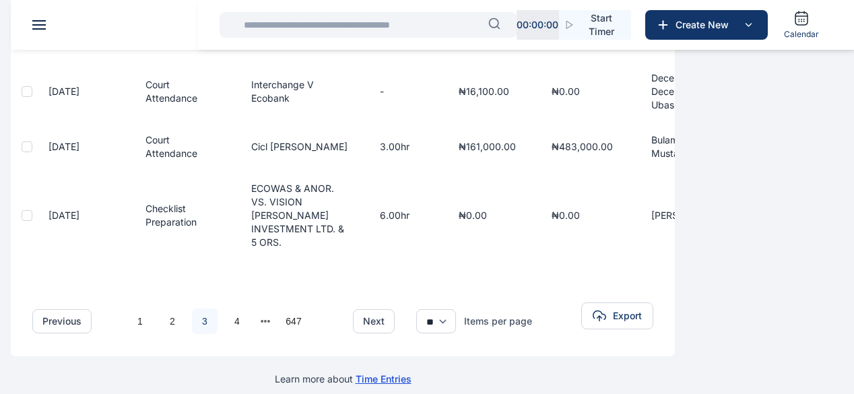
scroll to position [638, 0]
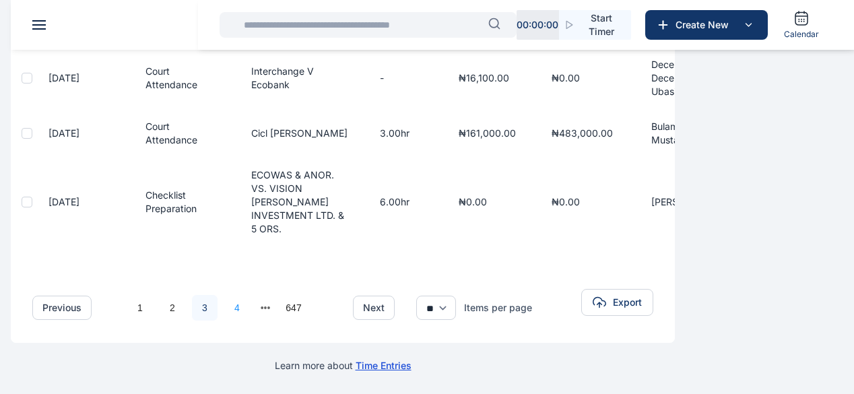
click at [250, 297] on link "4" at bounding box center [237, 308] width 26 height 26
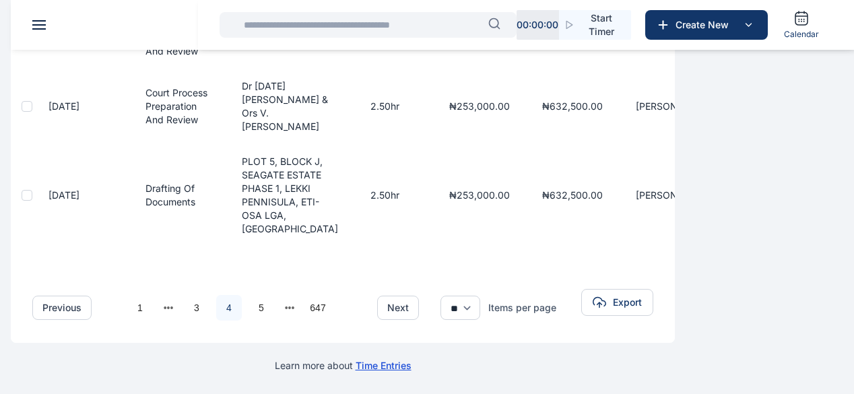
scroll to position [875, 0]
click at [274, 320] on link "5" at bounding box center [261, 308] width 26 height 26
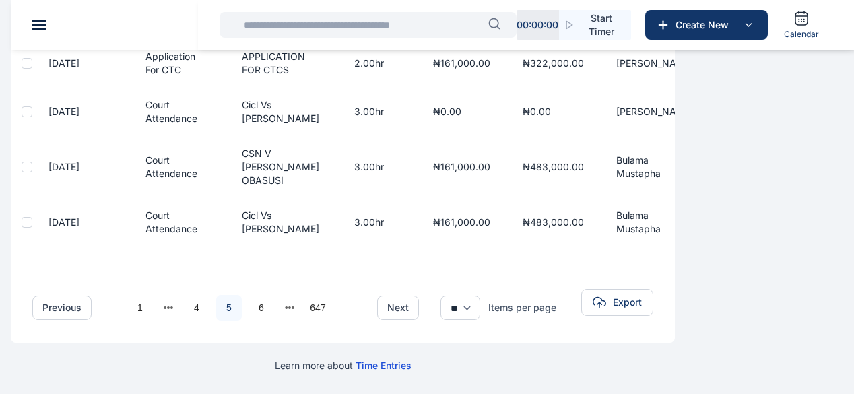
scroll to position [673, 0]
click at [153, 308] on link "1" at bounding box center [140, 308] width 26 height 26
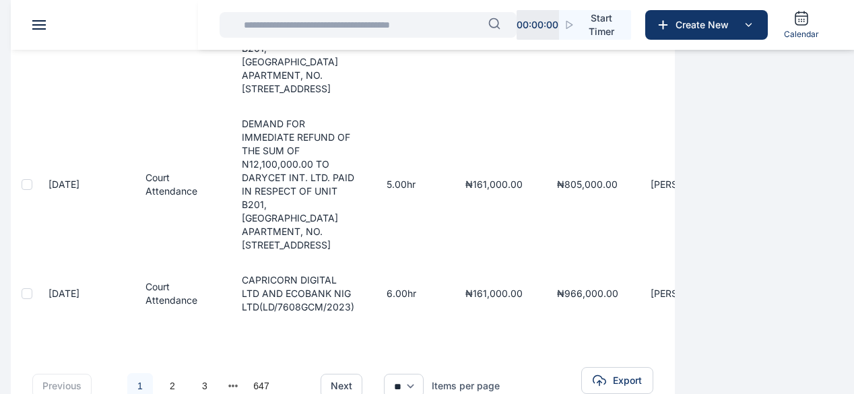
scroll to position [746, 0]
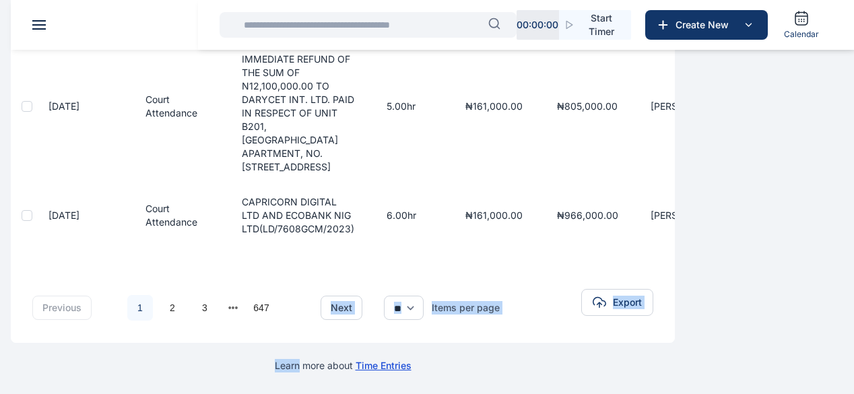
drag, startPoint x: 461, startPoint y: 345, endPoint x: 483, endPoint y: 341, distance: 21.9
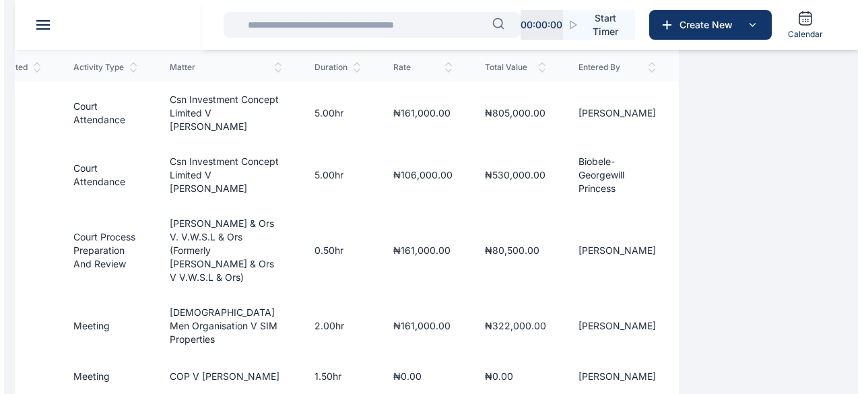
scroll to position [0, 0]
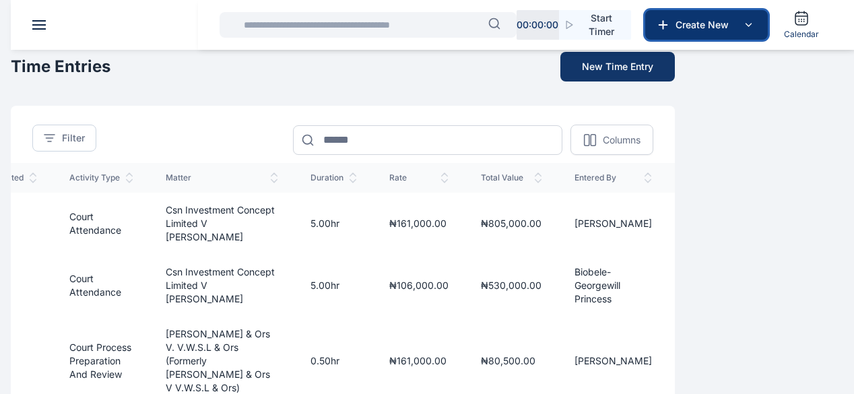
click at [721, 22] on span "Create New" at bounding box center [705, 24] width 70 height 13
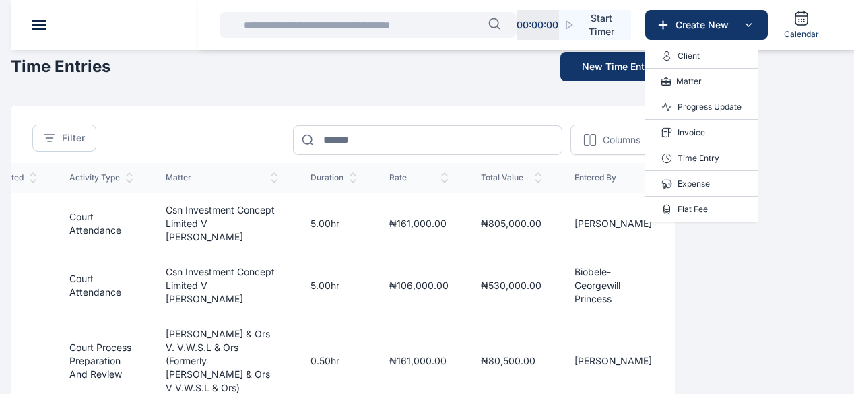
click at [693, 156] on p "Time Entry" at bounding box center [698, 157] width 42 height 13
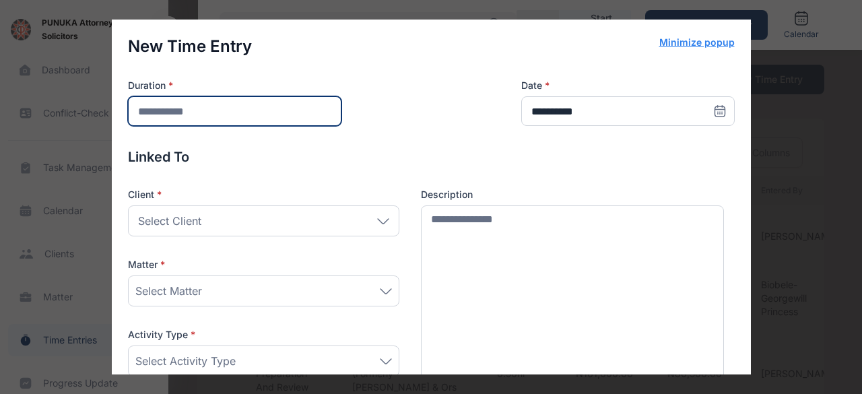
click at [223, 111] on input "number" at bounding box center [234, 111] width 213 height 30
type input "*"
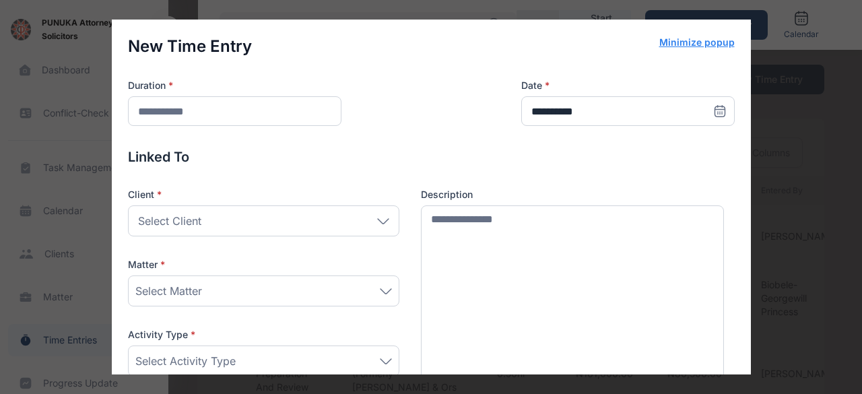
click at [714, 116] on icon at bounding box center [719, 111] width 10 height 10
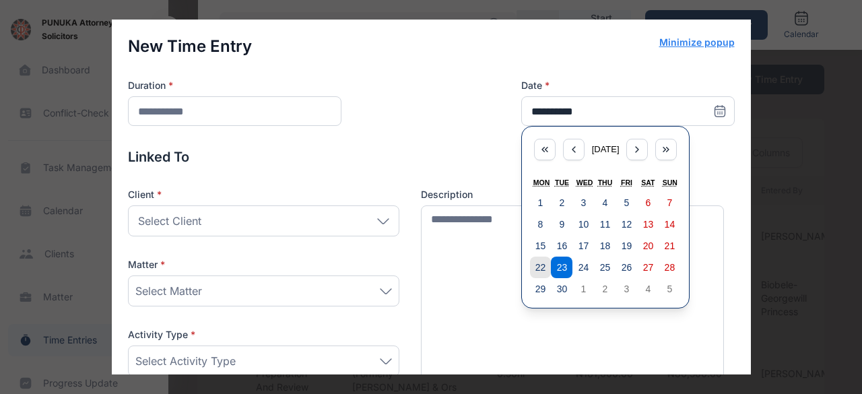
click at [537, 267] on button "22" at bounding box center [541, 267] width 22 height 22
type input "**********"
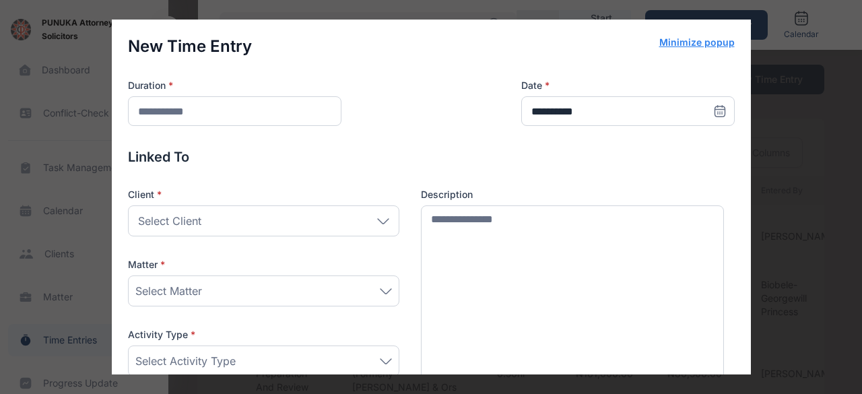
click at [248, 226] on div "Select Client" at bounding box center [263, 220] width 271 height 31
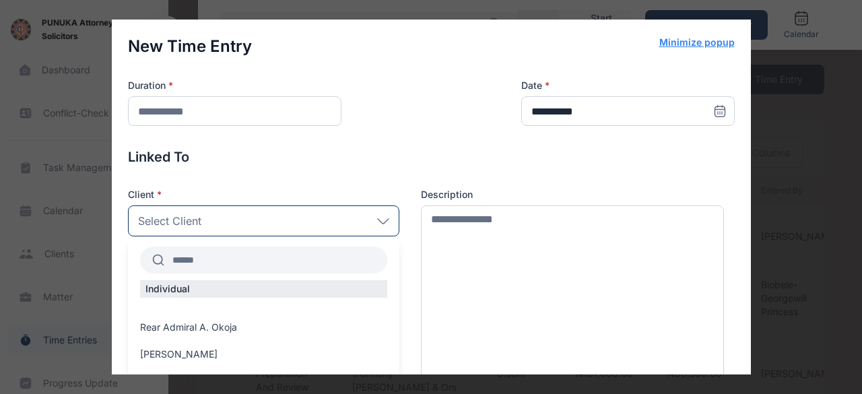
click at [219, 260] on input "text" at bounding box center [275, 260] width 223 height 24
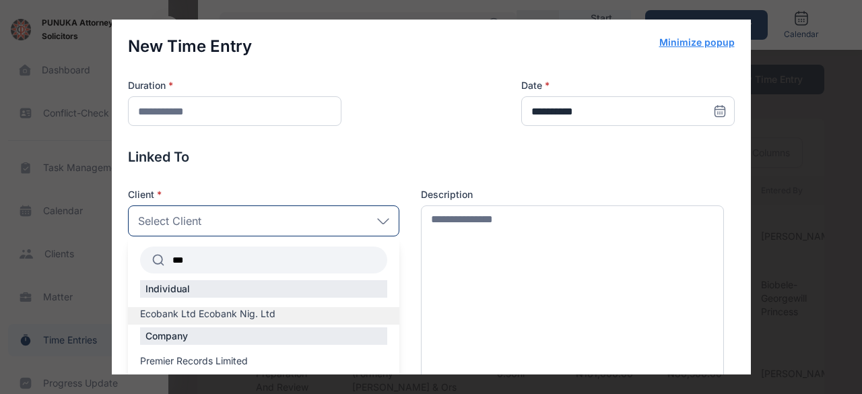
type input "***"
click at [246, 307] on span "Ecobank Ltd Ecobank Nig. Ltd" at bounding box center [207, 313] width 135 height 13
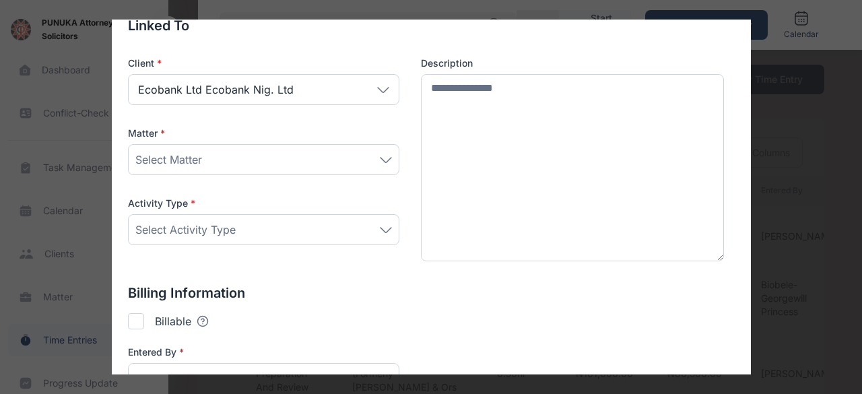
scroll to position [135, 0]
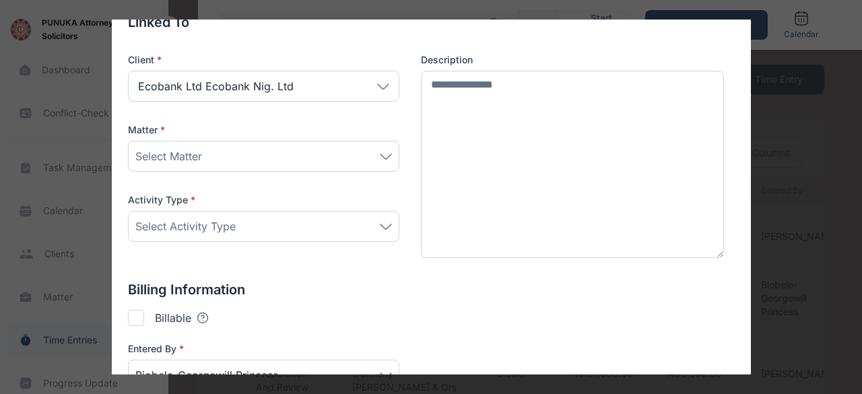
click at [275, 153] on div "Select Matter" at bounding box center [263, 156] width 256 height 16
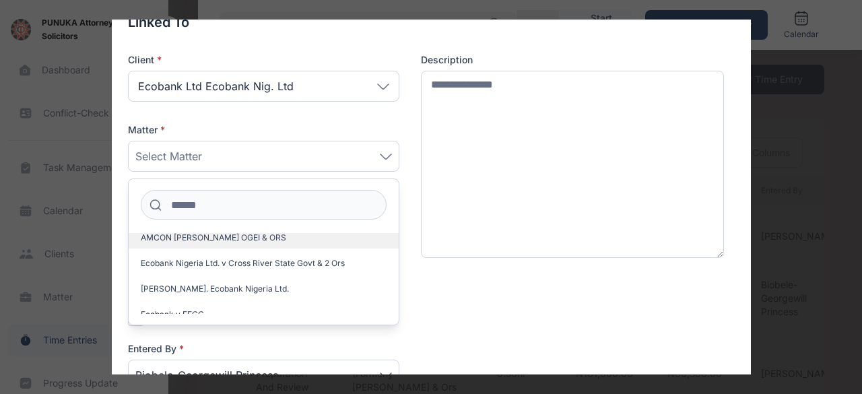
scroll to position [47, 0]
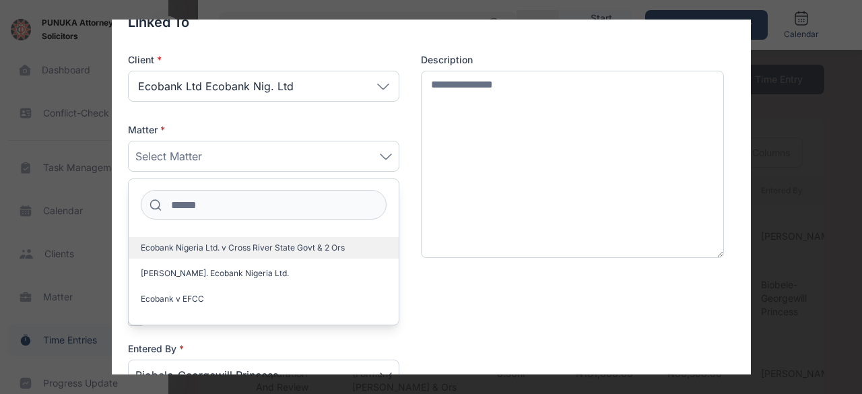
click at [248, 251] on span "Ecobank Nigeria Ltd. v Cross River State Govt & 2 Ors" at bounding box center [243, 247] width 204 height 11
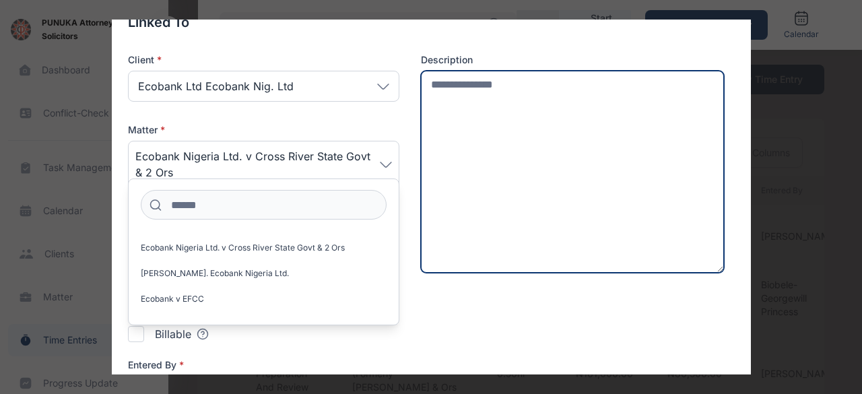
click at [421, 174] on textarea at bounding box center [573, 171] width 304 height 201
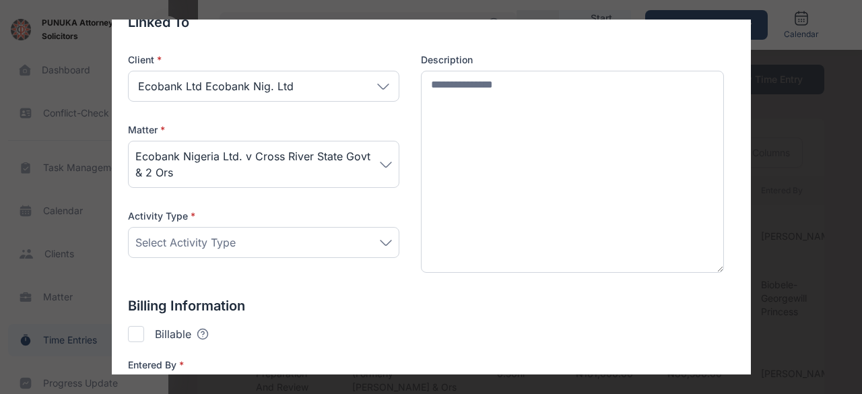
click at [314, 244] on div "Select Activity Type" at bounding box center [263, 242] width 256 height 16
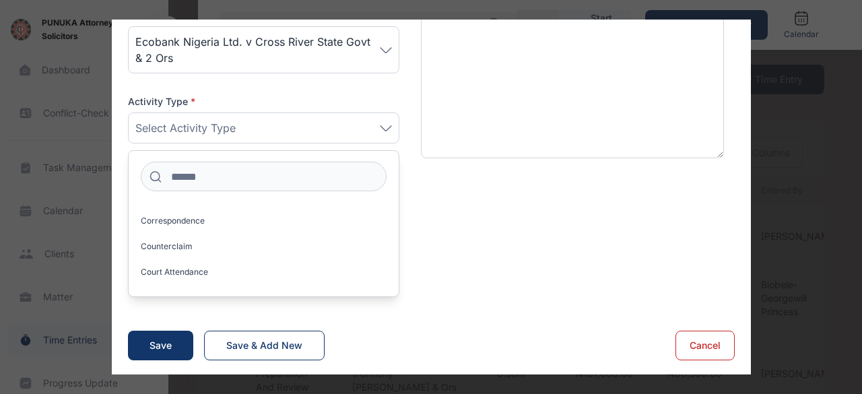
scroll to position [471, 0]
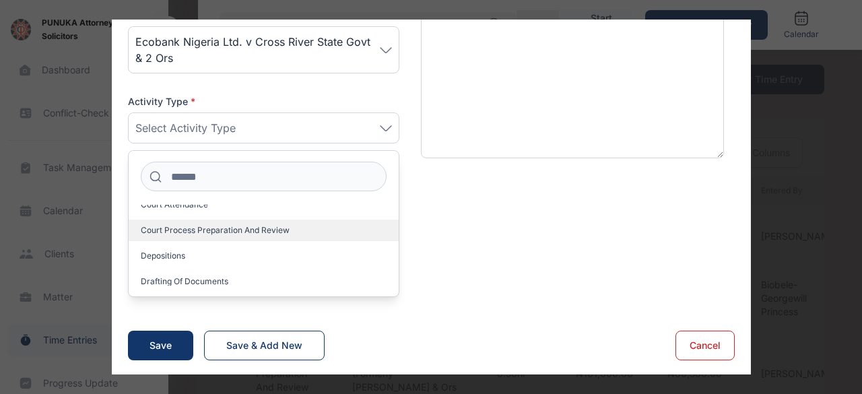
click at [236, 230] on span "Court process preparation and review" at bounding box center [215, 230] width 149 height 11
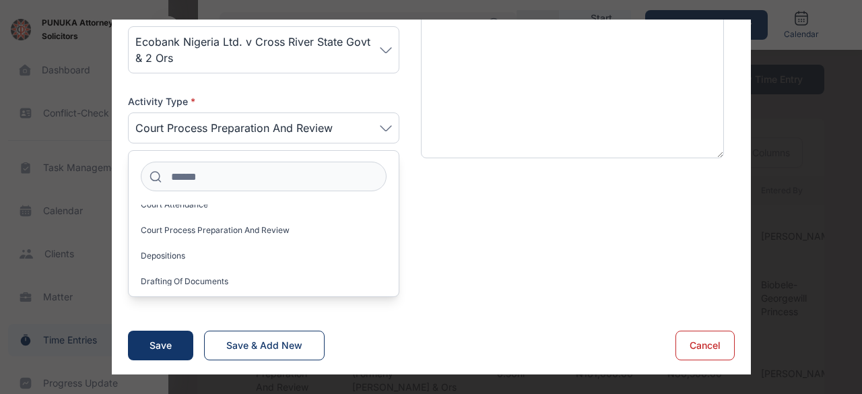
click at [493, 190] on p "Billing Information" at bounding box center [431, 191] width 607 height 19
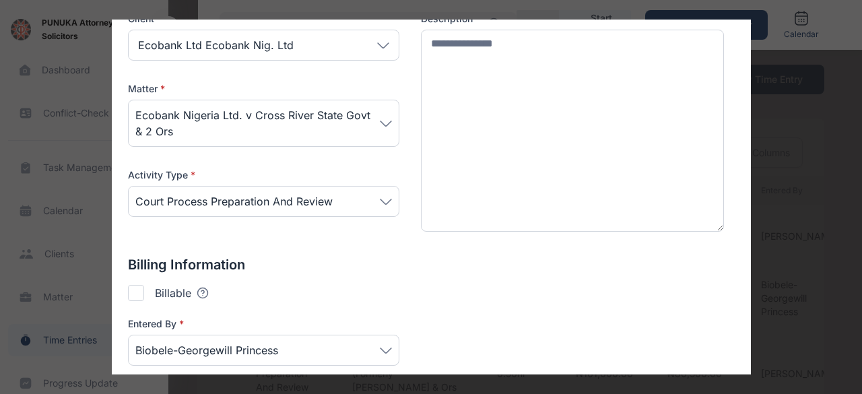
scroll to position [114, 0]
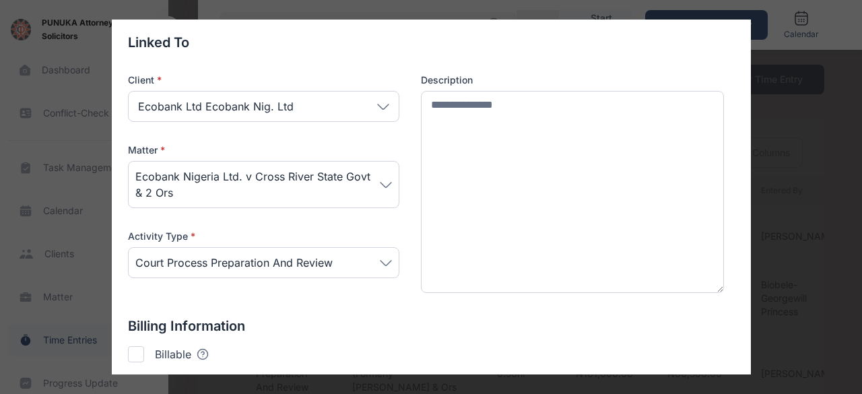
drag, startPoint x: 124, startPoint y: 361, endPoint x: 131, endPoint y: 352, distance: 11.6
click at [128, 362] on div "Billing Information Billable Tooltips text here Checking this means that this c…" at bounding box center [431, 379] width 607 height 127
click at [133, 351] on div at bounding box center [136, 354] width 16 height 16
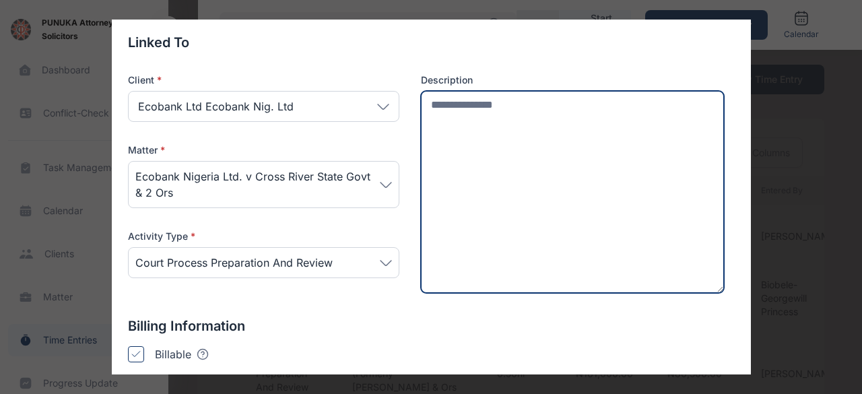
click at [576, 129] on textarea at bounding box center [573, 191] width 304 height 201
type input "*******"
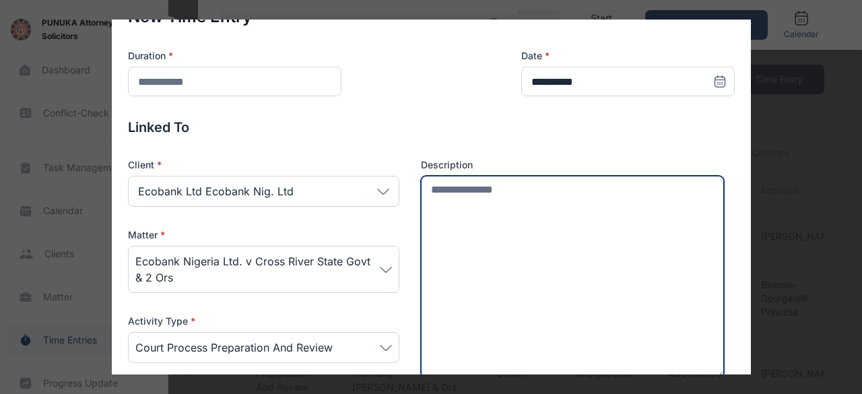
scroll to position [0, 0]
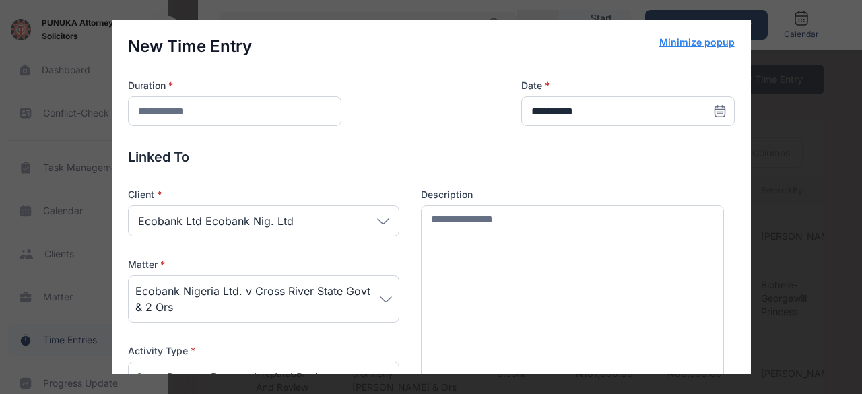
click at [799, 60] on div "**********" at bounding box center [431, 197] width 862 height 394
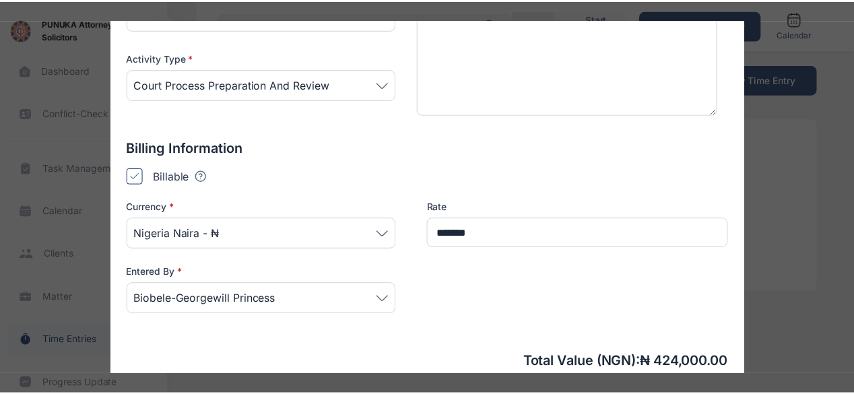
scroll to position [365, 0]
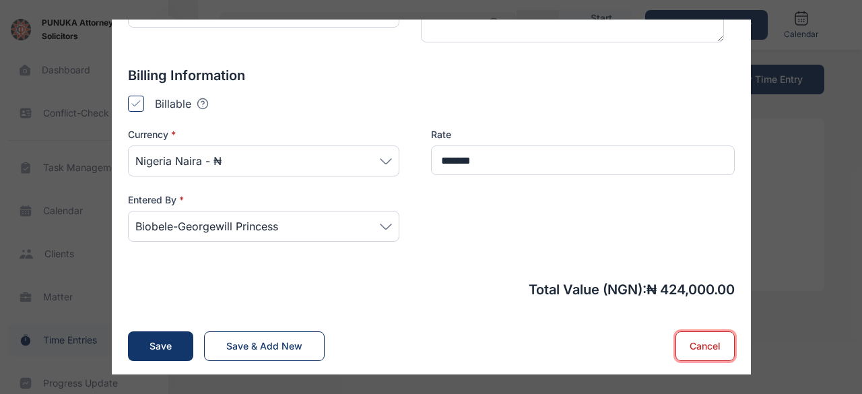
click at [703, 343] on button "Cancel" at bounding box center [704, 346] width 59 height 30
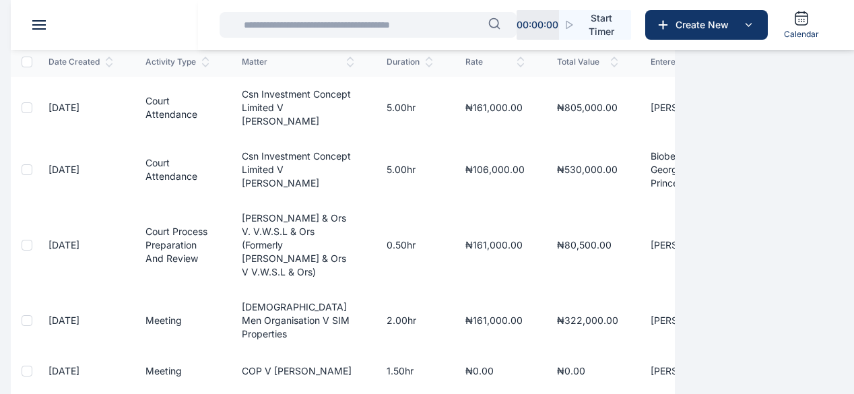
scroll to position [135, 0]
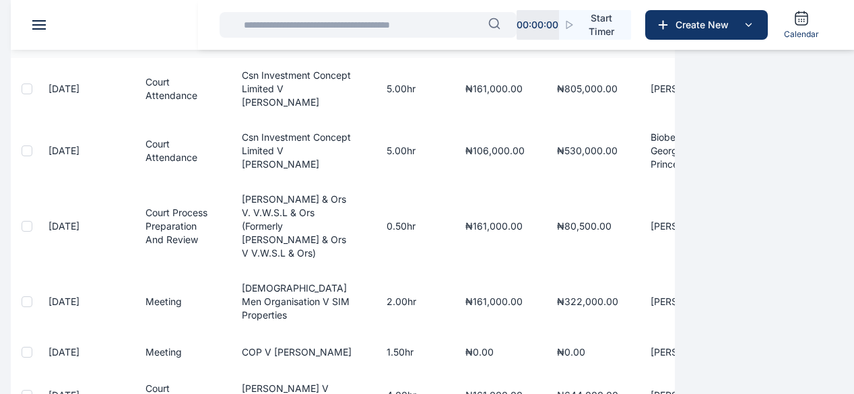
click at [207, 228] on span "Court process preparation and review" at bounding box center [176, 226] width 62 height 38
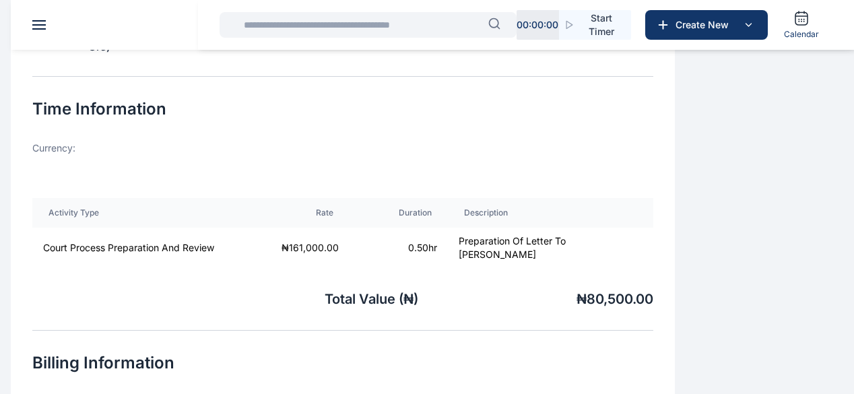
scroll to position [261, 0]
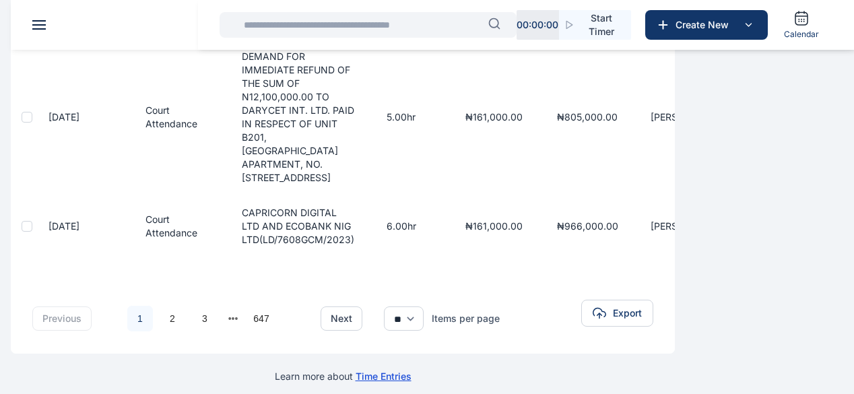
scroll to position [740, 0]
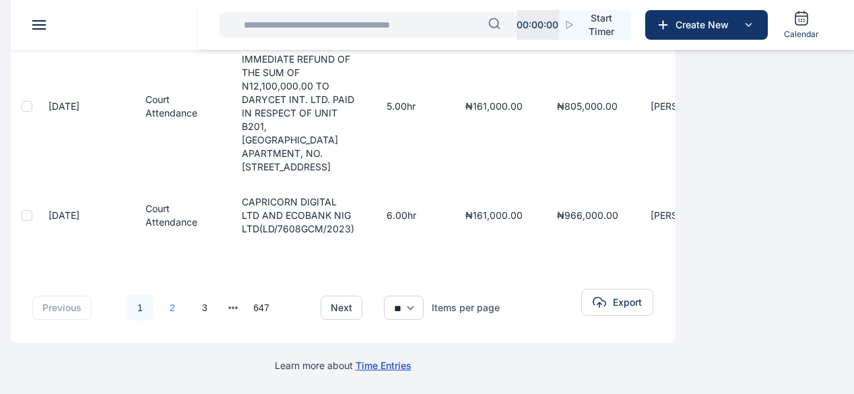
click at [185, 304] on link "2" at bounding box center [173, 308] width 26 height 26
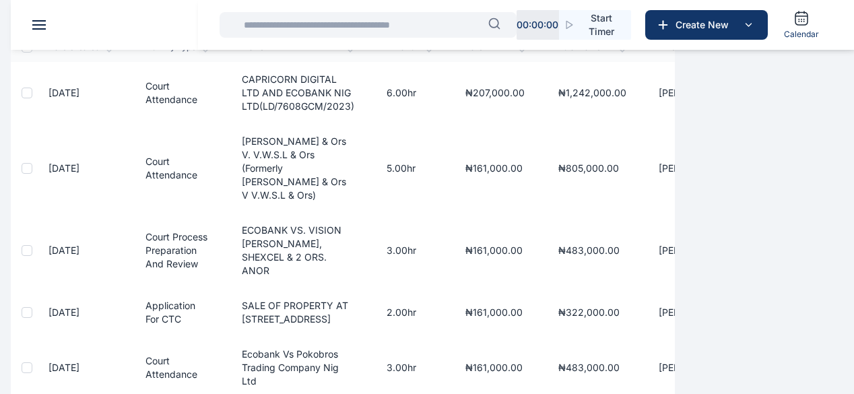
scroll to position [135, 0]
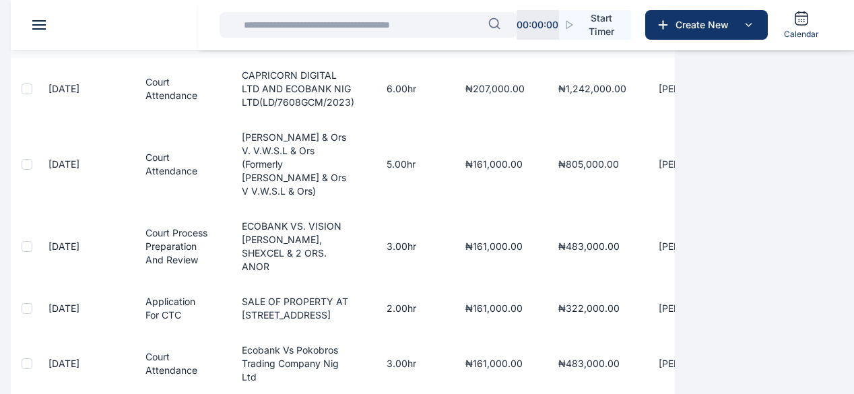
click at [207, 230] on span "Court process preparation and review" at bounding box center [176, 246] width 62 height 38
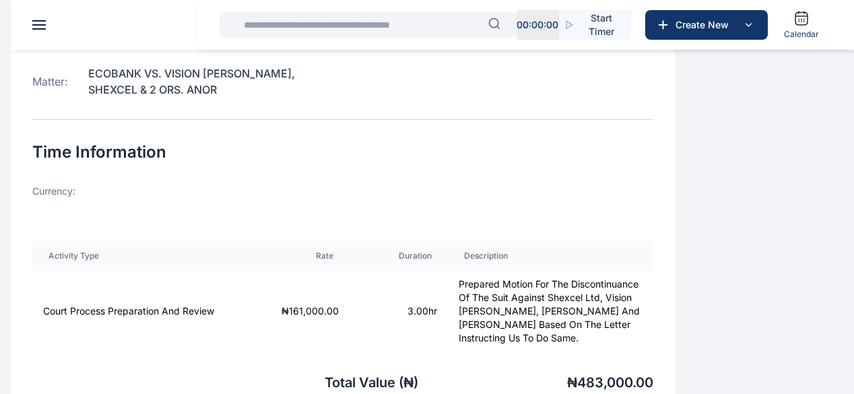
scroll to position [269, 0]
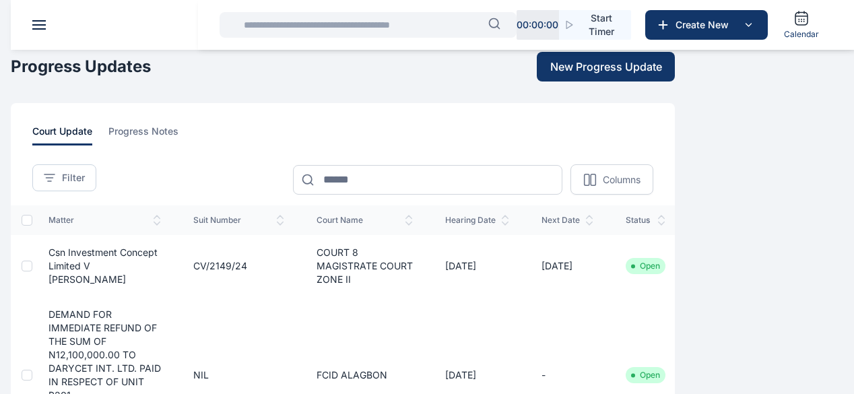
click at [0, 0] on span "Time Entries time entries time entries" at bounding box center [0, 0] width 0 height 0
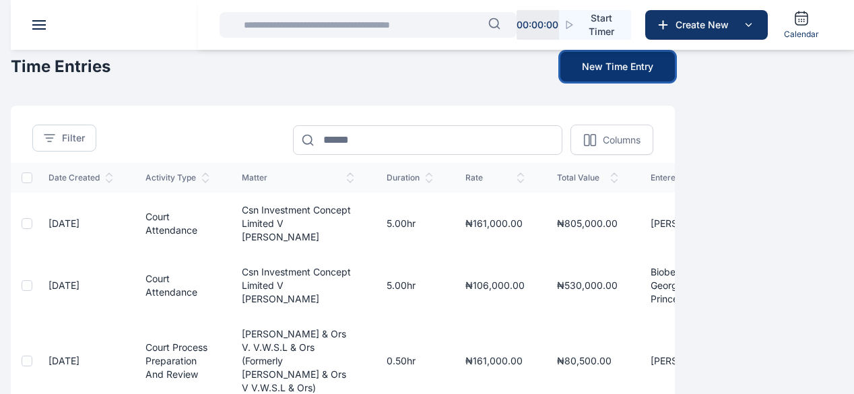
click at [675, 76] on button "New Time Entry" at bounding box center [617, 67] width 114 height 30
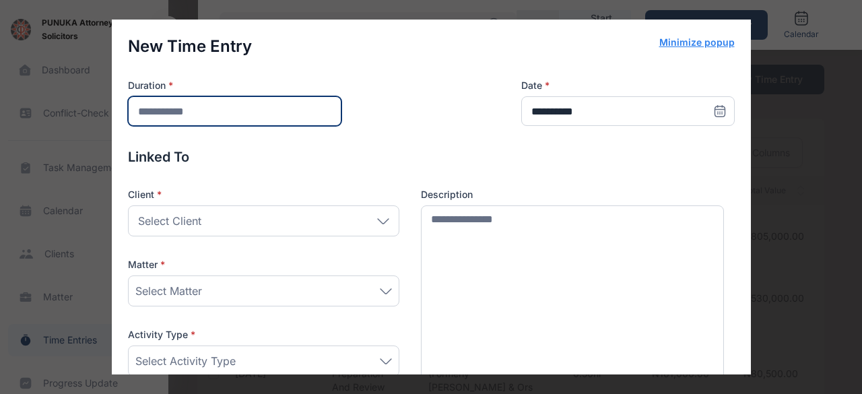
click at [198, 116] on input "number" at bounding box center [234, 111] width 213 height 30
type input "*"
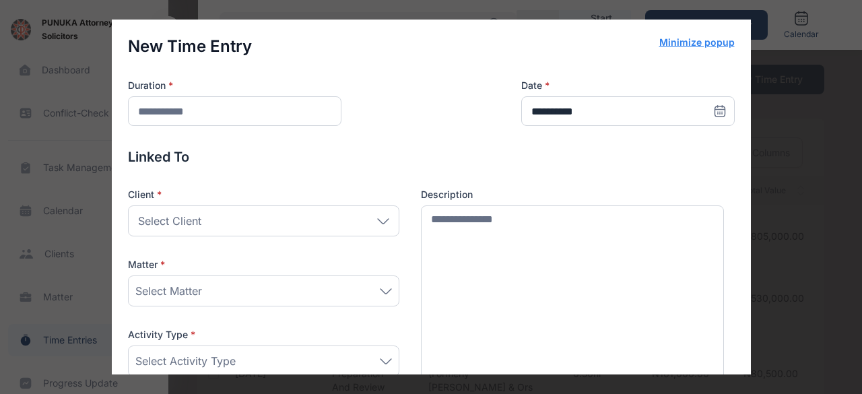
click at [713, 107] on icon at bounding box center [719, 110] width 13 height 13
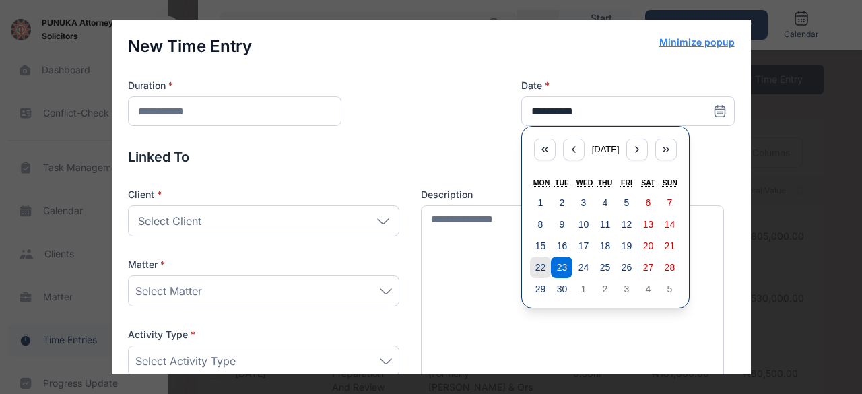
click at [535, 263] on abbr "22" at bounding box center [540, 267] width 11 height 11
type input "**********"
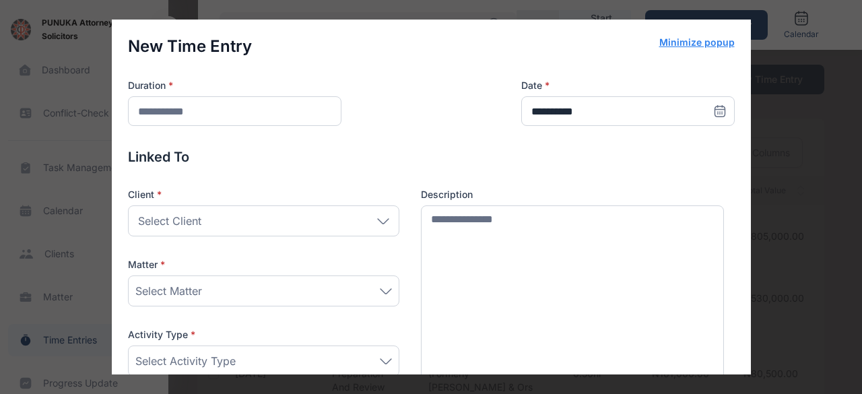
click at [170, 223] on span "Select Client" at bounding box center [169, 221] width 63 height 16
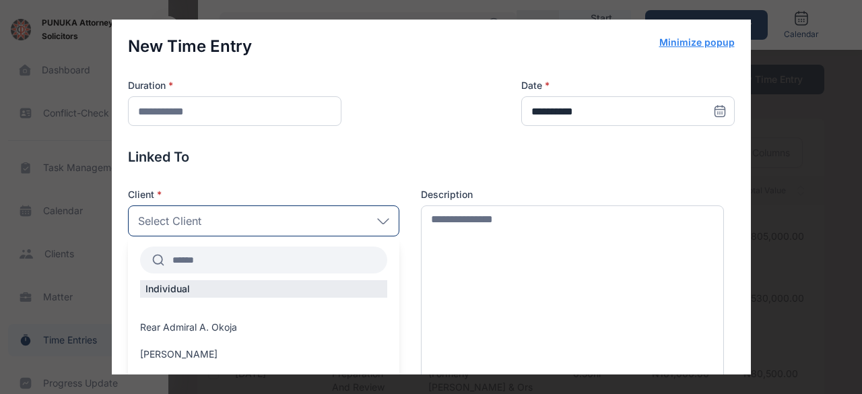
click at [232, 261] on input "text" at bounding box center [275, 260] width 223 height 24
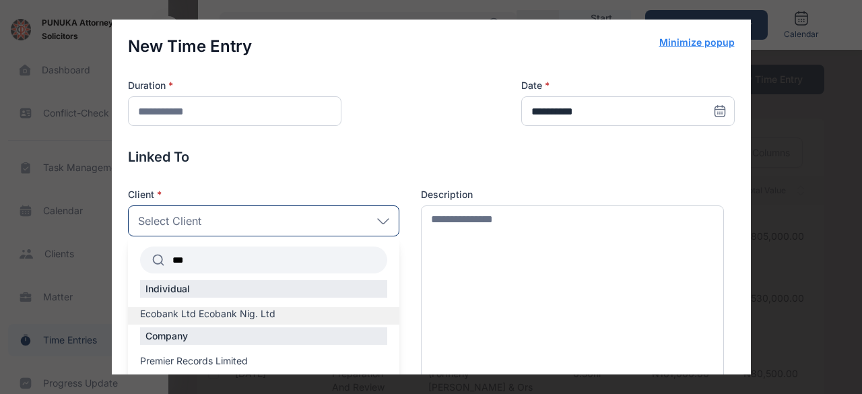
type input "***"
click at [226, 312] on span "Ecobank Ltd Ecobank Nig. Ltd" at bounding box center [207, 313] width 135 height 13
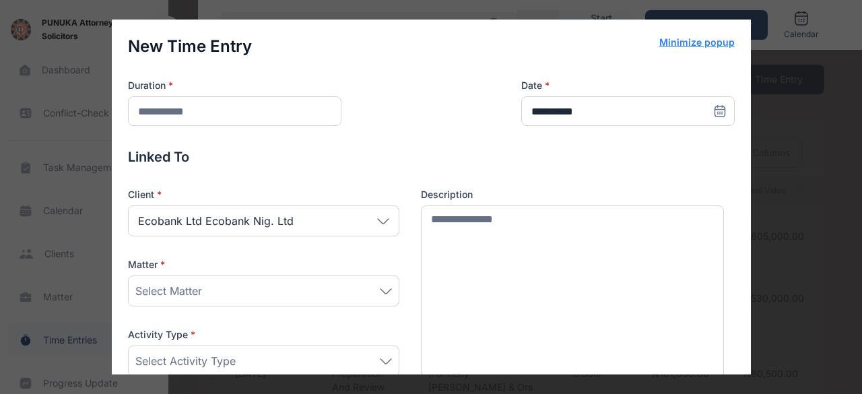
click at [234, 289] on div "Select Matter" at bounding box center [263, 291] width 256 height 16
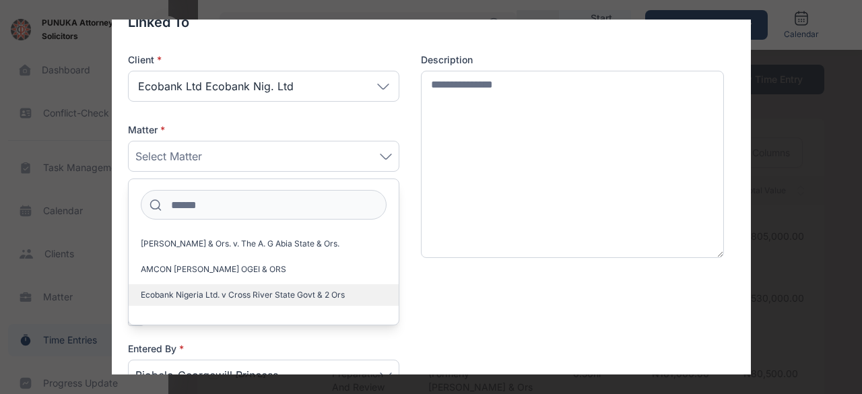
click at [327, 294] on span "Ecobank Nigeria Ltd. v Cross River State Govt & 2 Ors" at bounding box center [243, 294] width 204 height 11
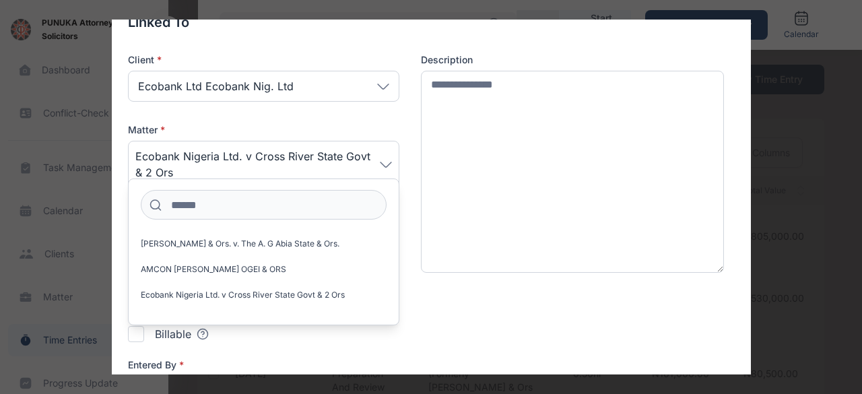
click at [456, 302] on p "Billing Information" at bounding box center [431, 305] width 607 height 19
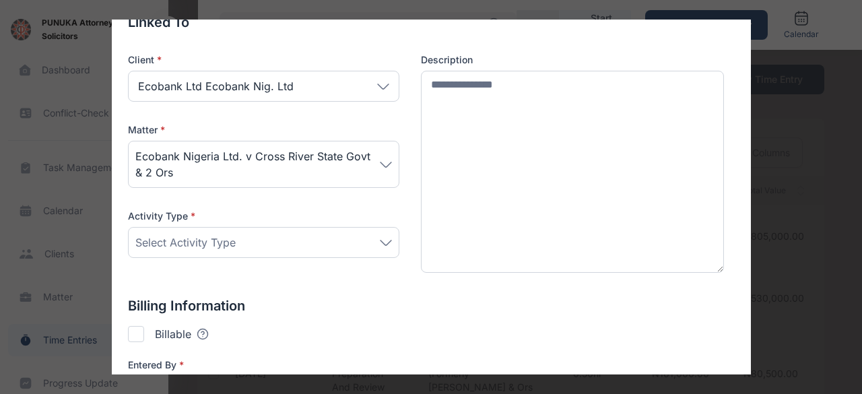
click at [255, 234] on div "Select Activity Type" at bounding box center [263, 242] width 256 height 16
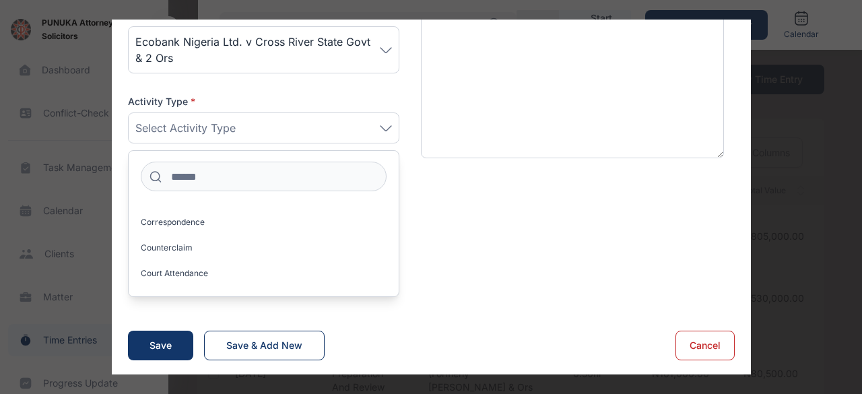
scroll to position [432, 0]
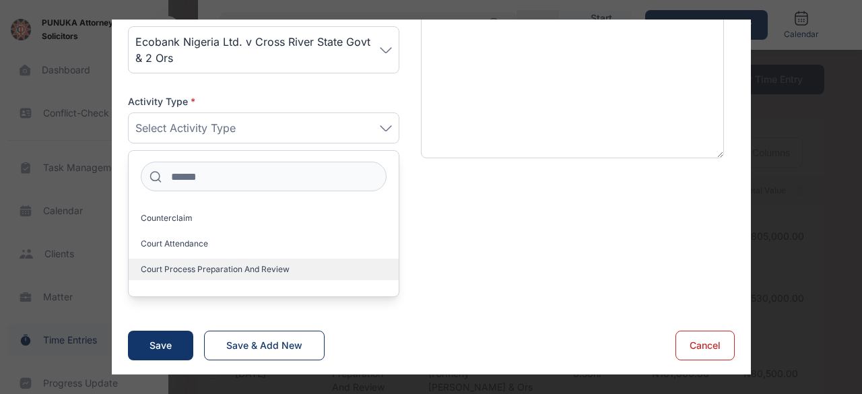
click at [269, 264] on span "Court process preparation and review" at bounding box center [215, 269] width 149 height 11
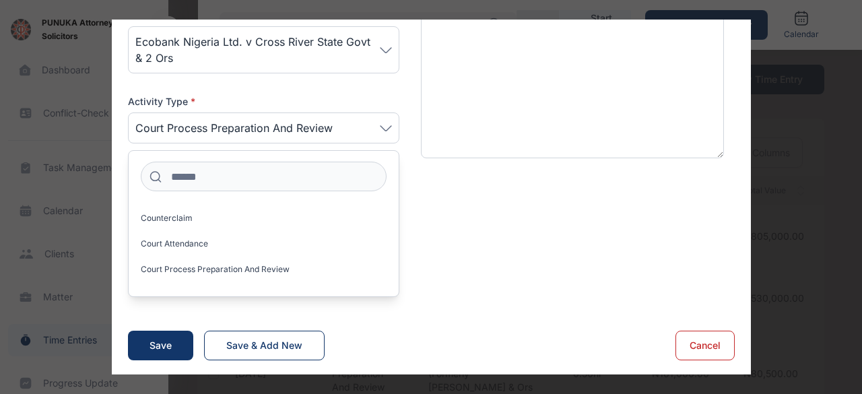
click at [475, 208] on div "Billing Information Billable Tooltips text here Checking this means that this c…" at bounding box center [431, 245] width 607 height 127
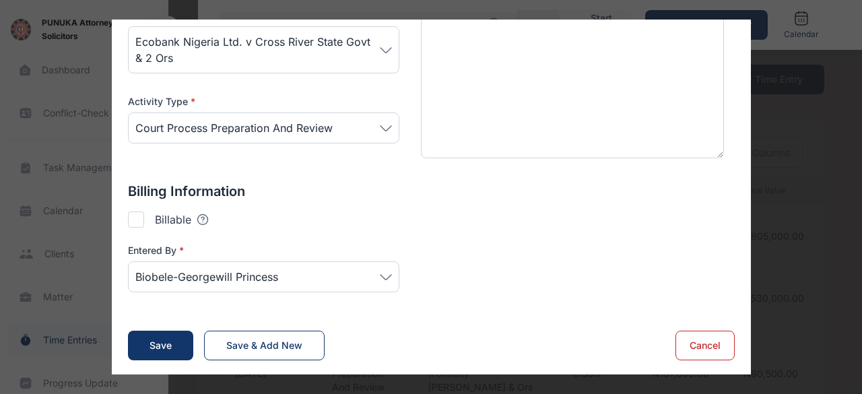
scroll to position [114, 0]
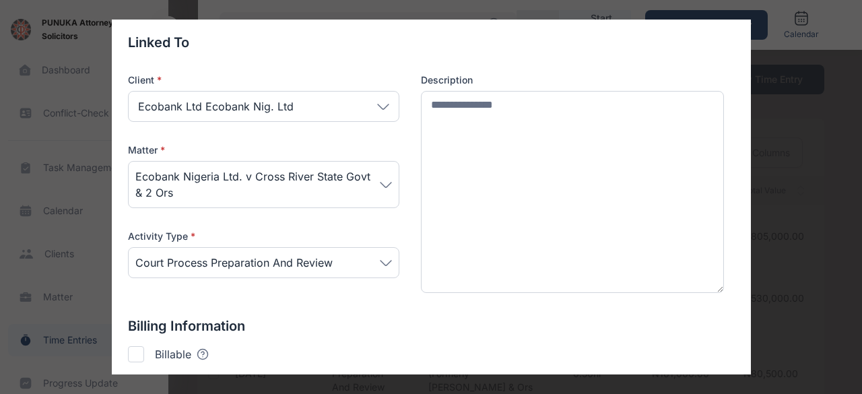
click at [136, 347] on div at bounding box center [136, 354] width 16 height 16
type input "*******"
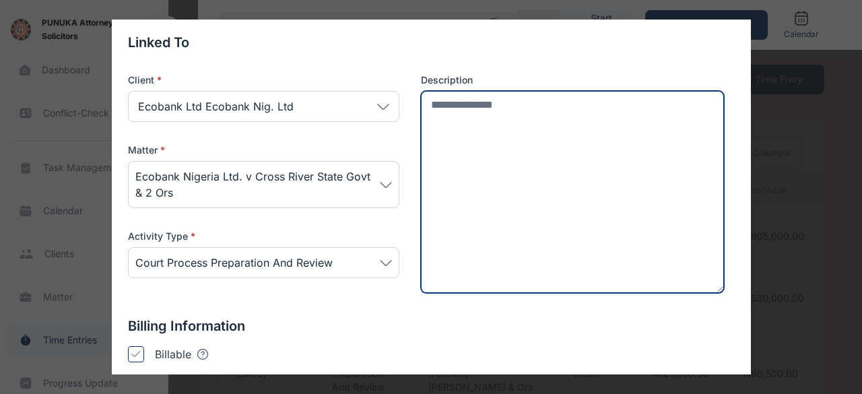
click at [584, 123] on textarea at bounding box center [573, 191] width 304 height 201
type textarea "*"
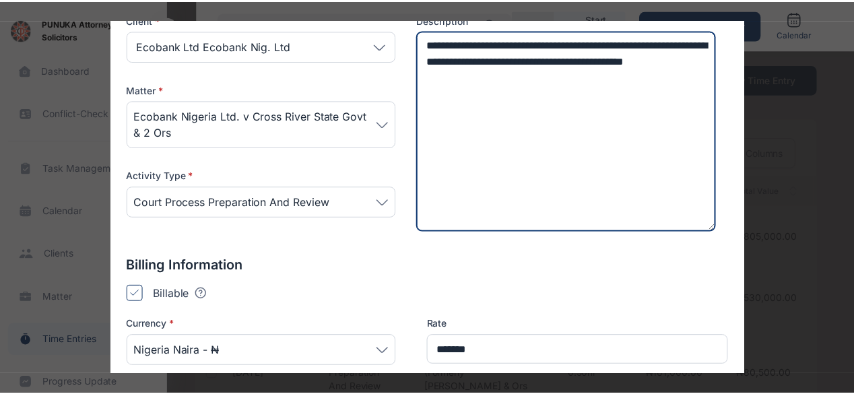
scroll to position [365, 0]
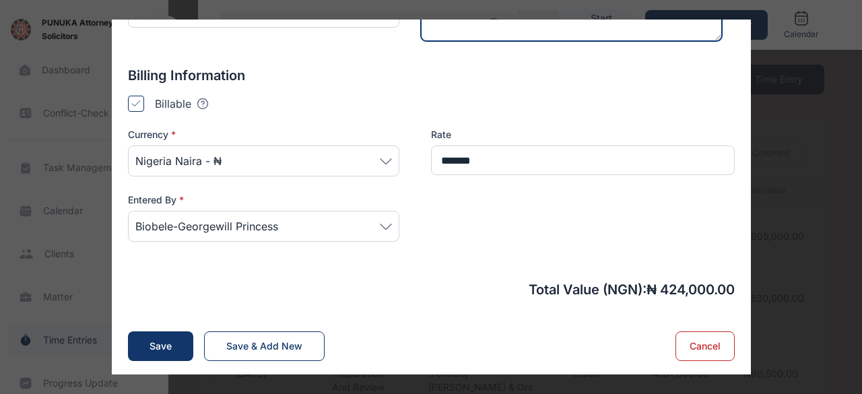
type textarea "**********"
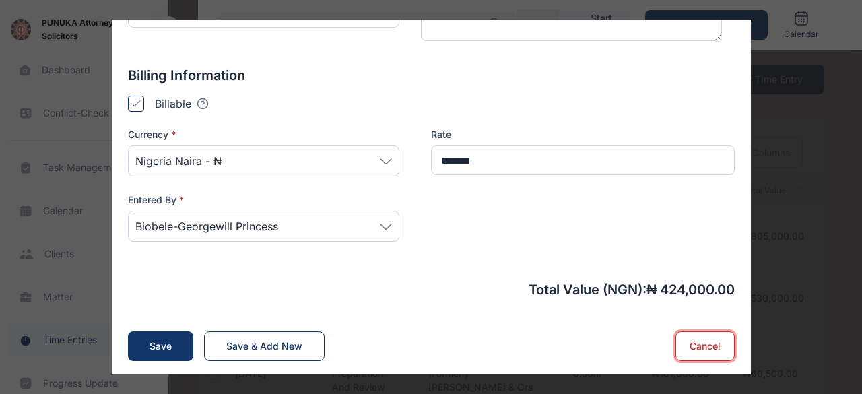
click at [714, 343] on button "Cancel" at bounding box center [704, 346] width 59 height 30
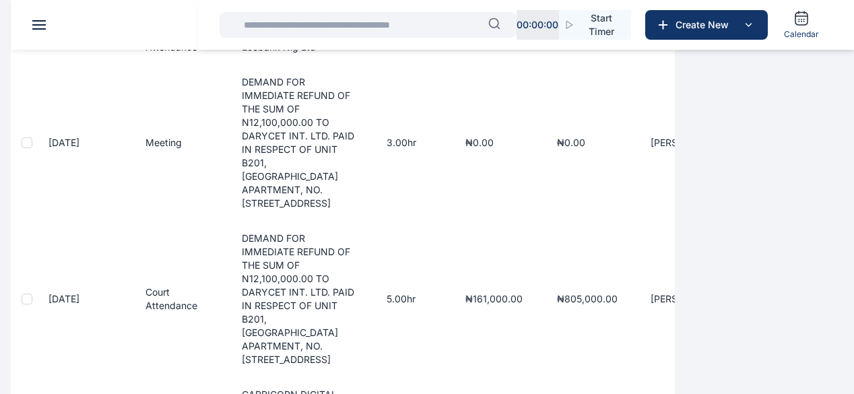
scroll to position [539, 0]
click at [0, 0] on span "Dashboard dashboard dashboard" at bounding box center [0, 0] width 0 height 0
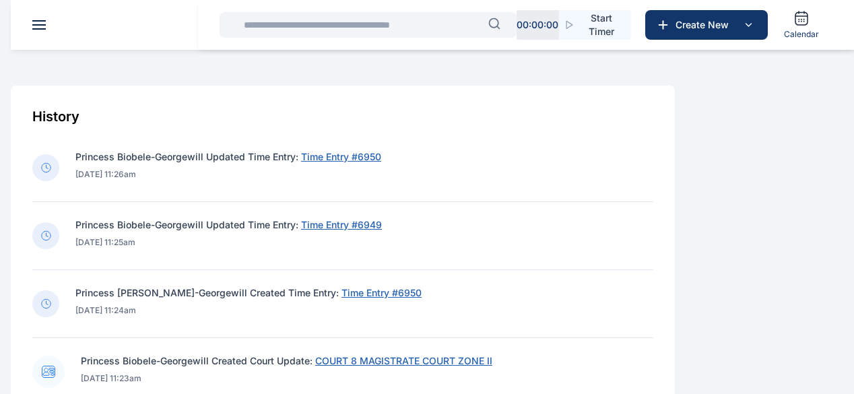
scroll to position [539, 0]
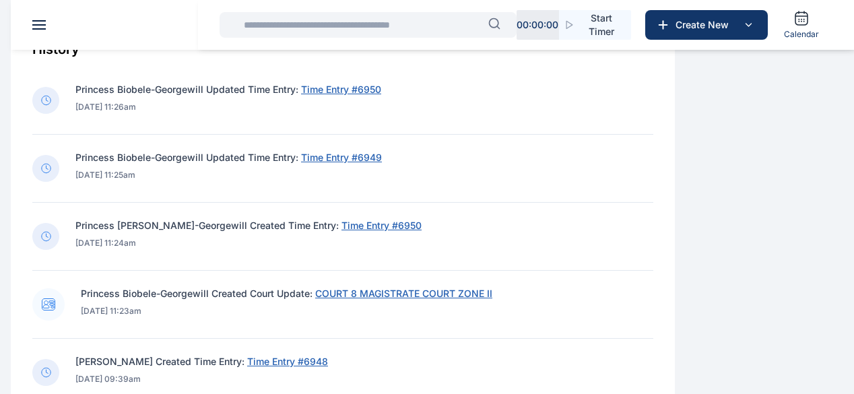
click at [421, 231] on span "Time Entry #6950" at bounding box center [381, 224] width 80 height 11
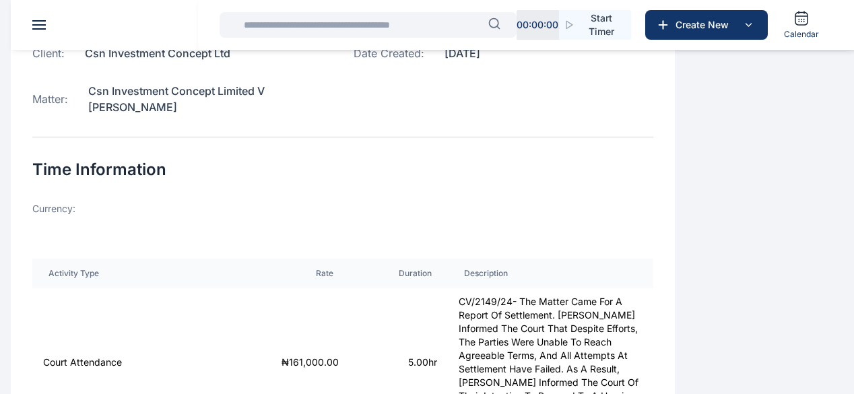
scroll to position [135, 0]
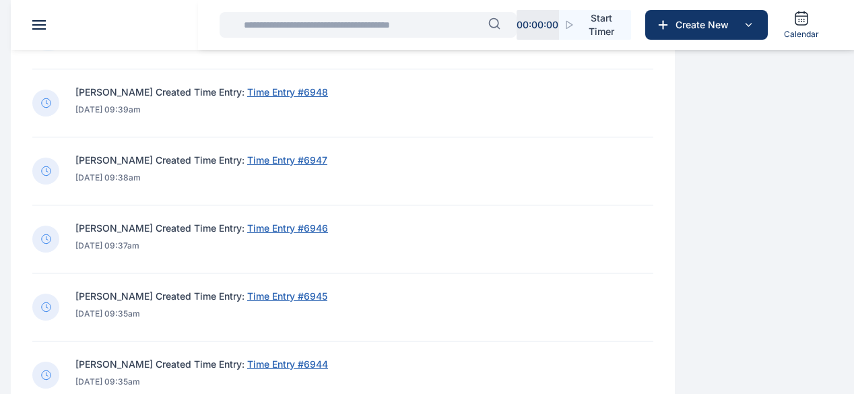
scroll to position [673, 0]
